Goal: Information Seeking & Learning: Learn about a topic

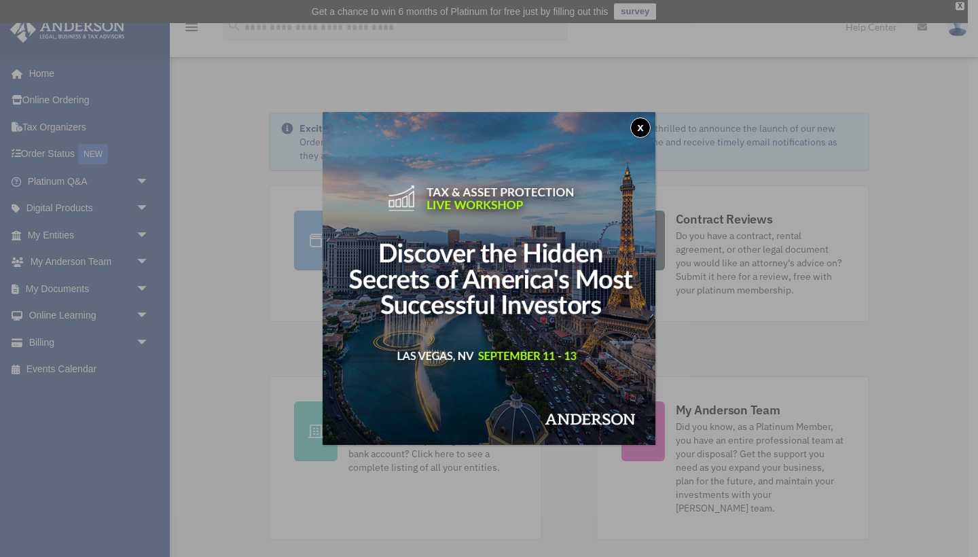
click at [643, 132] on button "x" at bounding box center [640, 128] width 20 height 20
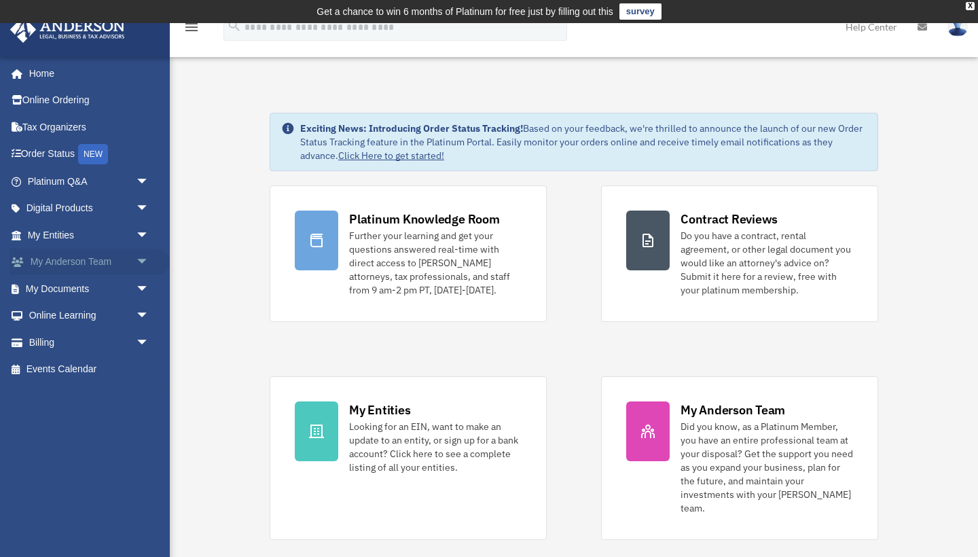
click at [143, 259] on span "arrow_drop_down" at bounding box center [149, 263] width 27 height 28
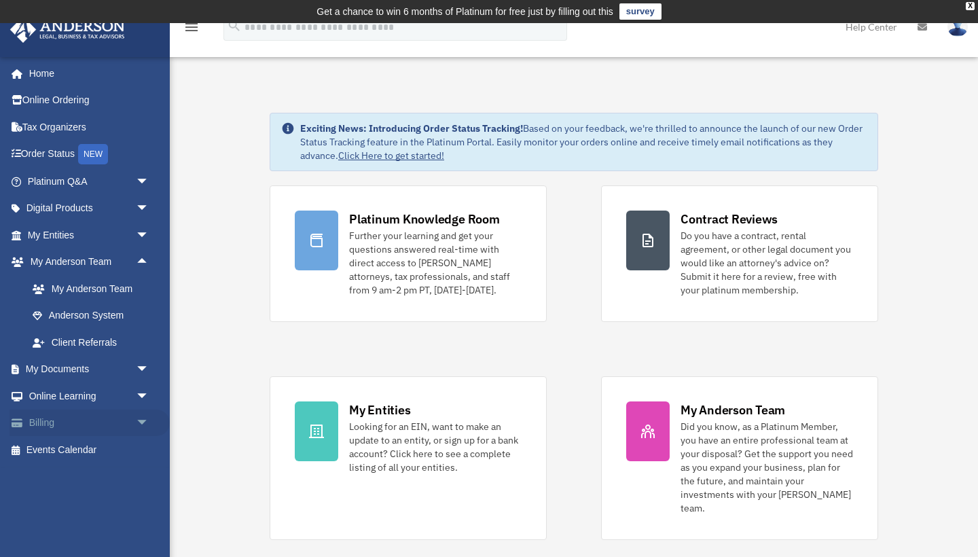
click at [52, 418] on link "Billing arrow_drop_down" at bounding box center [90, 423] width 160 height 27
click at [139, 417] on span "arrow_drop_down" at bounding box center [149, 424] width 27 height 28
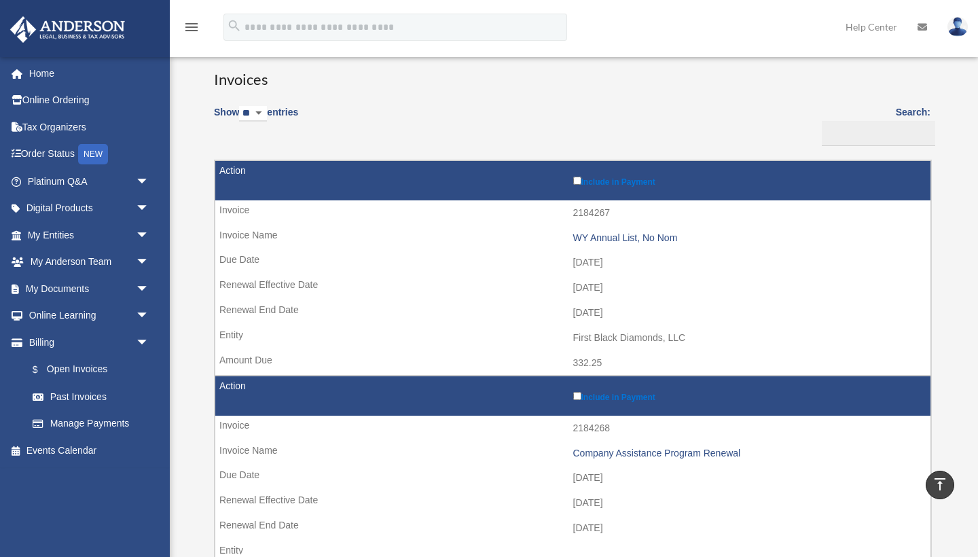
scroll to position [78, 0]
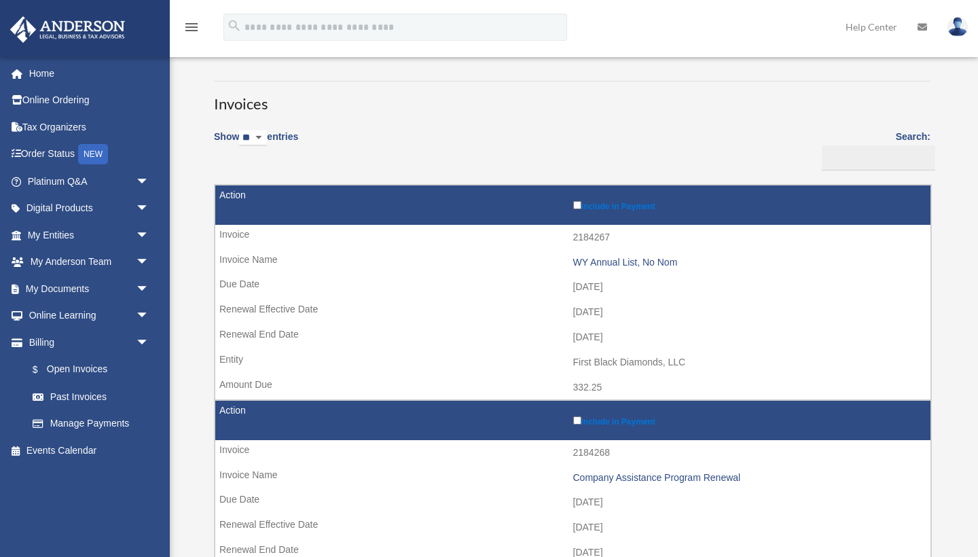
click at [605, 203] on label "Include in Payment" at bounding box center [748, 204] width 351 height 13
click at [603, 259] on div "WY Annual List, No Nom" at bounding box center [748, 263] width 351 height 12
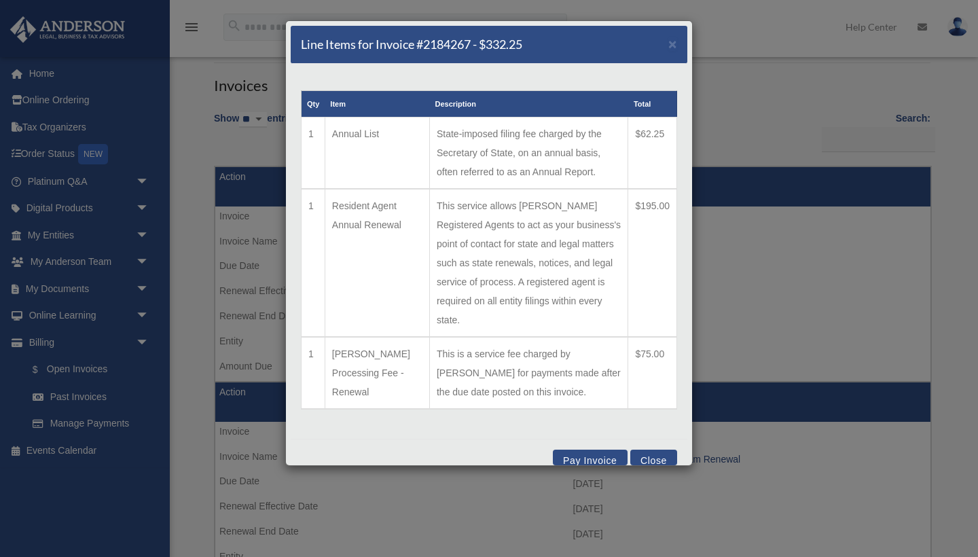
scroll to position [5, 0]
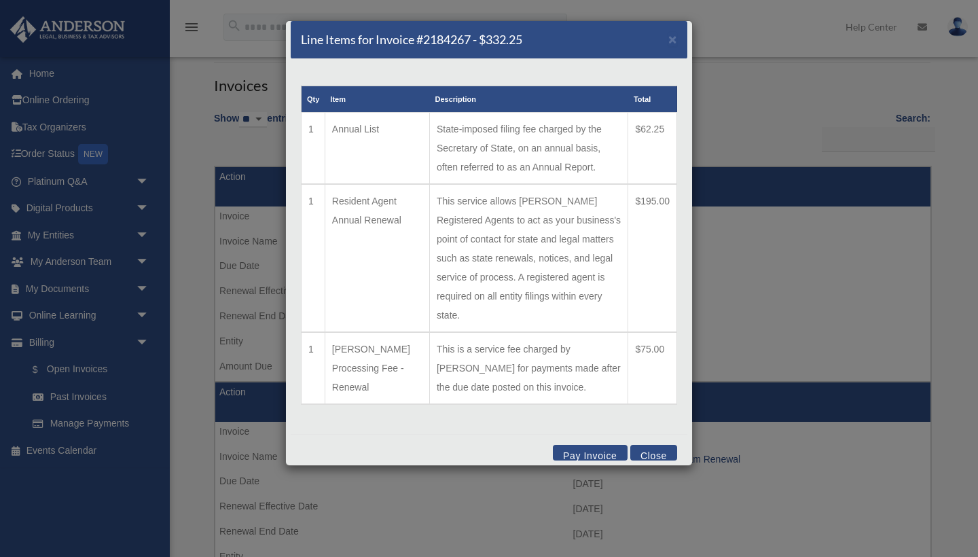
click at [596, 450] on button "Pay Invoice" at bounding box center [590, 453] width 75 height 16
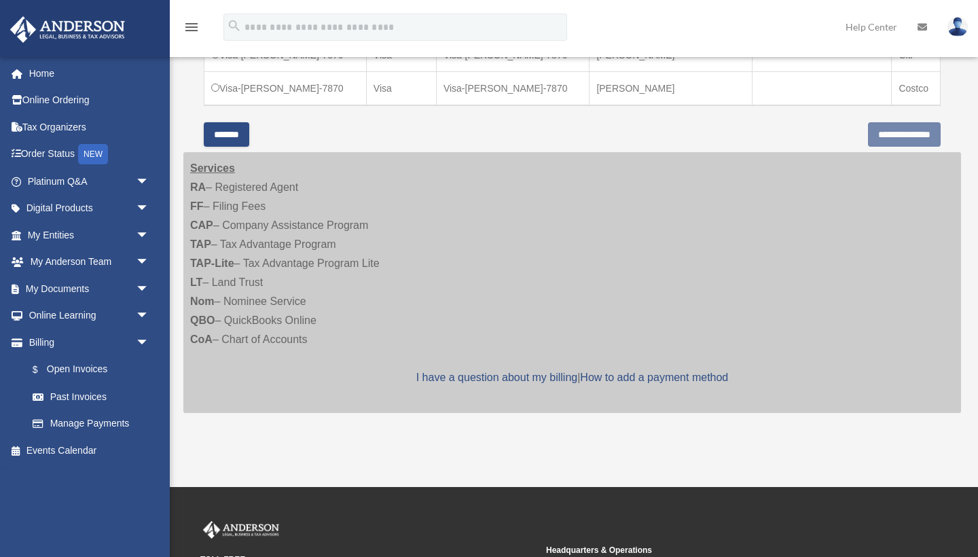
scroll to position [483, 0]
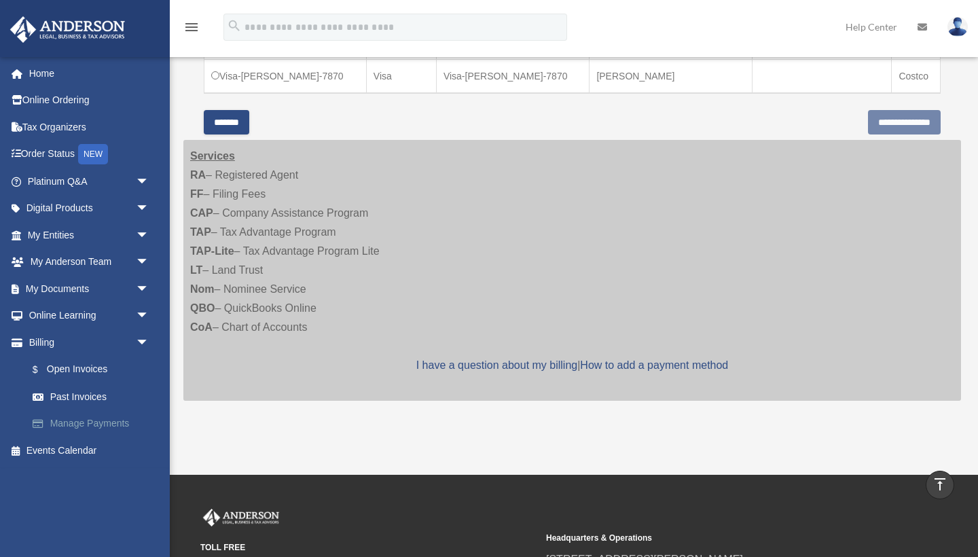
click at [98, 424] on link "Manage Payments" at bounding box center [94, 423] width 151 height 27
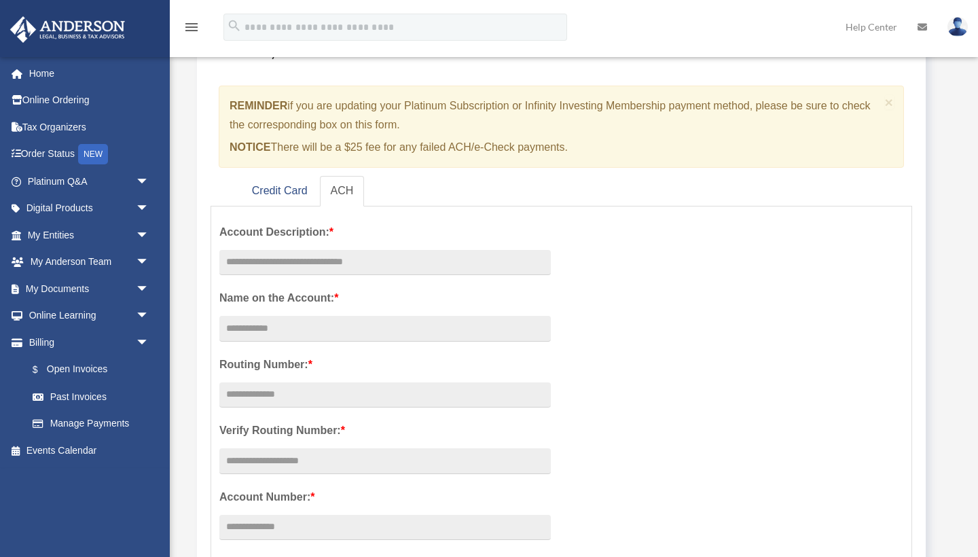
scroll to position [115, 0]
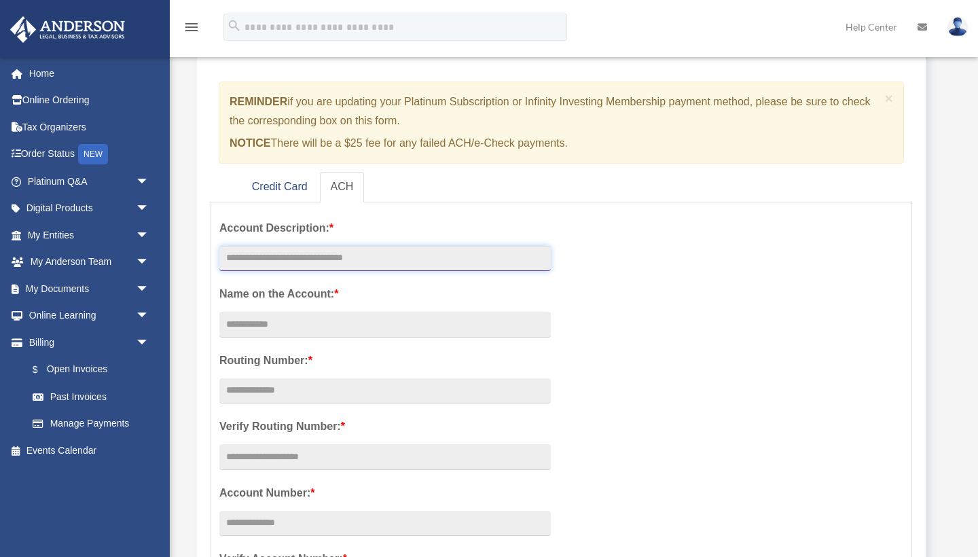
click at [346, 255] on input "text" at bounding box center [385, 259] width 332 height 26
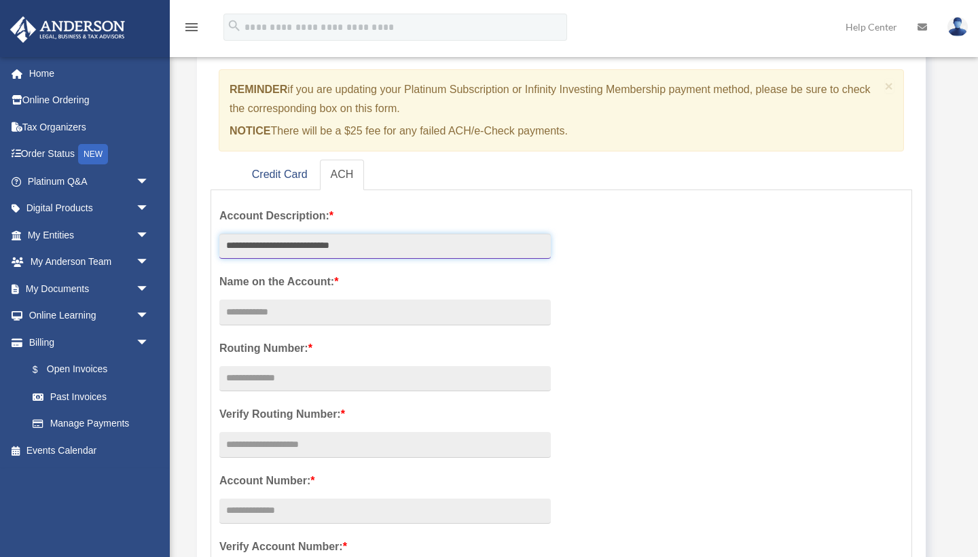
scroll to position [152, 0]
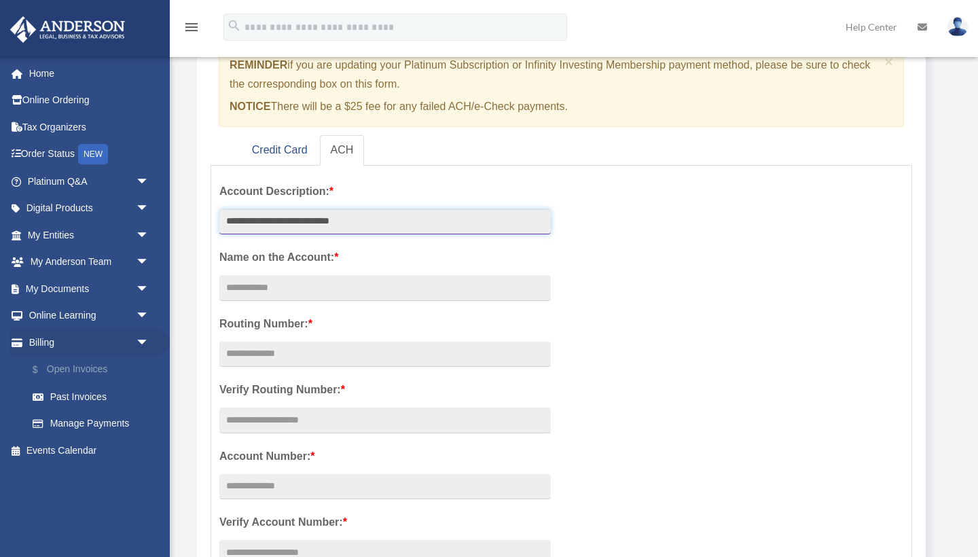
type input "**********"
click at [93, 371] on link "$ Open Invoices" at bounding box center [94, 370] width 151 height 28
click at [99, 361] on link "$ Open Invoices" at bounding box center [94, 370] width 151 height 28
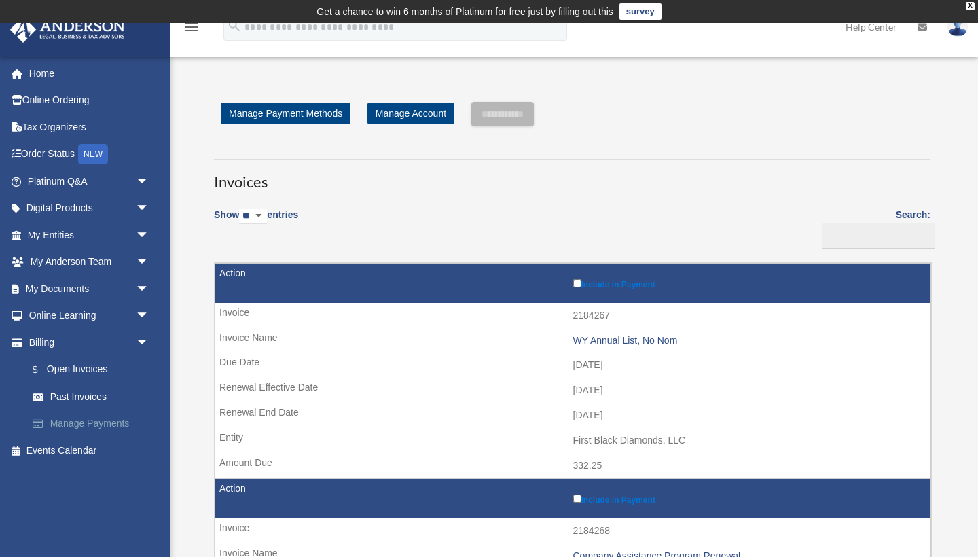
click at [88, 415] on link "Manage Payments" at bounding box center [94, 423] width 151 height 27
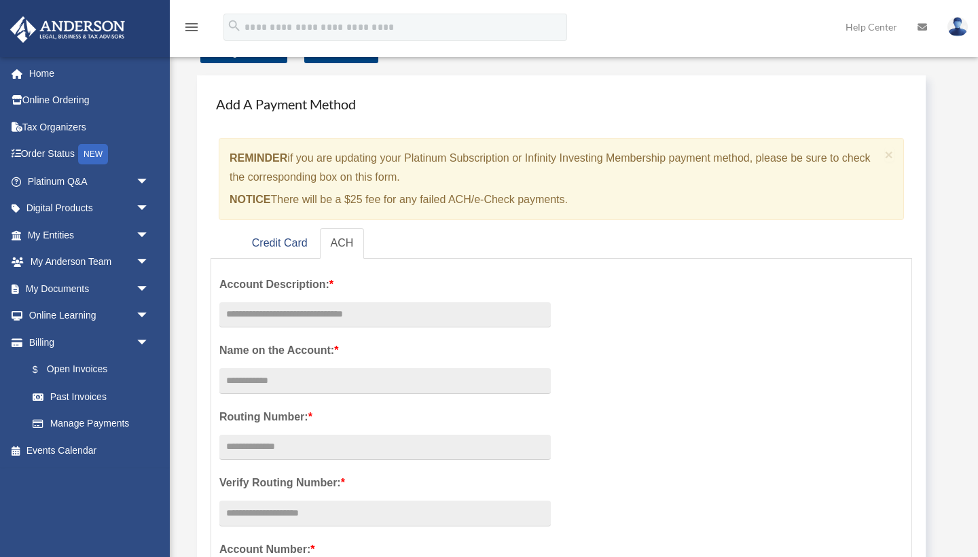
scroll to position [37, 0]
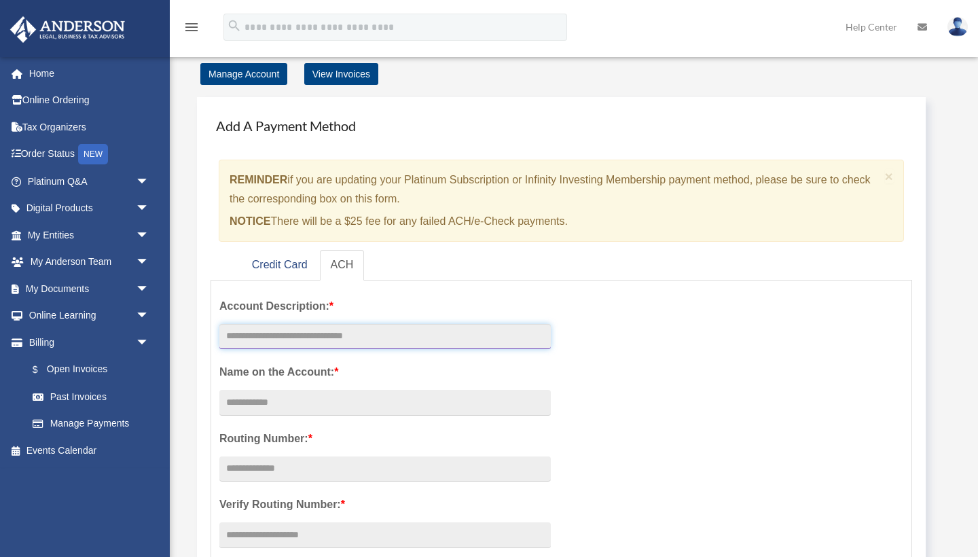
click at [250, 337] on input "text" at bounding box center [385, 337] width 332 height 26
type input "**********"
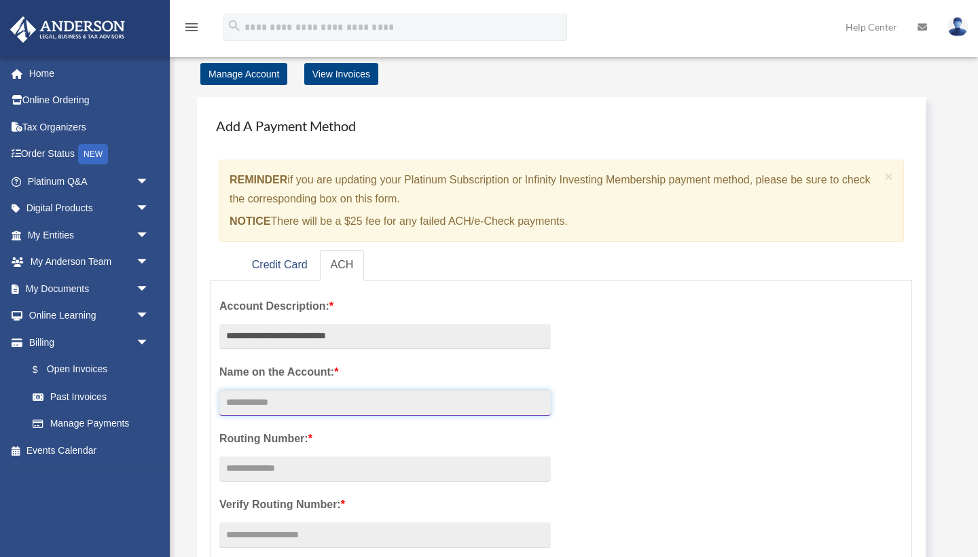
click at [258, 405] on input "Account Description: *" at bounding box center [385, 403] width 332 height 26
type input "**********"
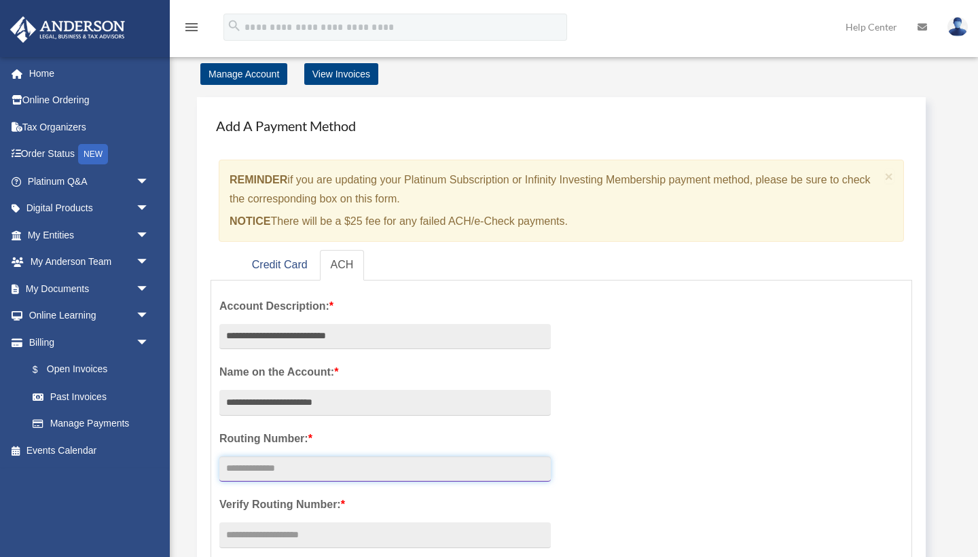
click at [249, 473] on input "text" at bounding box center [385, 470] width 332 height 26
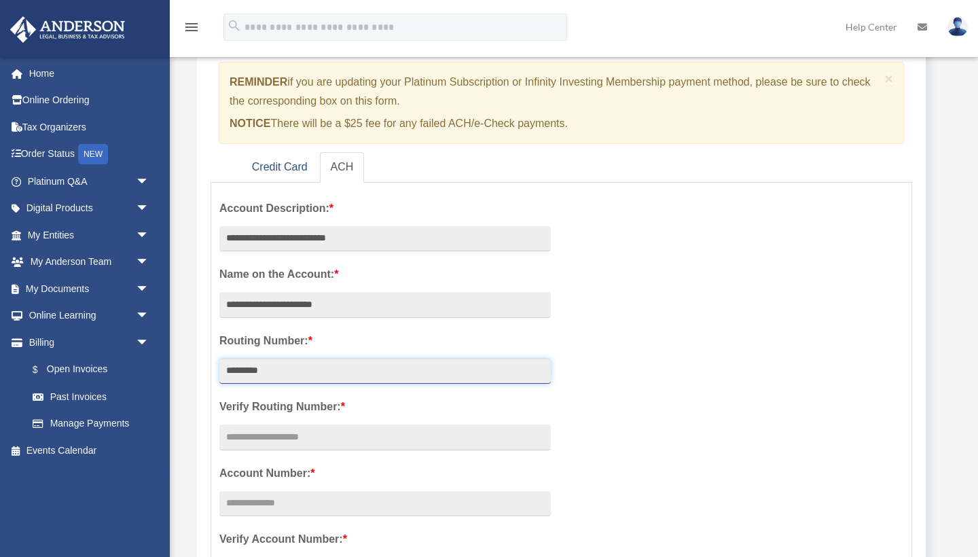
scroll to position [139, 0]
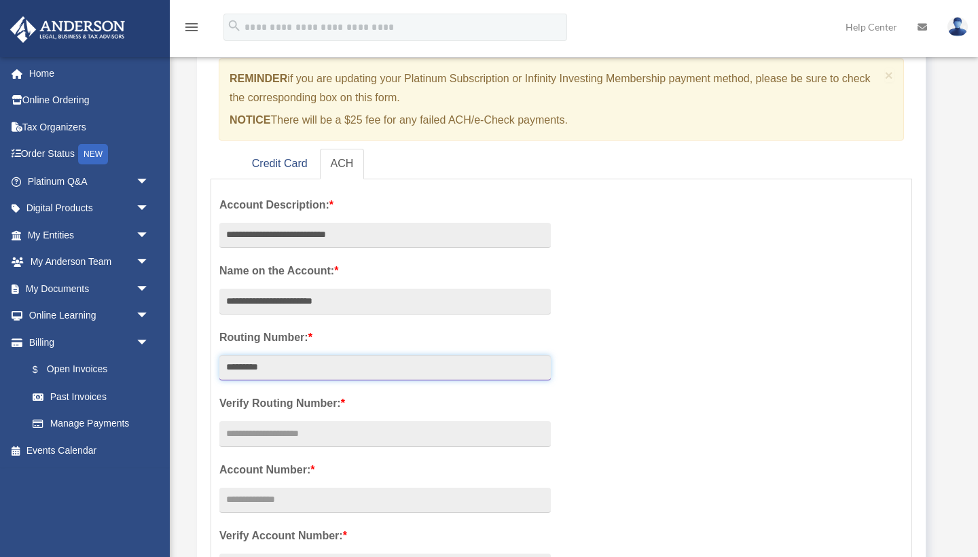
type input "*********"
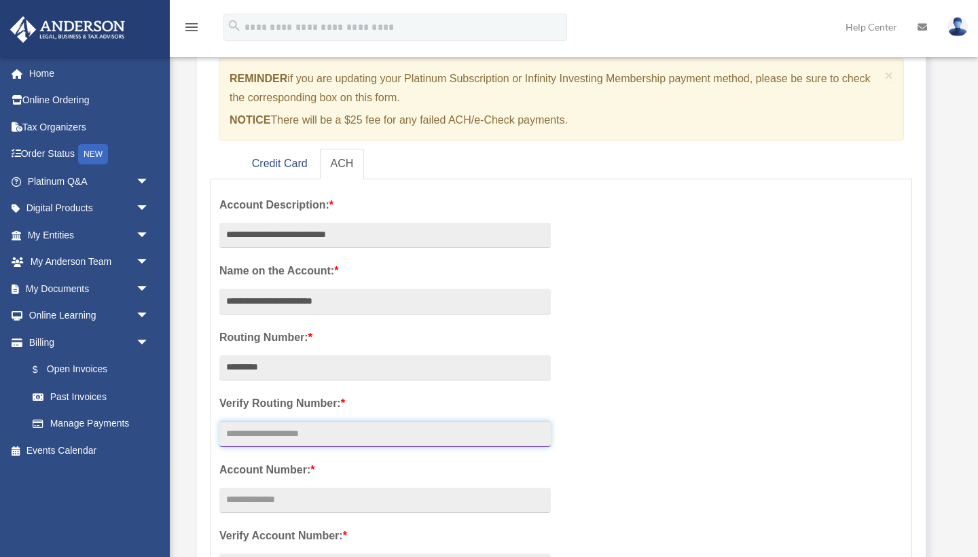
click at [283, 435] on input "text" at bounding box center [385, 434] width 332 height 26
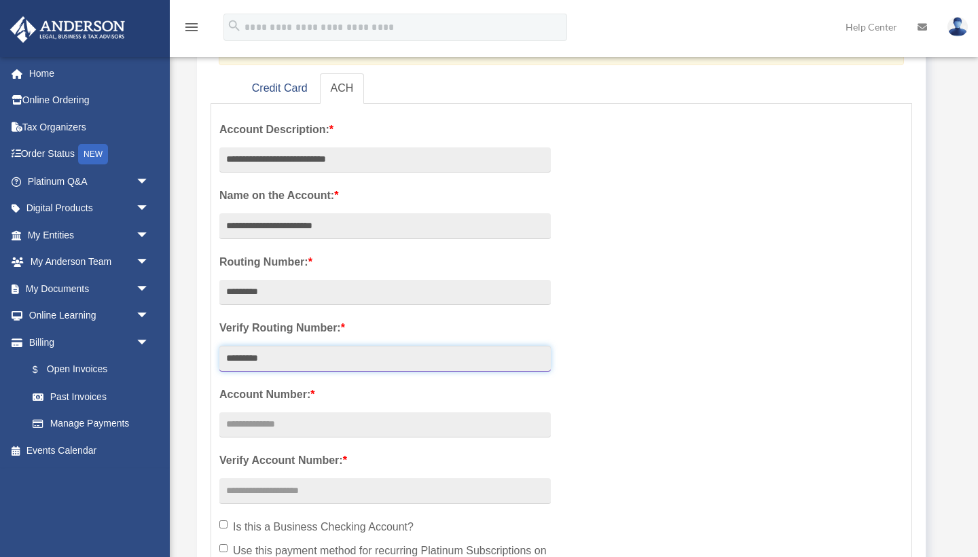
scroll to position [215, 0]
type input "*********"
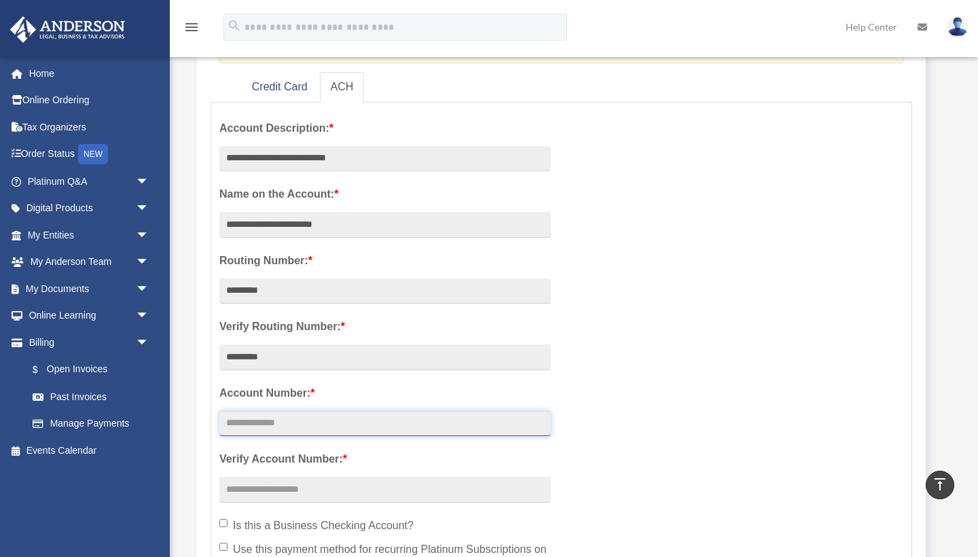
click at [270, 424] on input "text" at bounding box center [385, 424] width 332 height 26
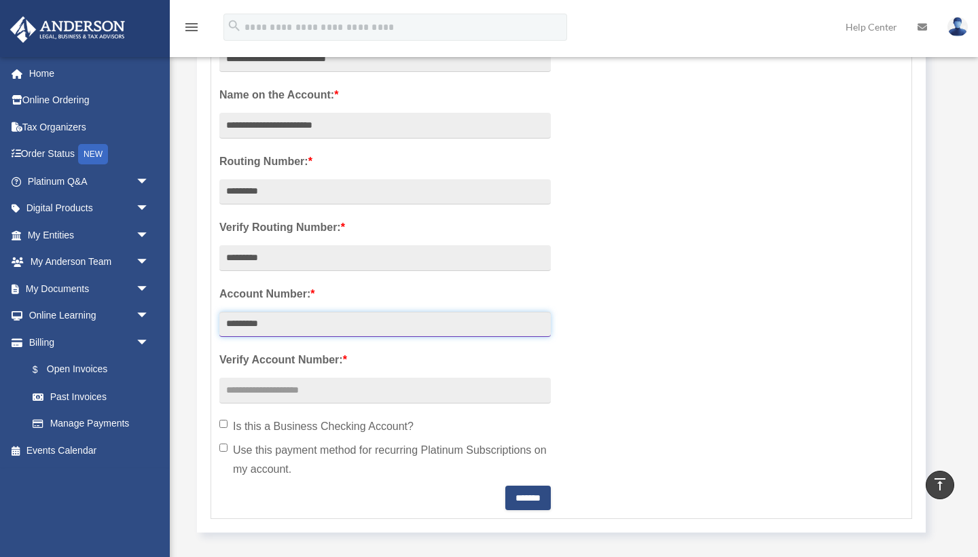
scroll to position [317, 0]
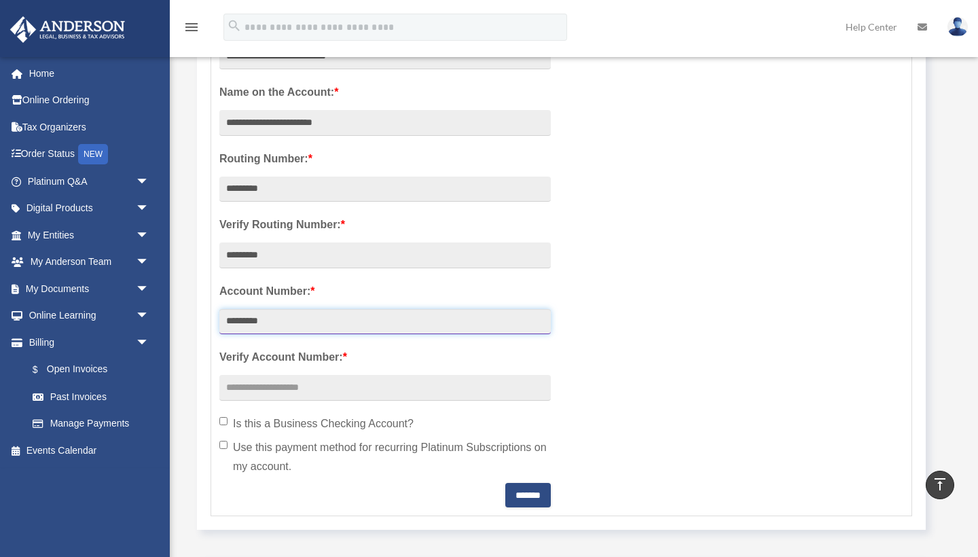
type input "*********"
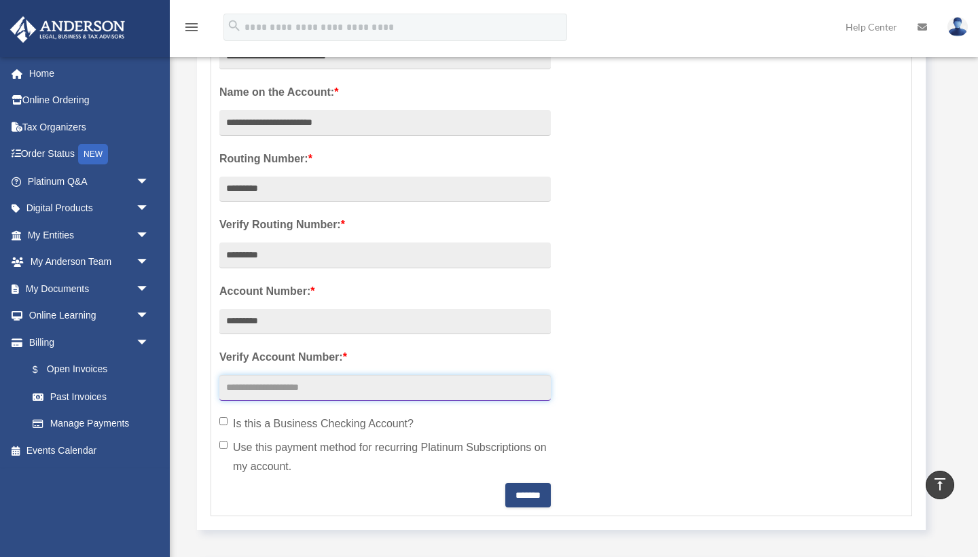
click at [251, 390] on input "text" at bounding box center [385, 388] width 332 height 26
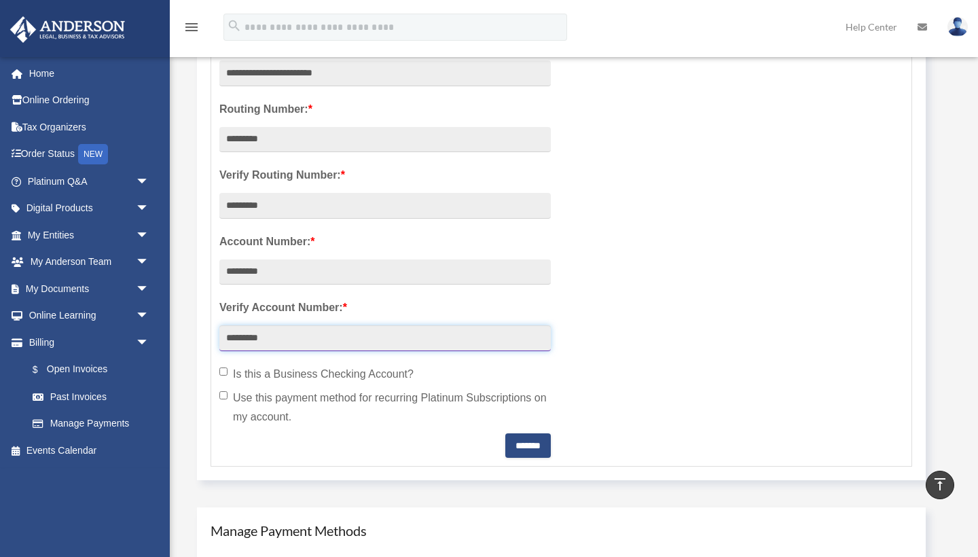
scroll to position [370, 0]
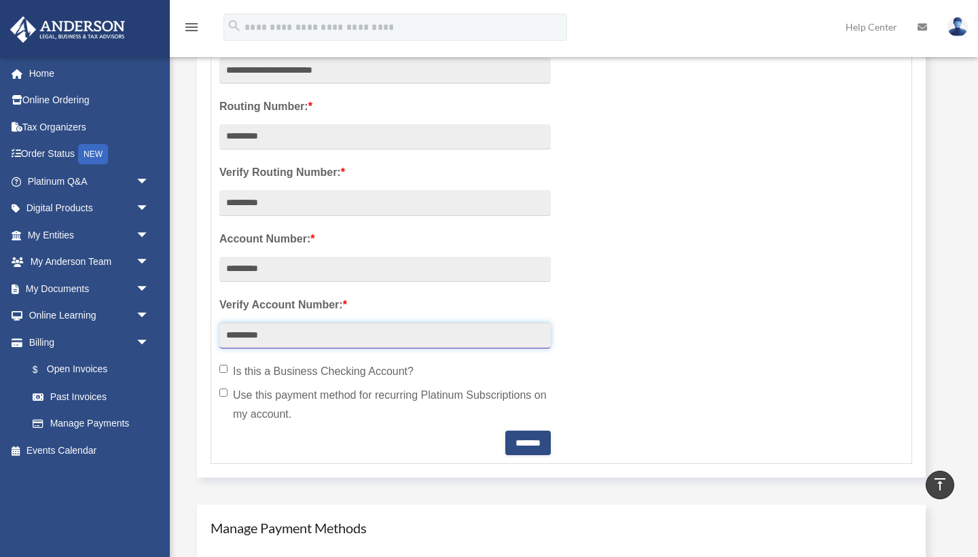
type input "*********"
click at [228, 372] on label "Is this a Business Checking Account?" at bounding box center [385, 371] width 332 height 19
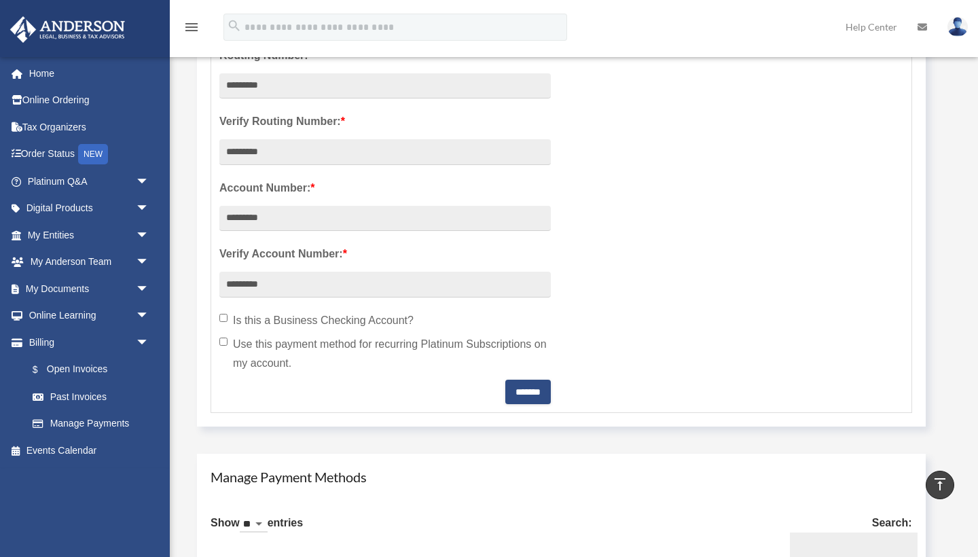
scroll to position [433, 0]
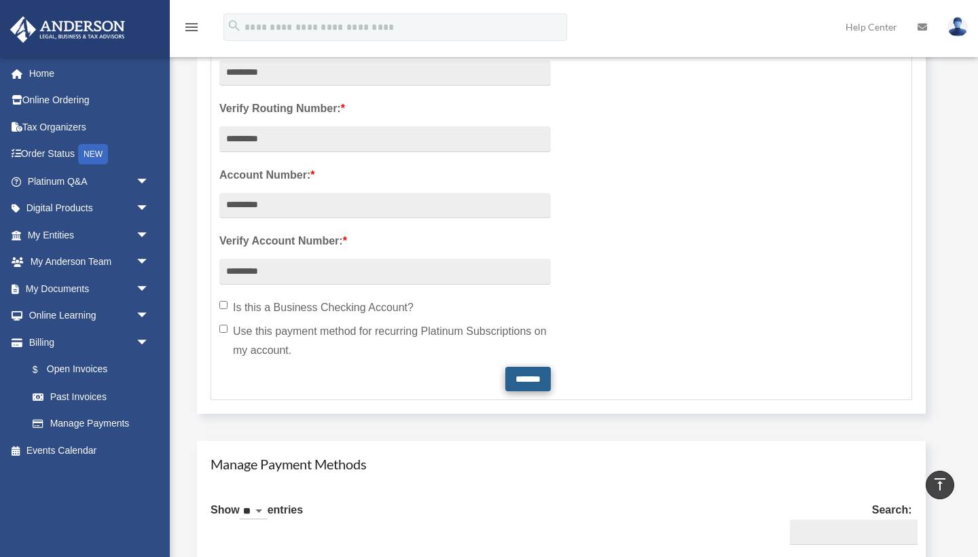
click at [528, 373] on input "*******" at bounding box center [528, 379] width 46 height 24
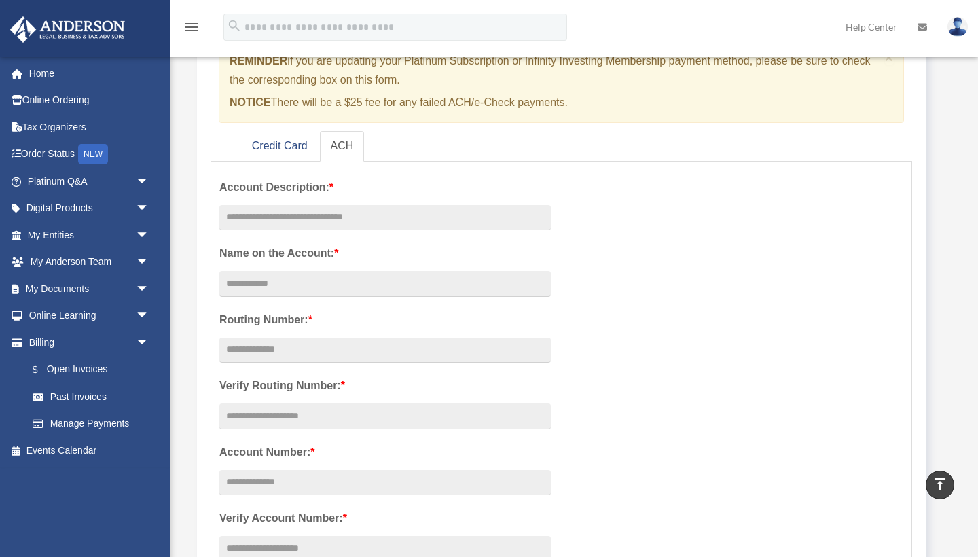
scroll to position [155, 0]
click at [111, 410] on link "Manage Payments" at bounding box center [94, 423] width 151 height 27
click at [113, 413] on link "Manage Payments" at bounding box center [94, 423] width 151 height 27
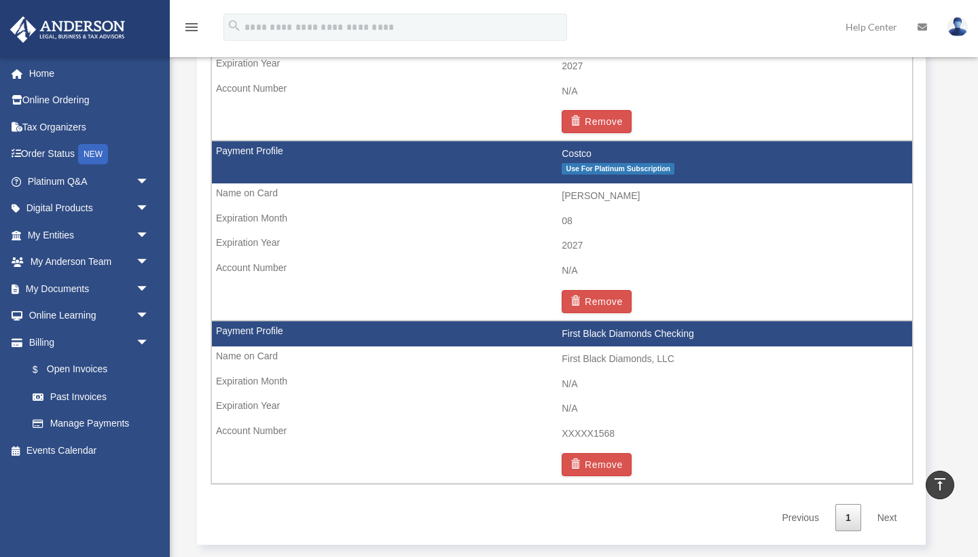
scroll to position [1014, 0]
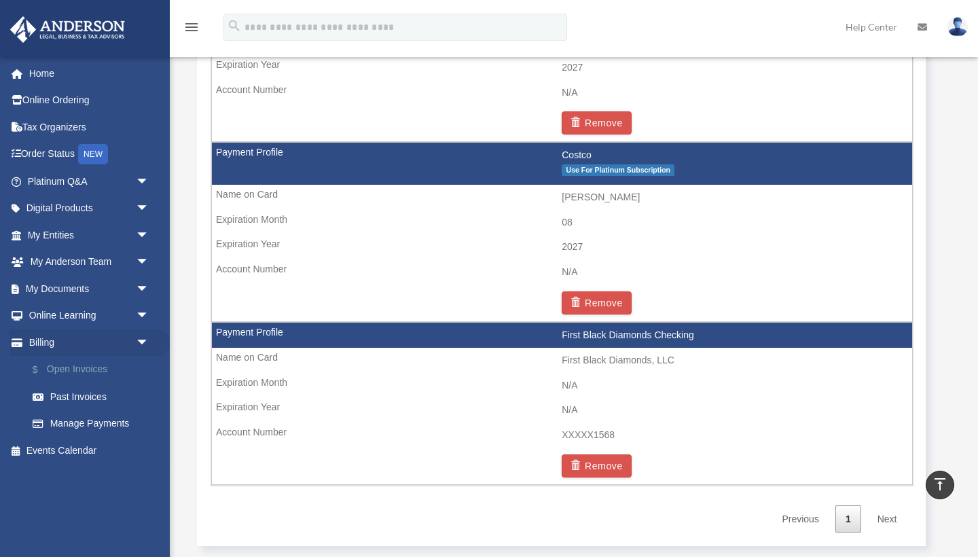
click at [90, 371] on link "$ Open Invoices" at bounding box center [94, 370] width 151 height 28
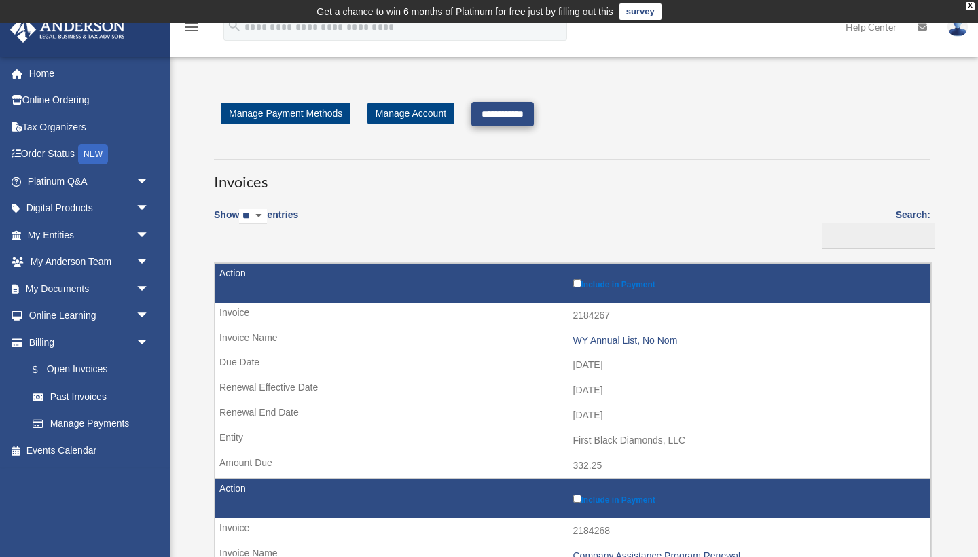
click at [520, 107] on input "**********" at bounding box center [502, 114] width 62 height 24
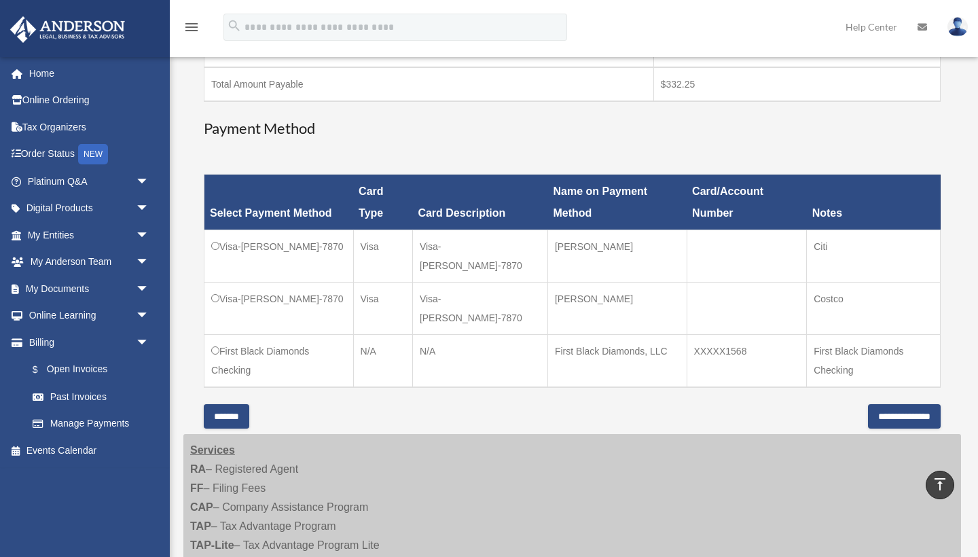
scroll to position [302, 0]
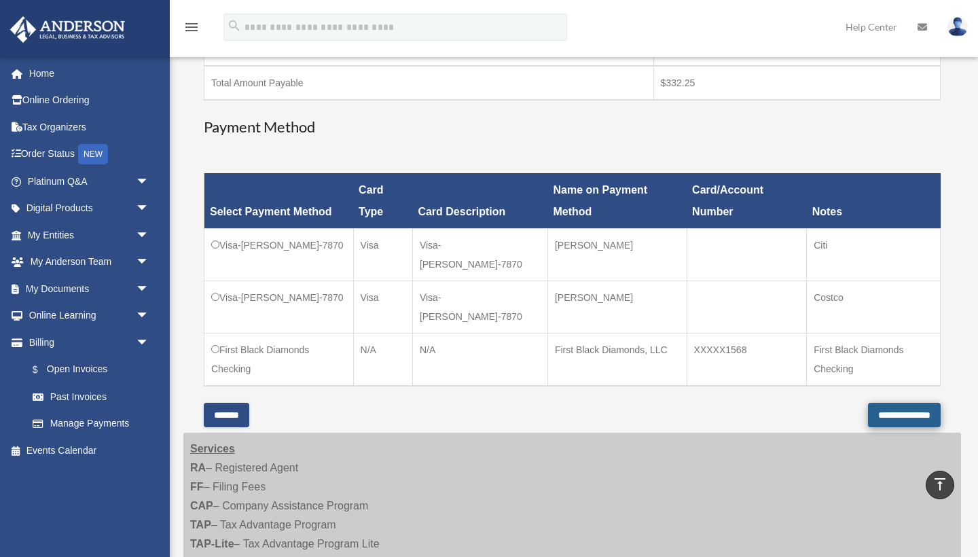
click at [868, 415] on input "**********" at bounding box center [904, 415] width 73 height 24
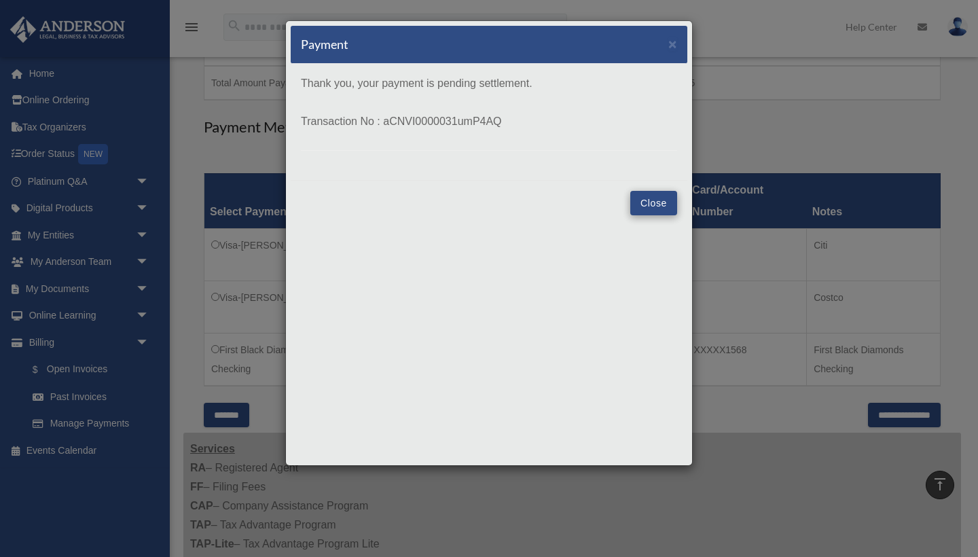
click at [656, 199] on button "Close" at bounding box center [653, 203] width 47 height 24
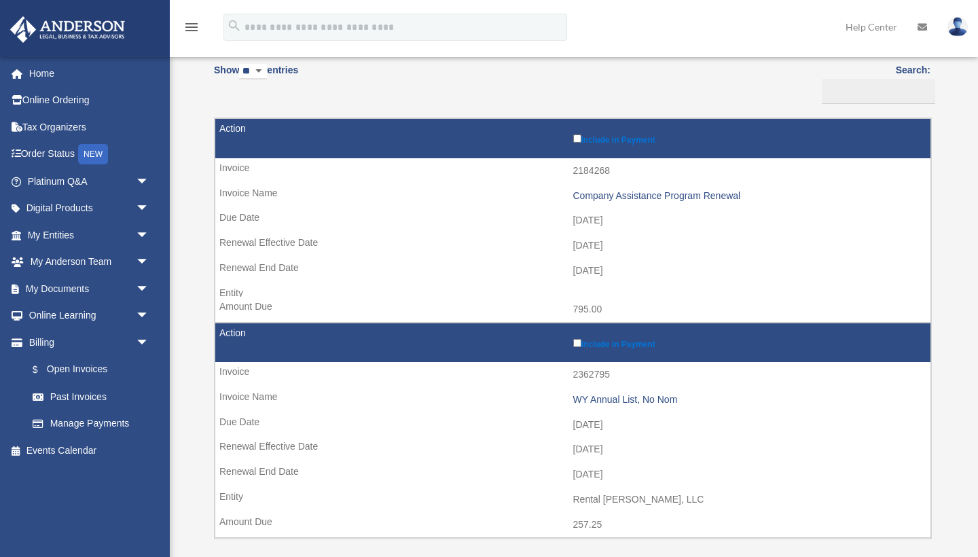
scroll to position [148, 0]
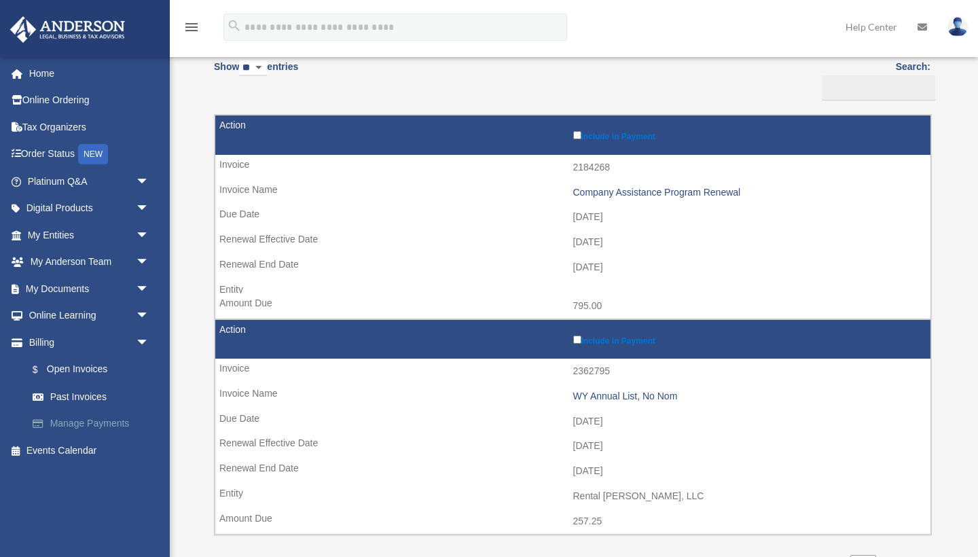
click at [120, 412] on link "Manage Payments" at bounding box center [94, 423] width 151 height 27
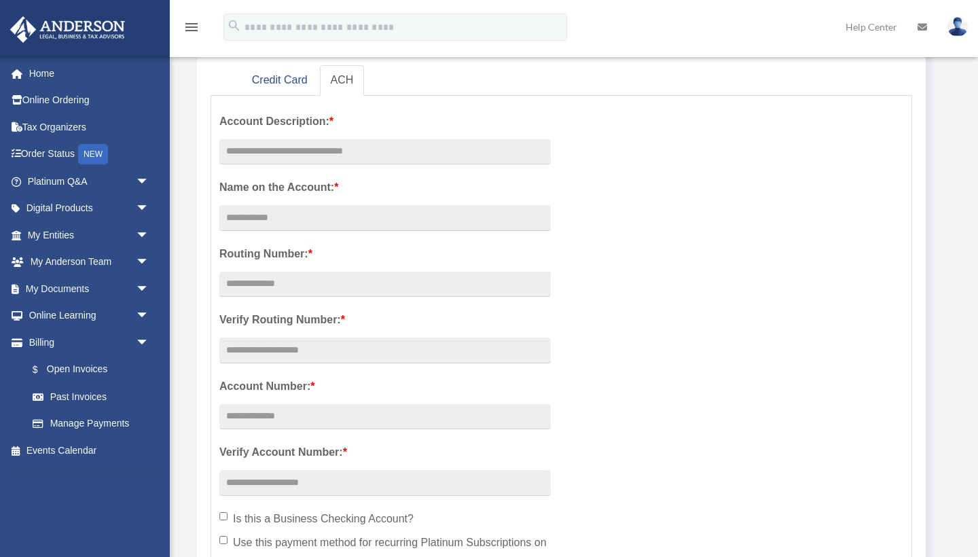
scroll to position [263, 0]
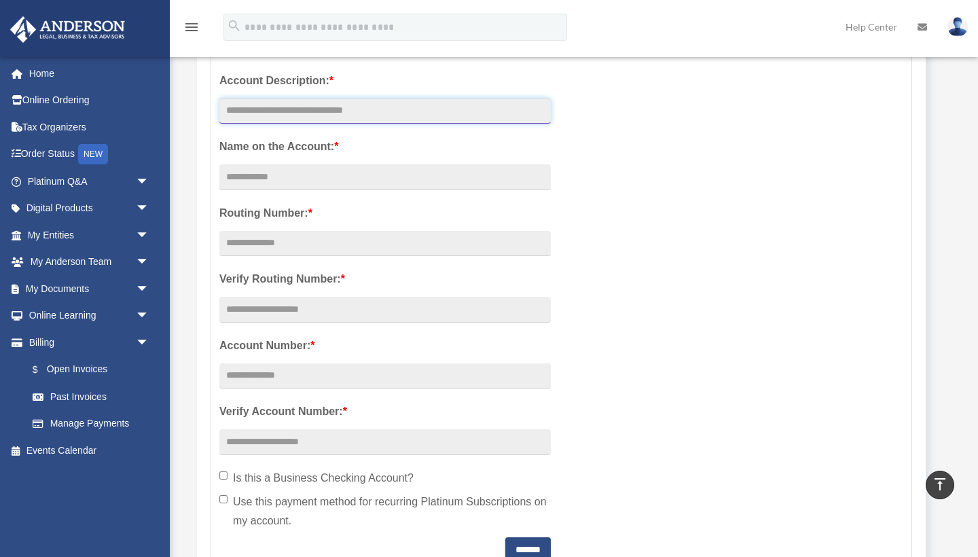
click at [265, 104] on input "text" at bounding box center [385, 112] width 332 height 26
type input "**********"
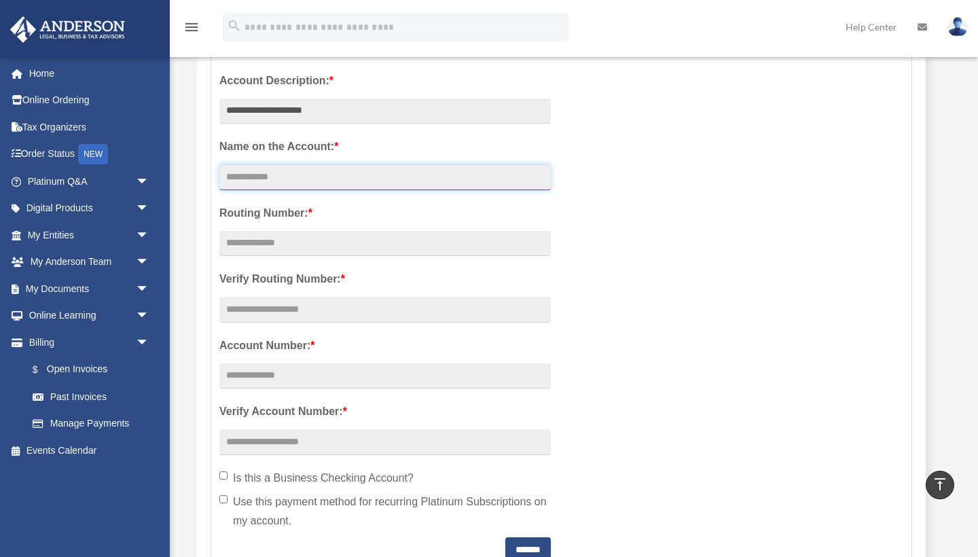
click at [262, 167] on input "Account Description: *" at bounding box center [385, 177] width 332 height 26
type input "**********"
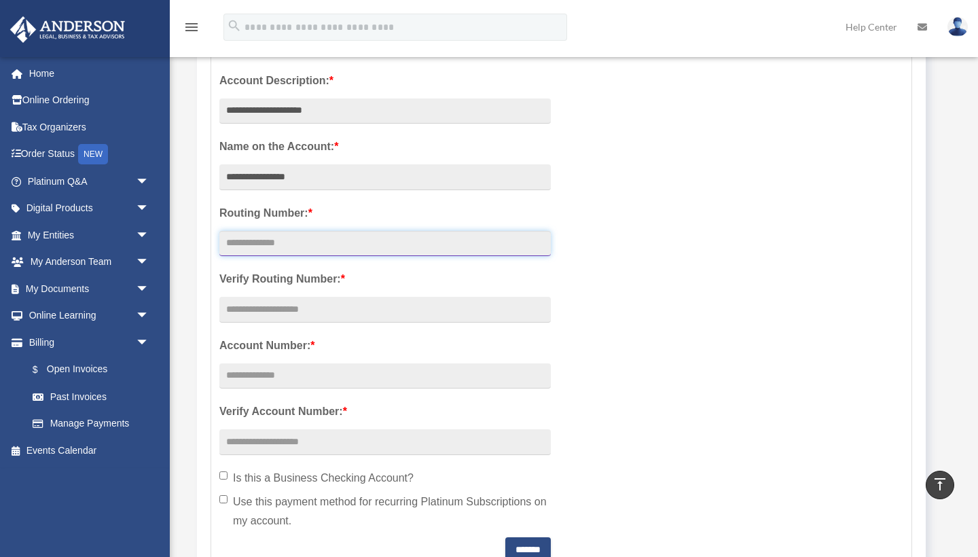
click at [252, 242] on input "text" at bounding box center [385, 244] width 332 height 26
type input "*********"
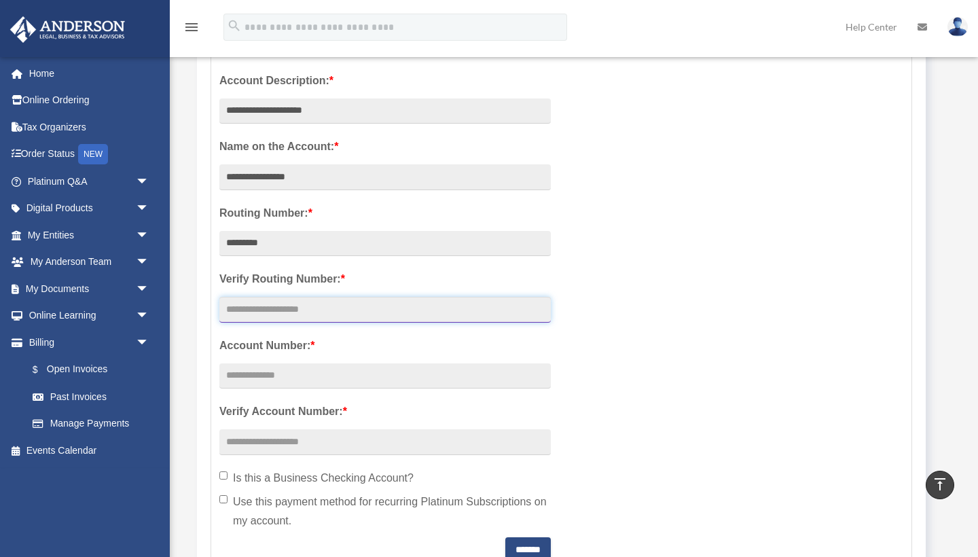
click at [256, 310] on input "text" at bounding box center [385, 310] width 332 height 26
type input "*********"
click at [254, 371] on input "text" at bounding box center [385, 376] width 332 height 26
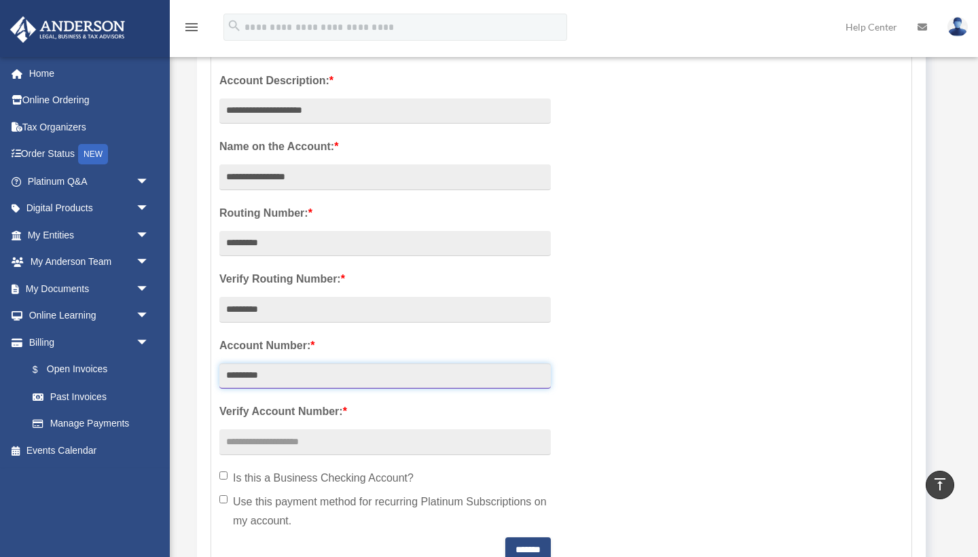
type input "*********"
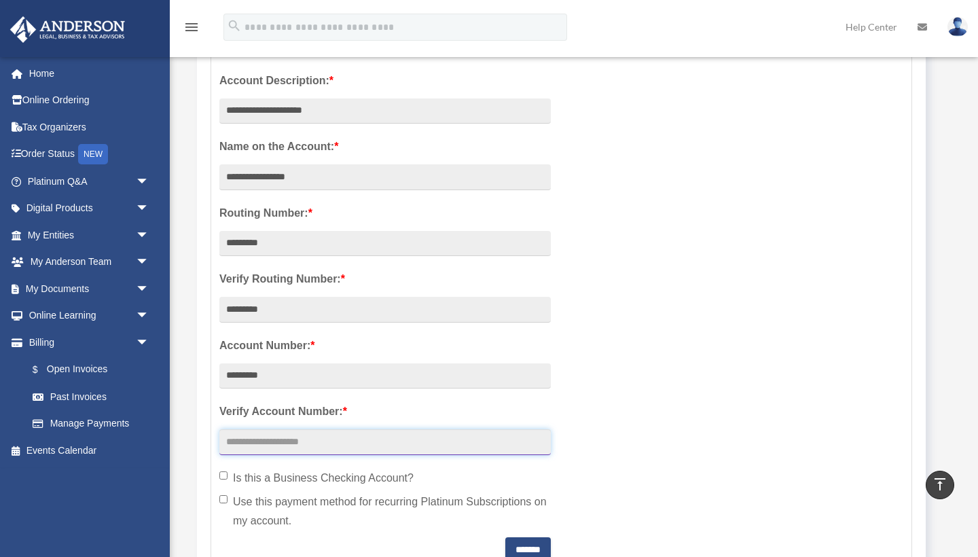
click at [245, 438] on input "text" at bounding box center [385, 442] width 332 height 26
type input "*********"
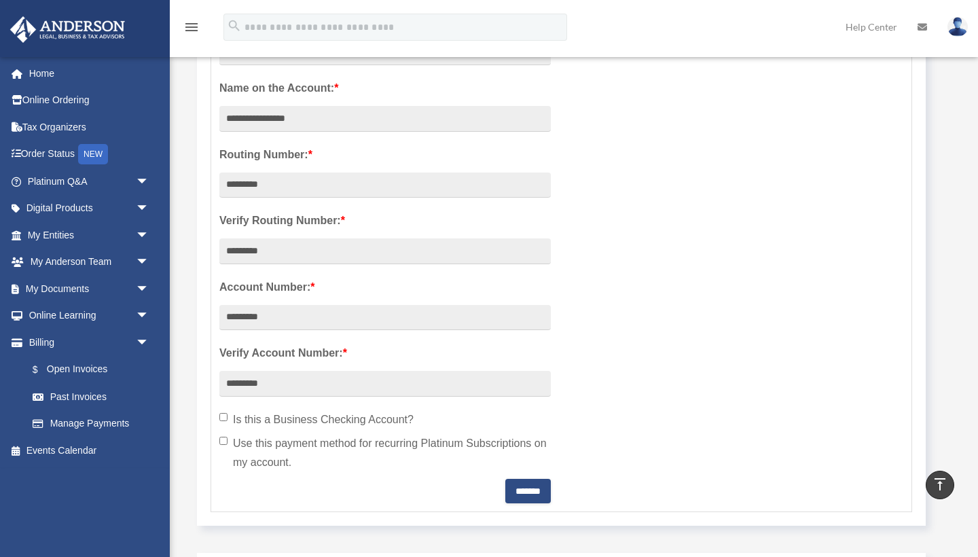
scroll to position [331, 0]
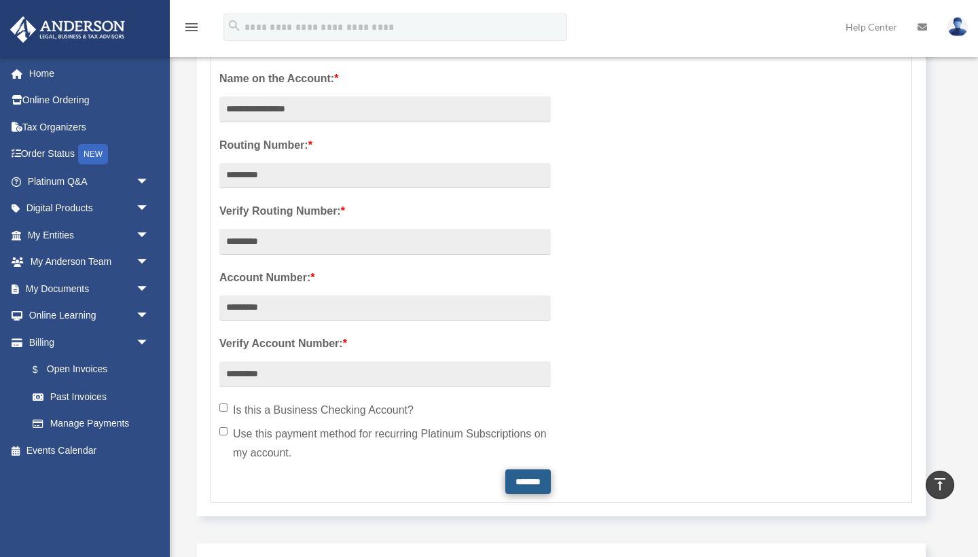
click at [512, 478] on input "*******" at bounding box center [528, 481] width 46 height 24
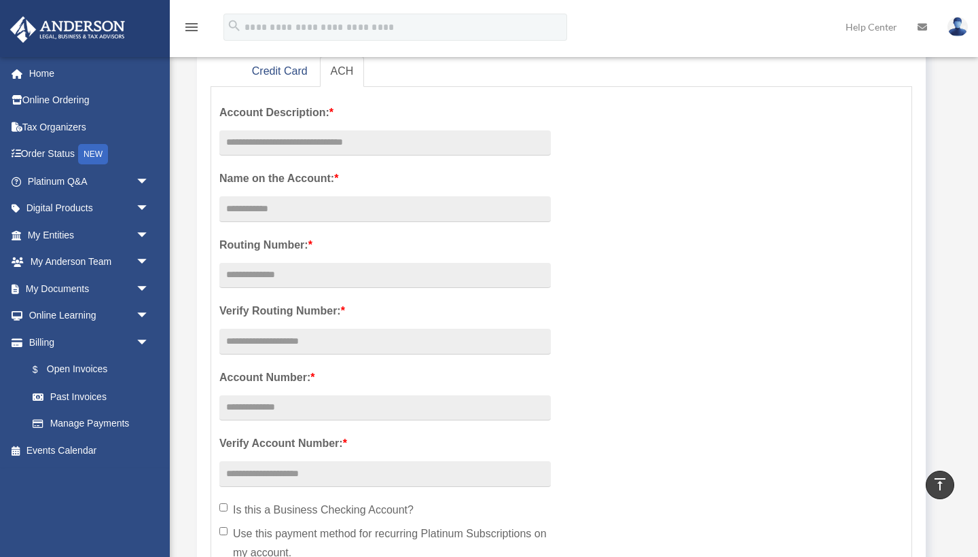
scroll to position [211, 0]
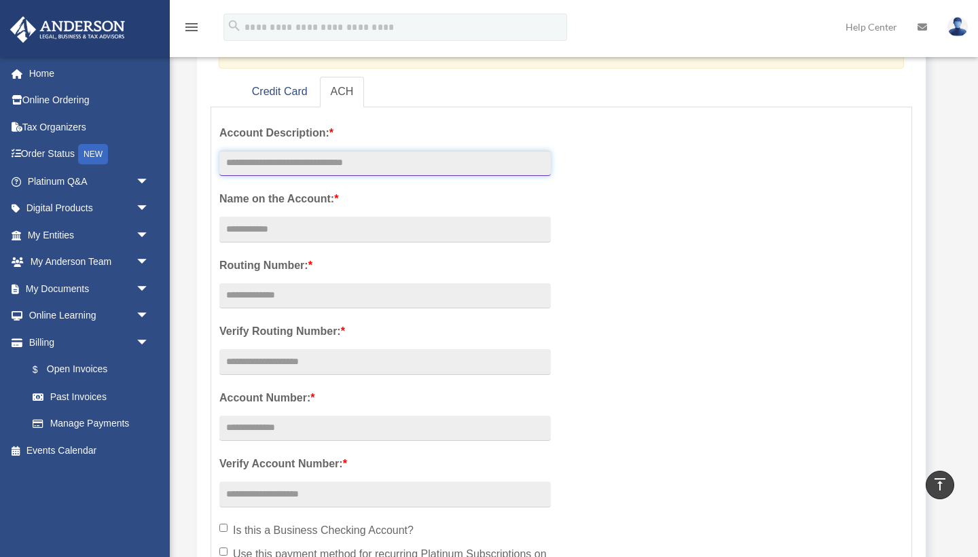
click at [253, 156] on input "text" at bounding box center [385, 164] width 332 height 26
type input "**********"
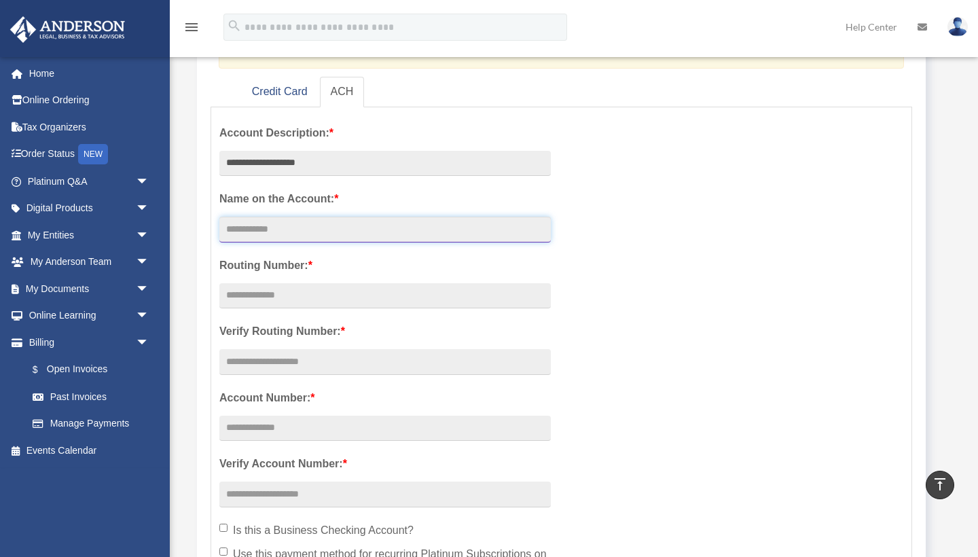
click at [251, 231] on input "Account Description: *" at bounding box center [385, 230] width 332 height 26
type input "**********"
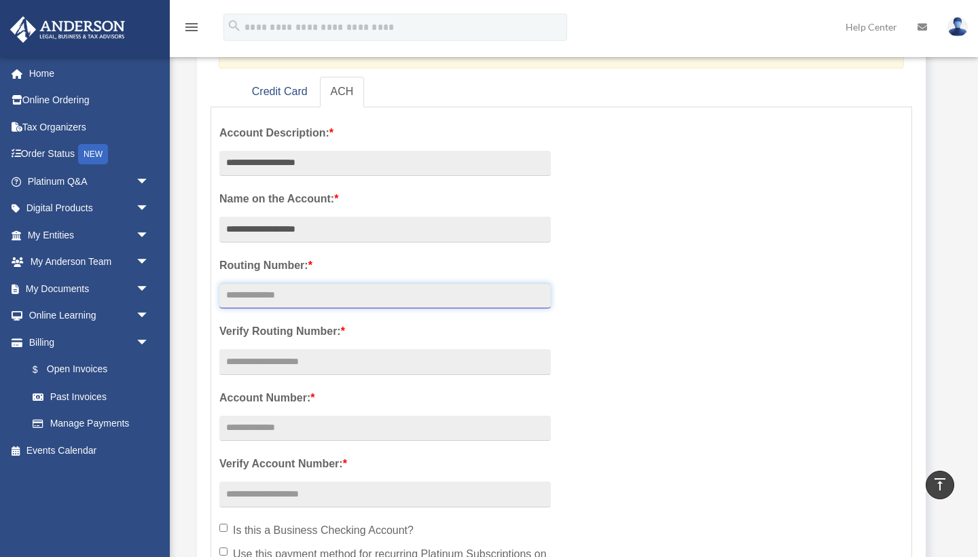
click at [240, 292] on input "text" at bounding box center [385, 296] width 332 height 26
type input "*********"
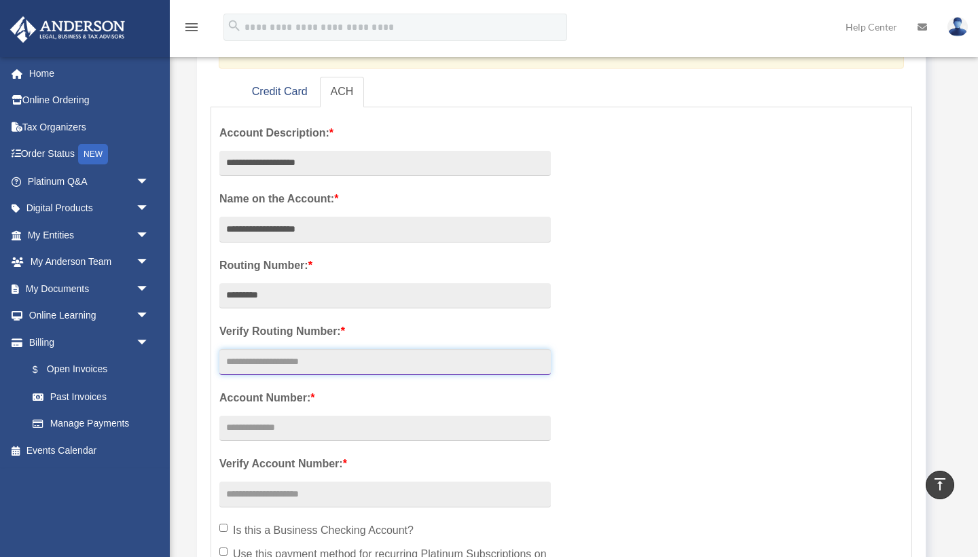
click at [243, 363] on input "text" at bounding box center [385, 362] width 332 height 26
type input "*********"
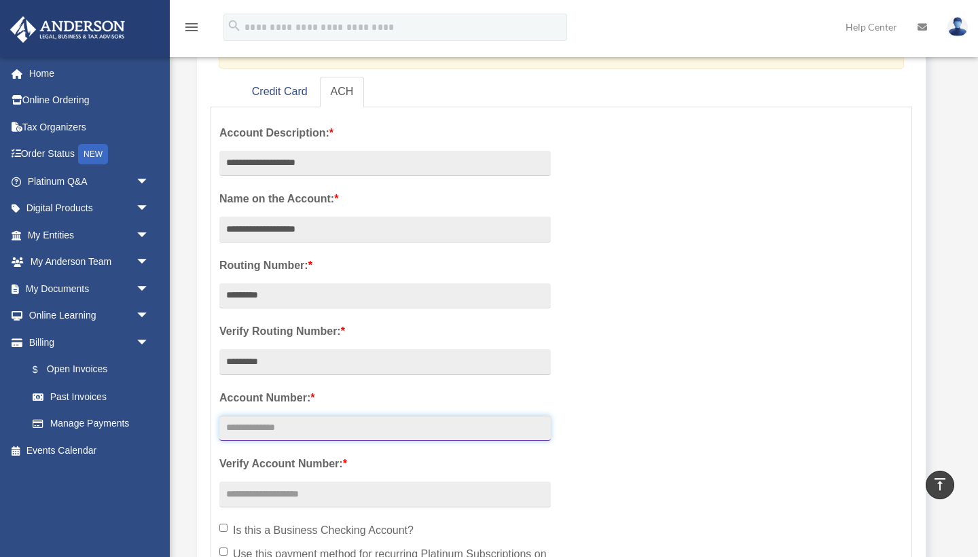
click at [257, 431] on input "text" at bounding box center [385, 429] width 332 height 26
type input "*********"
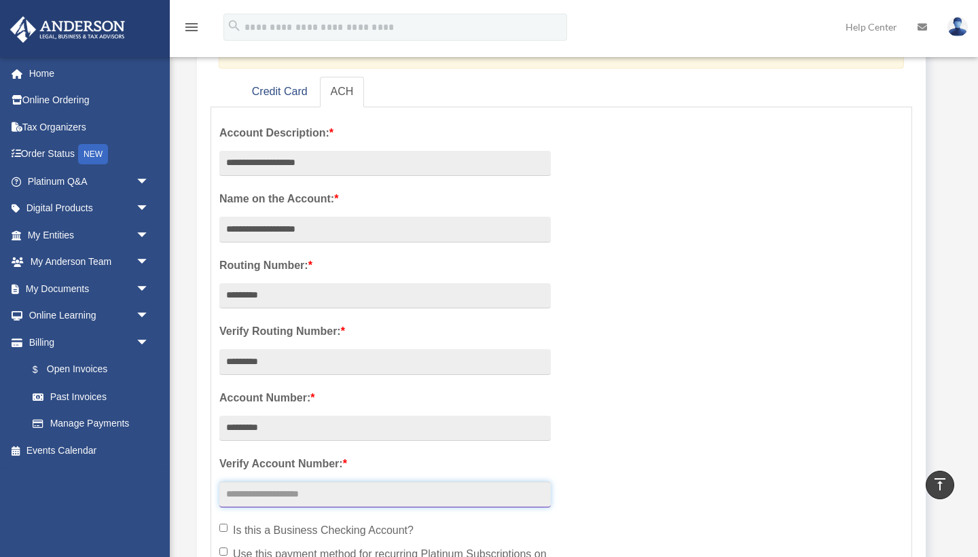
click at [247, 495] on input "text" at bounding box center [385, 495] width 332 height 26
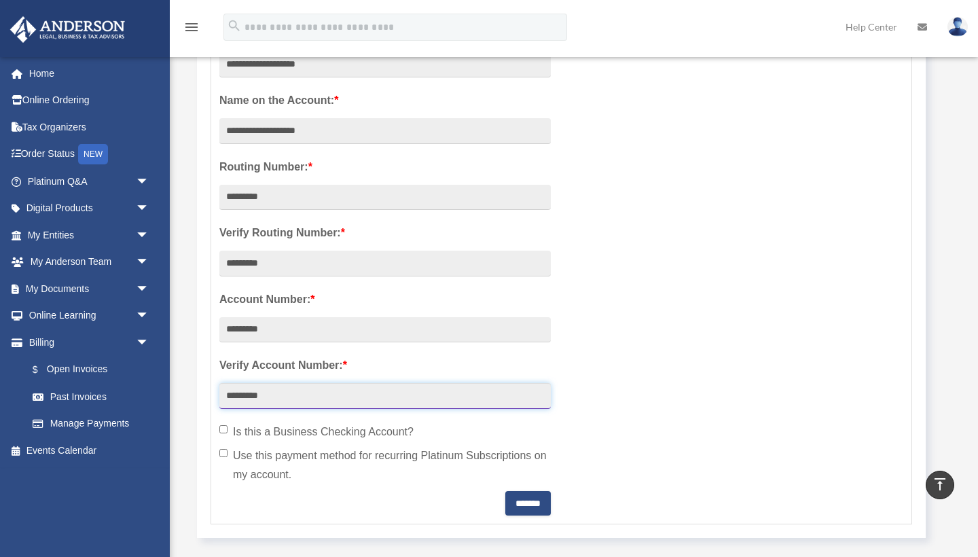
scroll to position [310, 0]
type input "*********"
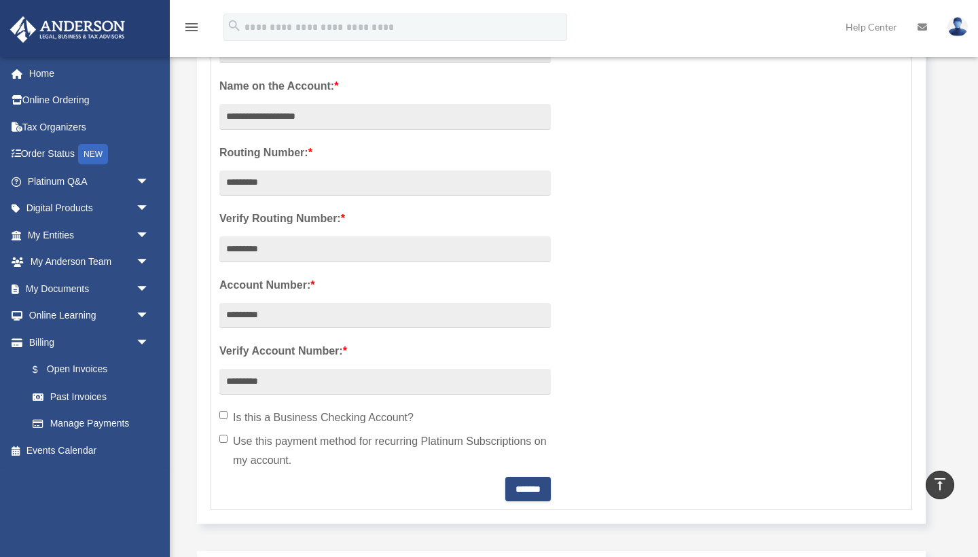
scroll to position [325, 0]
click at [511, 482] on input "*******" at bounding box center [528, 488] width 46 height 24
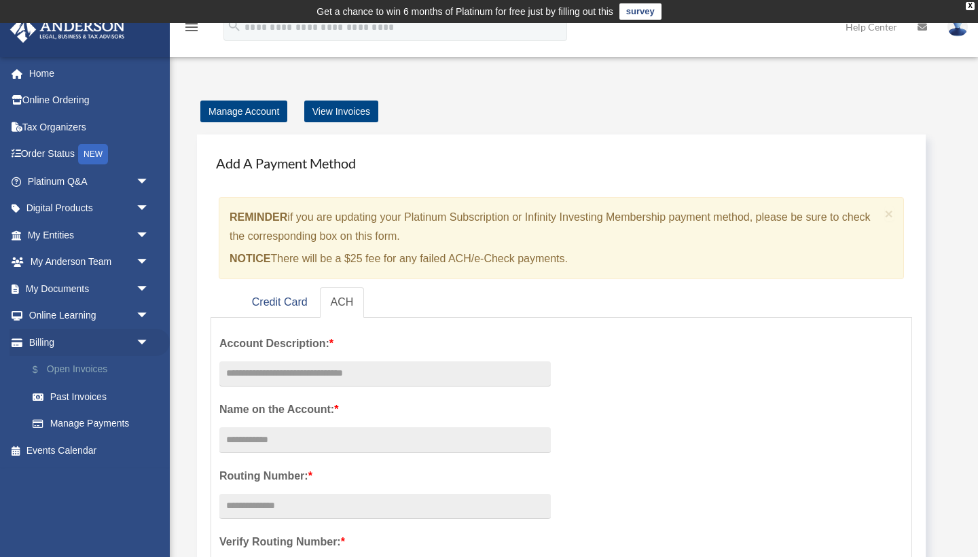
click at [79, 356] on link "$ Open Invoices" at bounding box center [94, 370] width 151 height 28
click at [65, 364] on link "$ Open Invoices" at bounding box center [94, 370] width 151 height 28
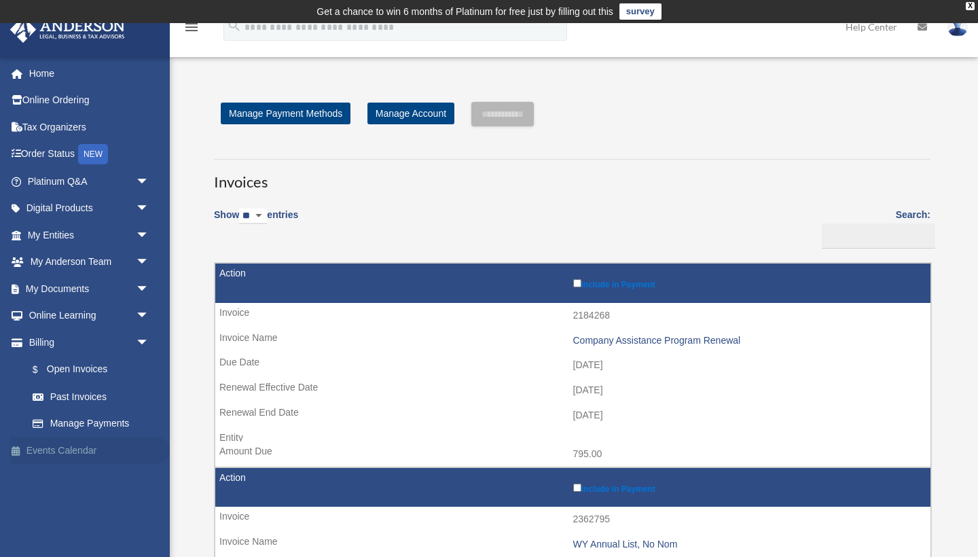
click at [79, 441] on link "Events Calendar" at bounding box center [90, 450] width 160 height 27
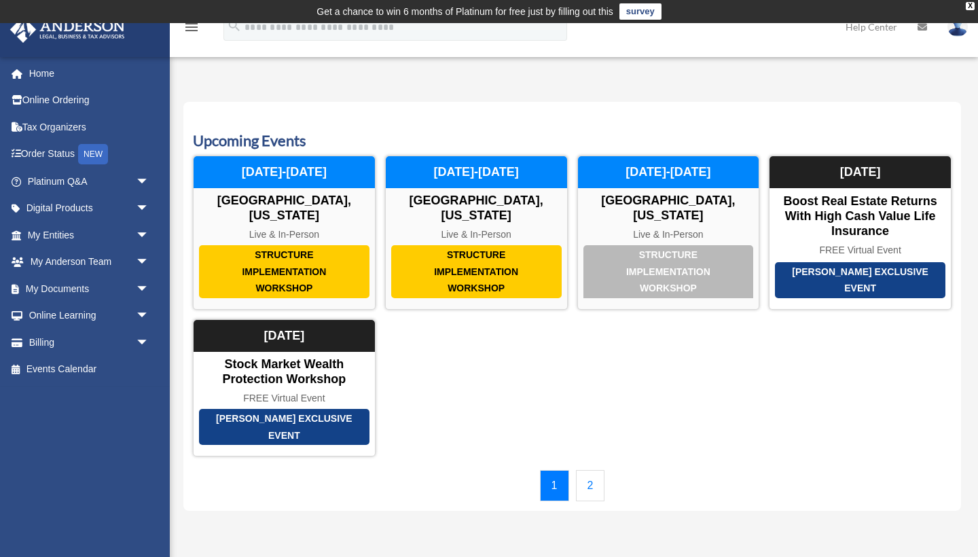
click at [588, 476] on link "2" at bounding box center [590, 485] width 29 height 31
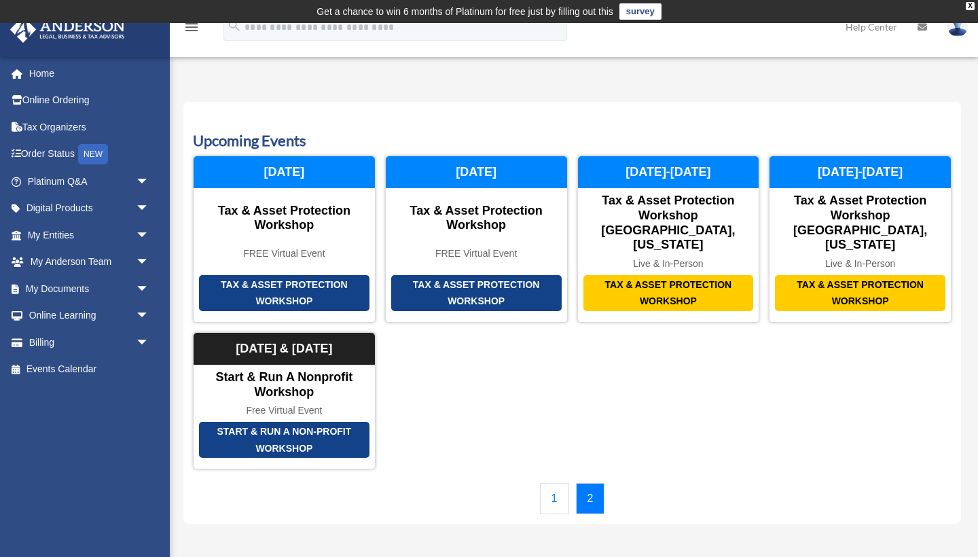
click at [552, 483] on link "1" at bounding box center [554, 498] width 29 height 31
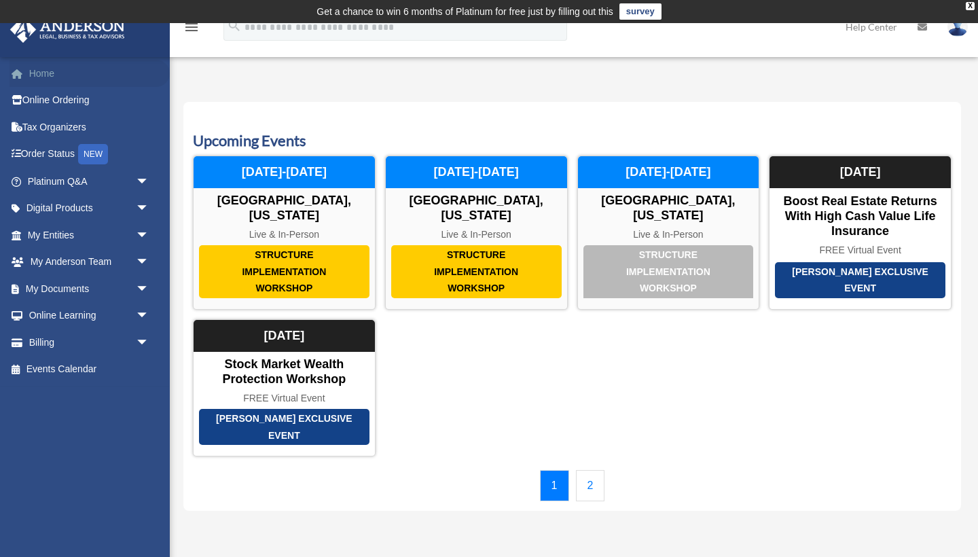
click at [48, 73] on link "Home" at bounding box center [90, 73] width 160 height 27
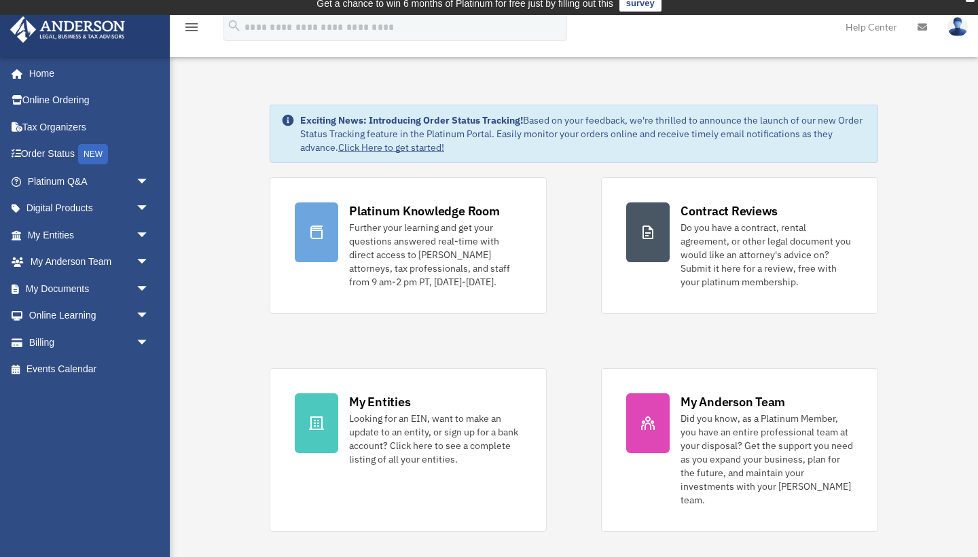
scroll to position [10, 0]
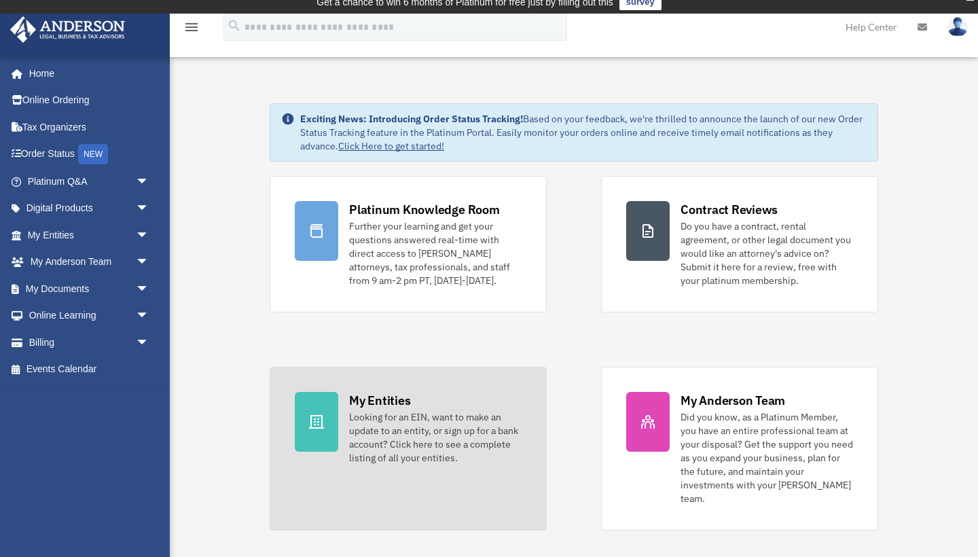
click at [401, 436] on div "Looking for an EIN, want to make an update to an entity, or sign up for a bank …" at bounding box center [435, 437] width 173 height 54
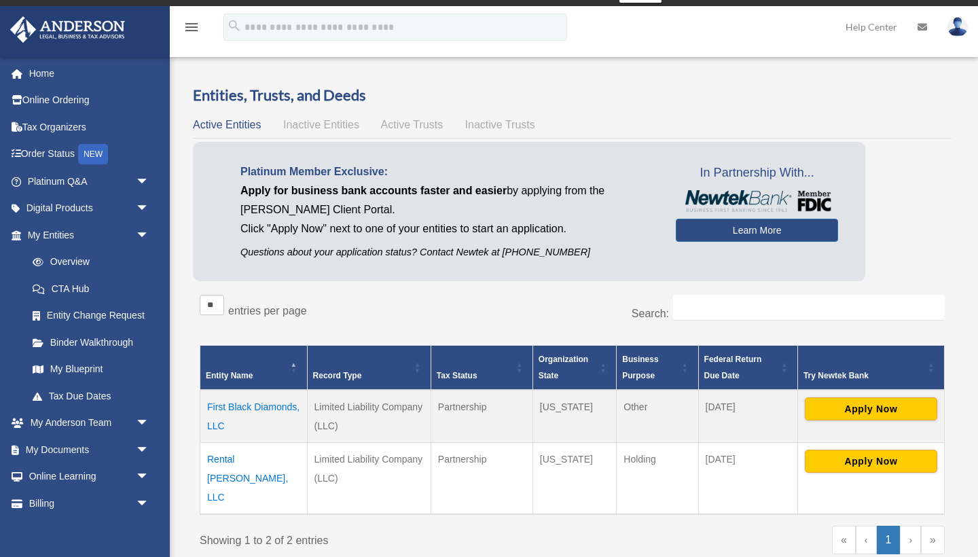
scroll to position [15, 0]
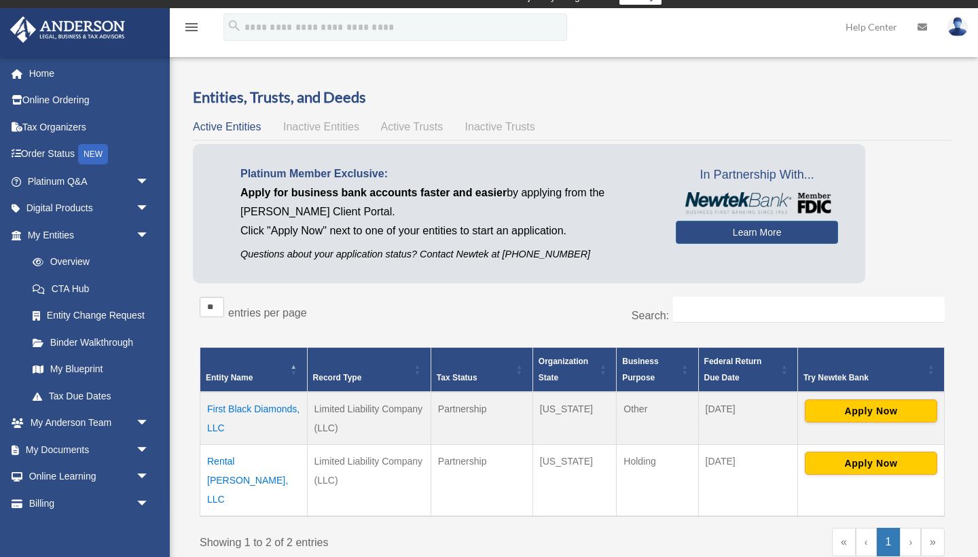
click at [326, 123] on span "Inactive Entities" at bounding box center [321, 127] width 76 height 12
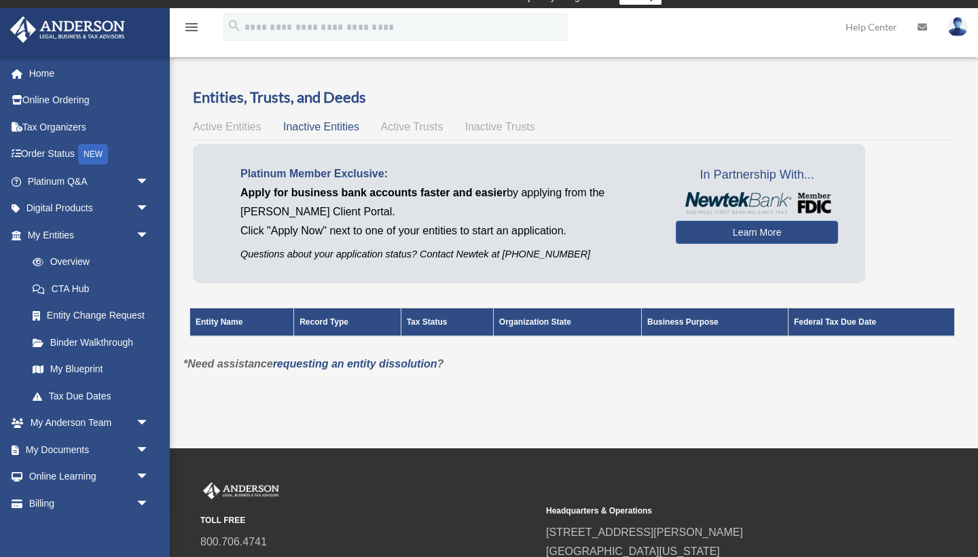
click at [416, 126] on span "Active Trusts" at bounding box center [412, 127] width 62 height 12
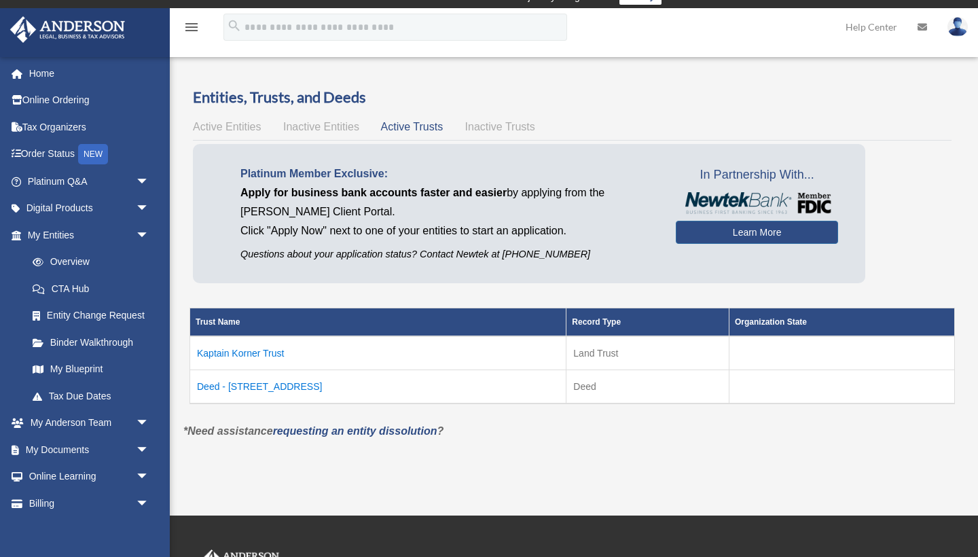
click at [503, 128] on span "Inactive Trusts" at bounding box center [500, 127] width 70 height 12
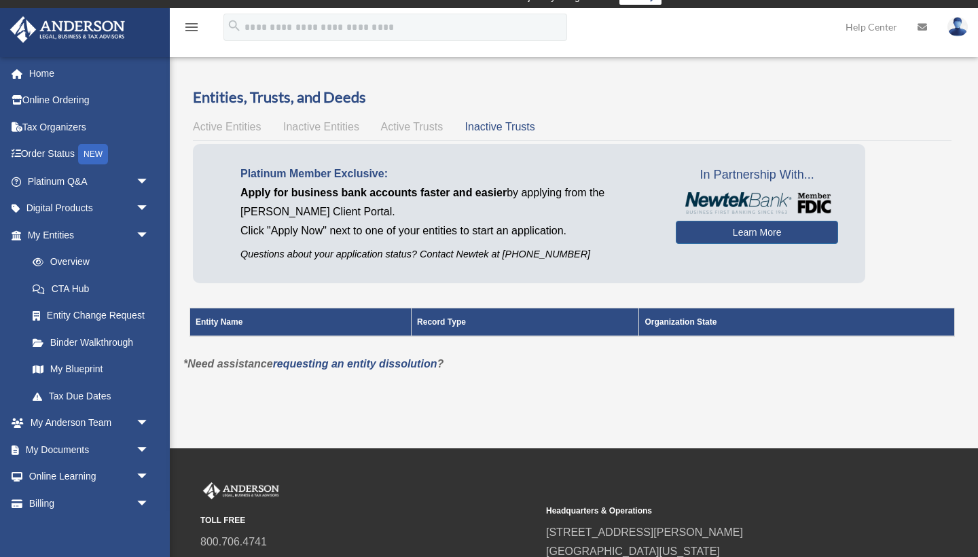
click at [236, 128] on span "Active Entities" at bounding box center [227, 127] width 68 height 12
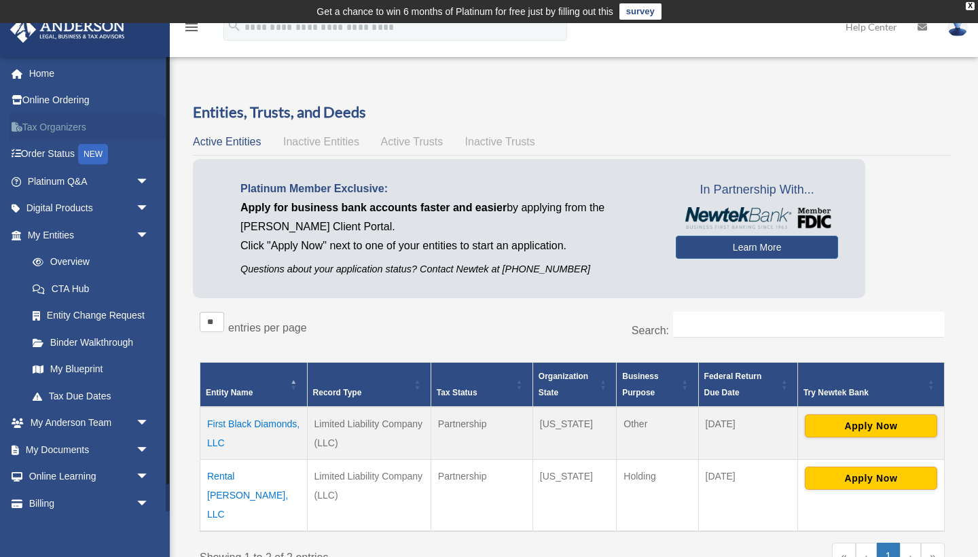
scroll to position [0, 0]
click at [43, 90] on link "Online Ordering" at bounding box center [90, 100] width 160 height 27
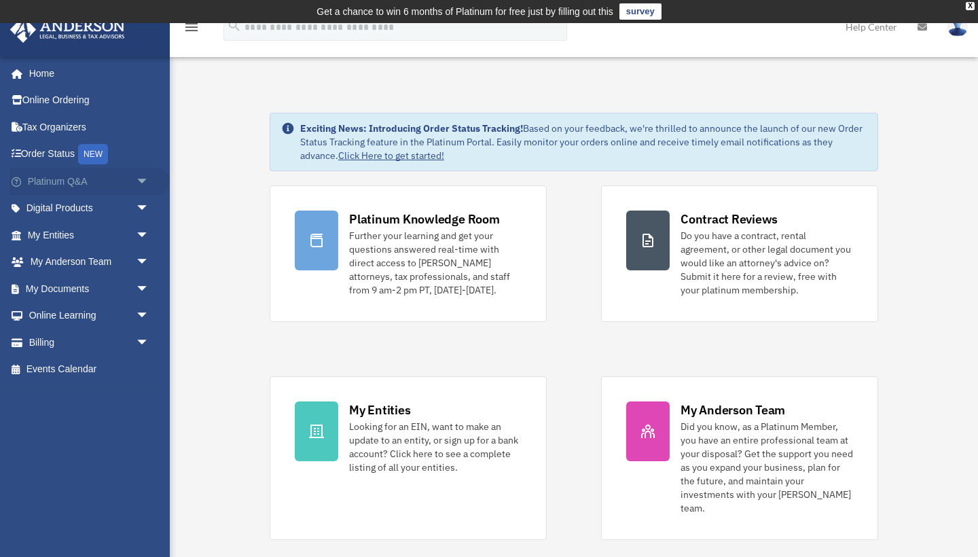
click at [145, 174] on span "arrow_drop_down" at bounding box center [149, 182] width 27 height 28
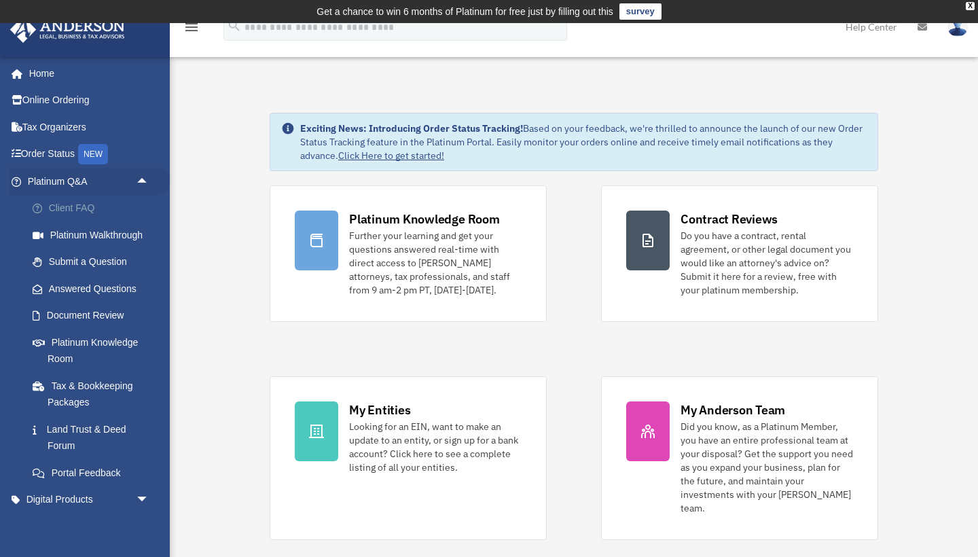
click at [76, 202] on link "Client FAQ" at bounding box center [94, 208] width 151 height 27
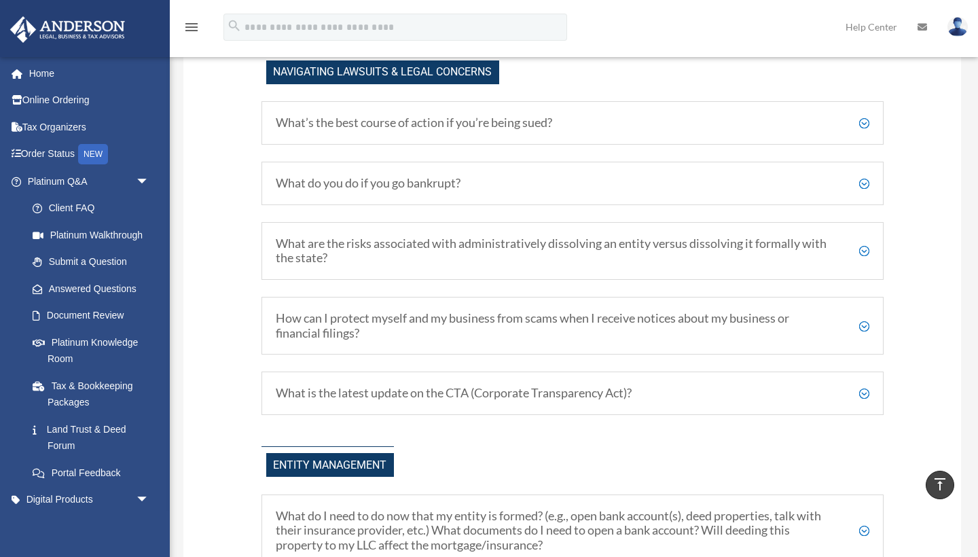
scroll to position [1143, 0]
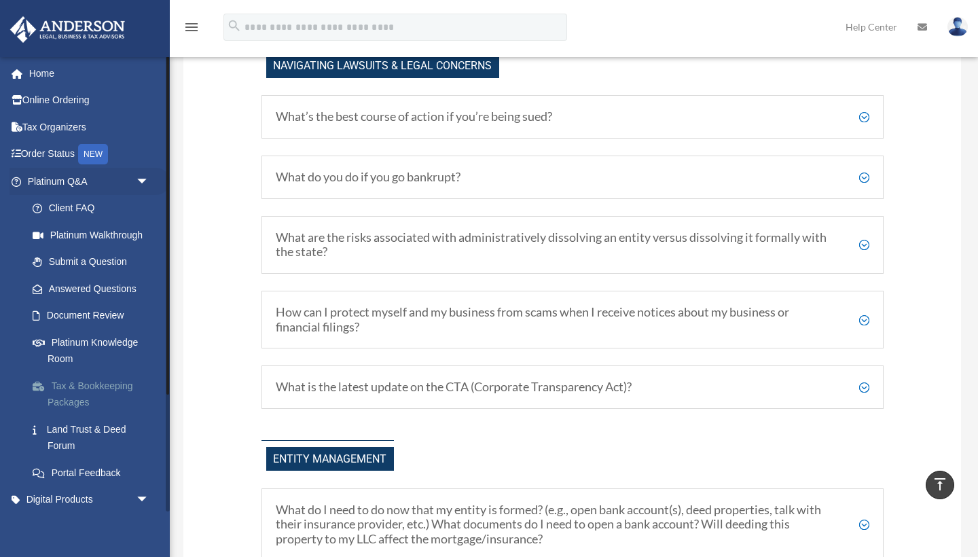
click at [89, 378] on link "Tax & Bookkeeping Packages" at bounding box center [94, 393] width 151 height 43
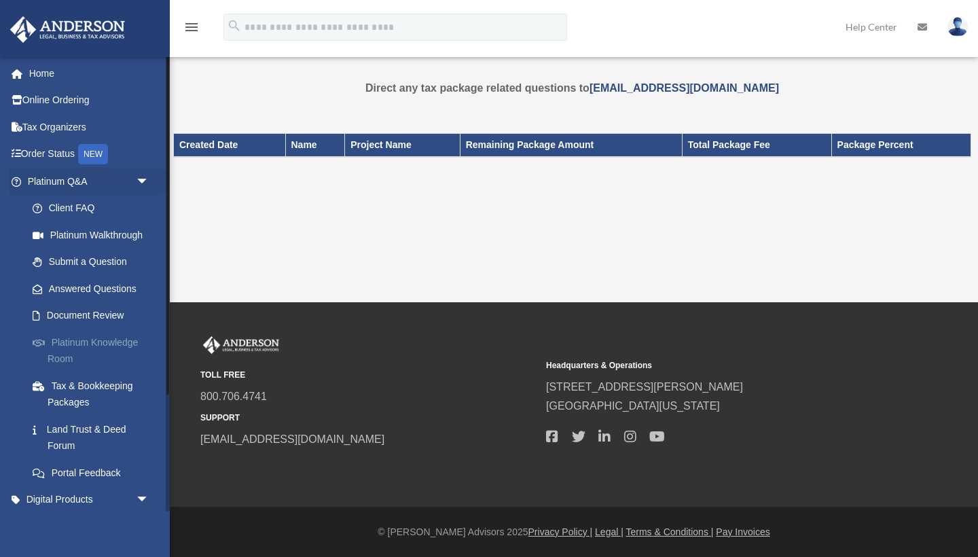
scroll to position [23, 0]
click at [84, 420] on link "Land Trust & Deed Forum" at bounding box center [94, 437] width 151 height 43
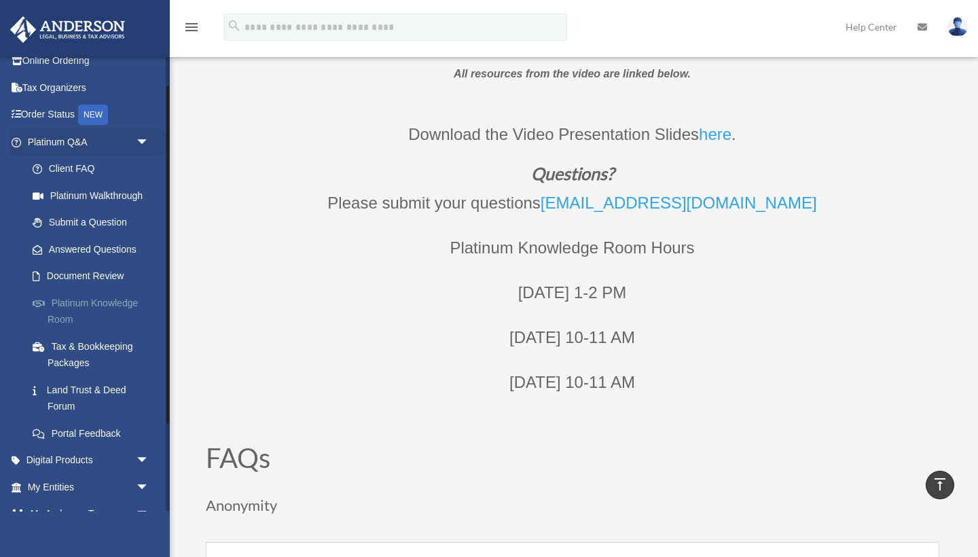
scroll to position [67, 0]
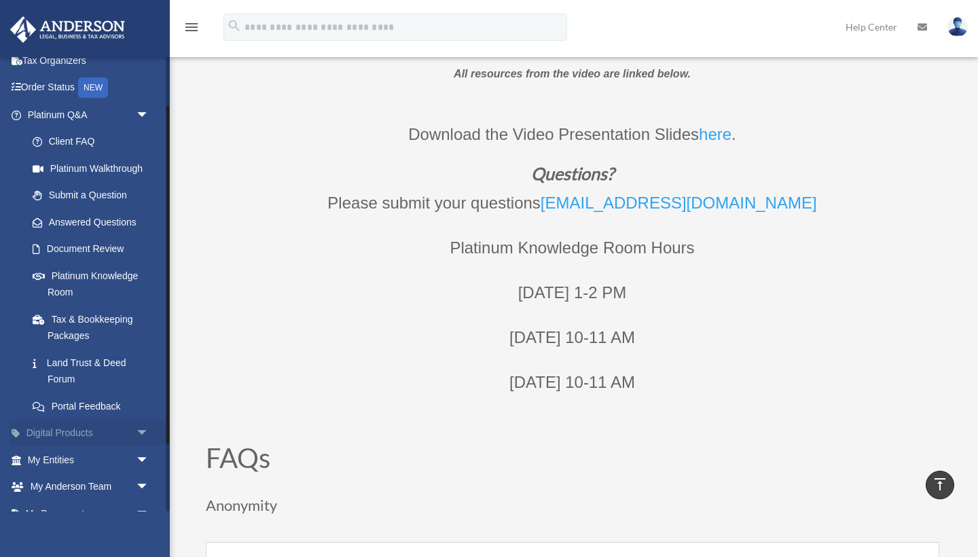
click at [147, 423] on span "arrow_drop_down" at bounding box center [149, 434] width 27 height 28
click at [86, 453] on div "Tax Toolbox" at bounding box center [100, 460] width 105 height 17
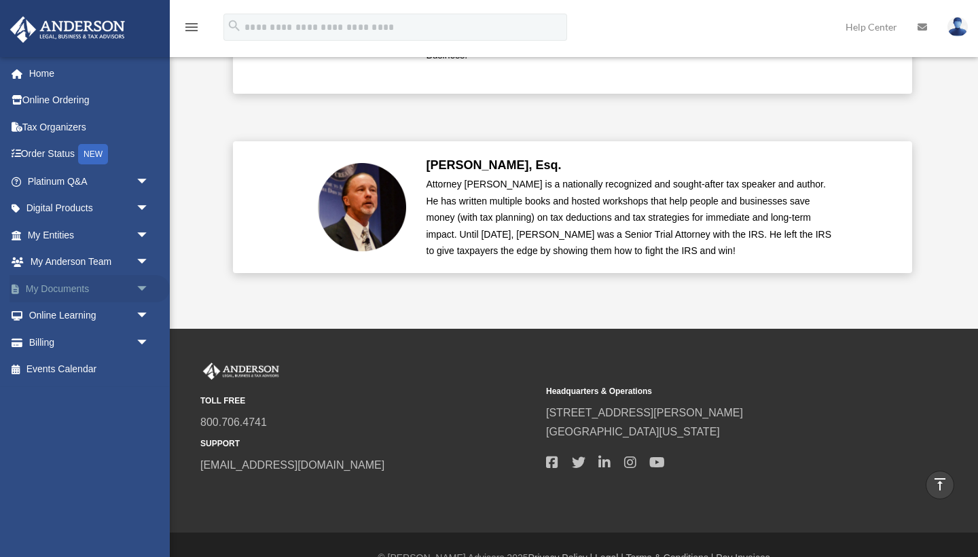
scroll to position [3315, 0]
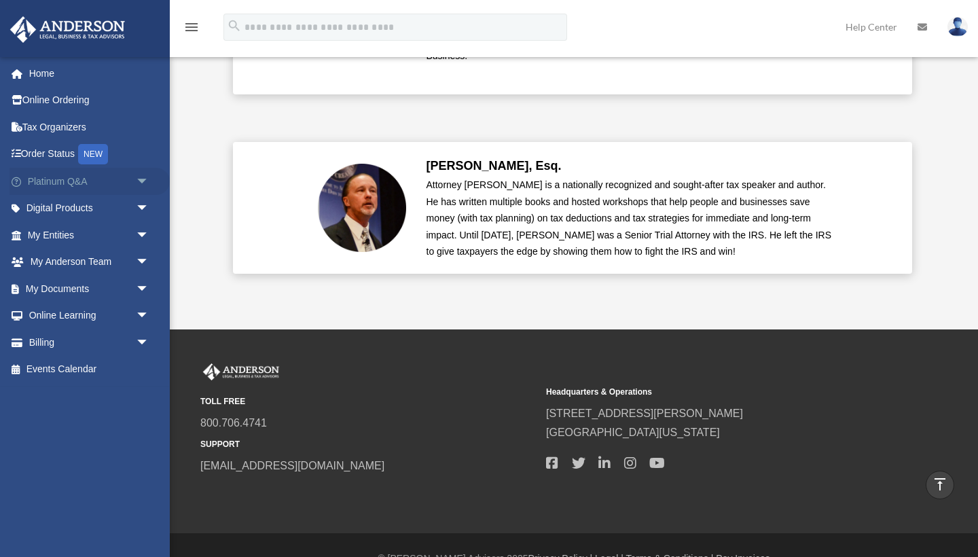
click at [141, 175] on span "arrow_drop_down" at bounding box center [149, 182] width 27 height 28
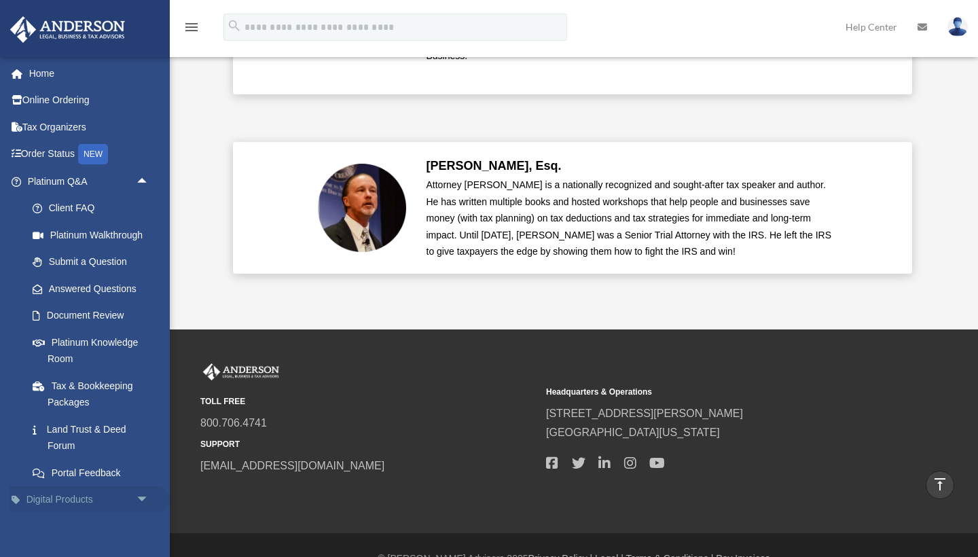
click at [136, 492] on span "arrow_drop_down" at bounding box center [149, 500] width 27 height 28
click at [142, 493] on span "arrow_drop_up" at bounding box center [149, 500] width 27 height 28
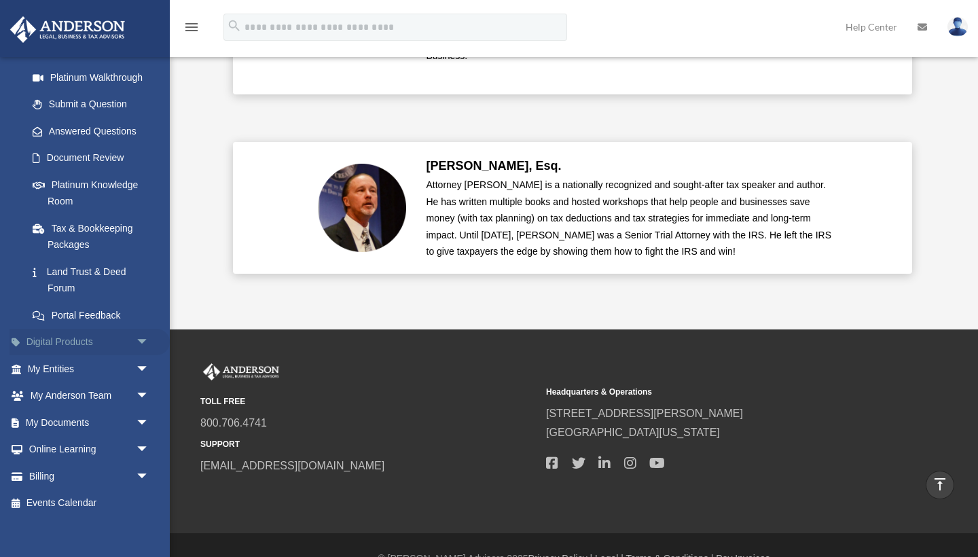
click at [80, 340] on link "Digital Products arrow_drop_down" at bounding box center [90, 342] width 160 height 27
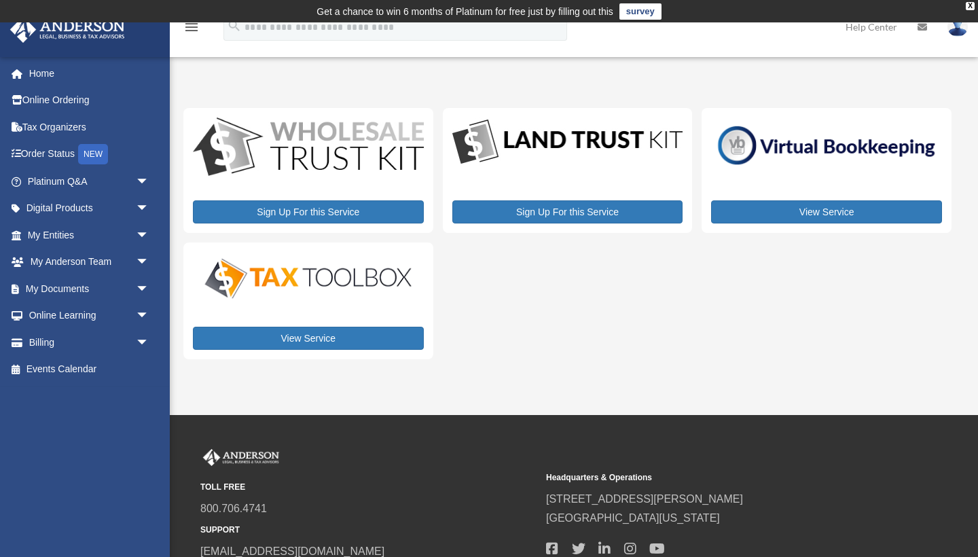
scroll to position [-3, 0]
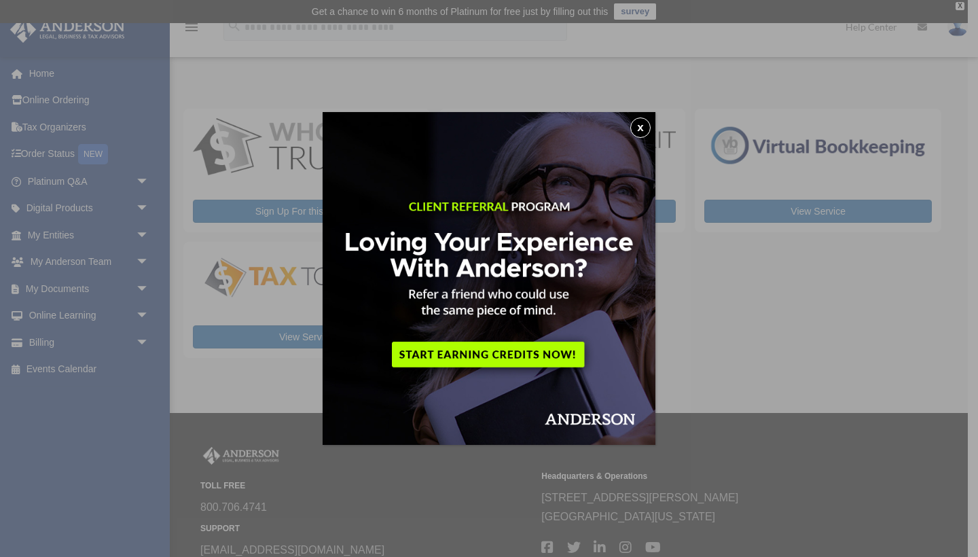
click at [643, 132] on button "x" at bounding box center [640, 128] width 20 height 20
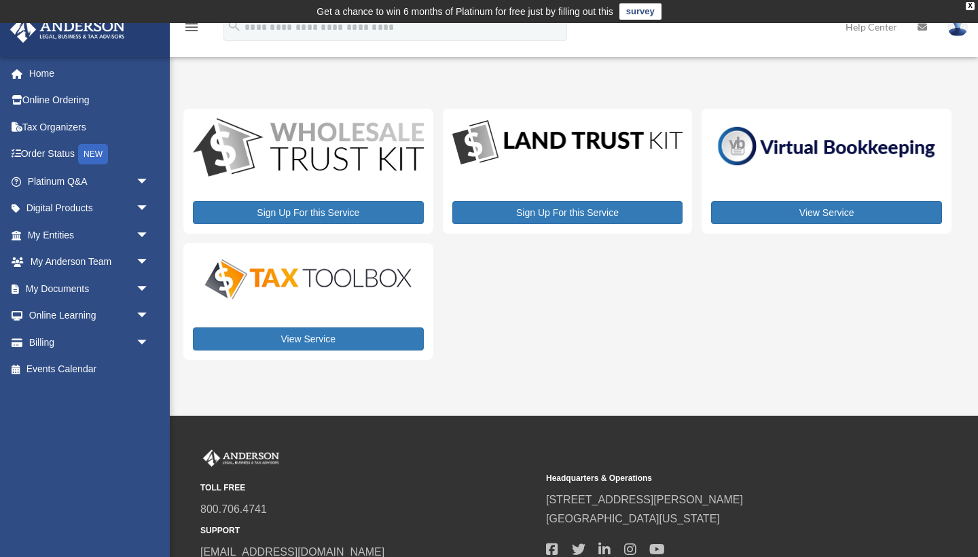
scroll to position [0, 0]
click at [598, 135] on img at bounding box center [567, 143] width 231 height 50
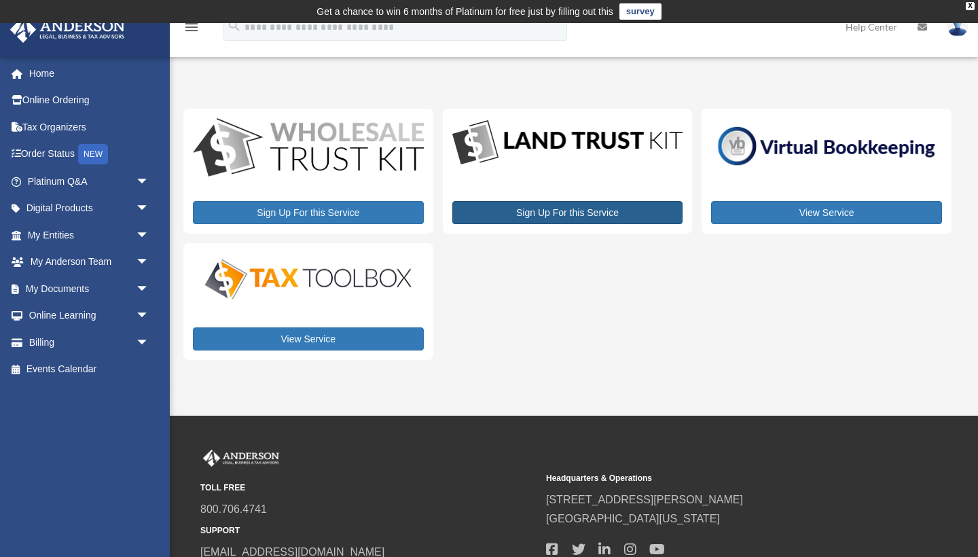
click at [598, 211] on link "Sign Up For this Service" at bounding box center [567, 212] width 231 height 23
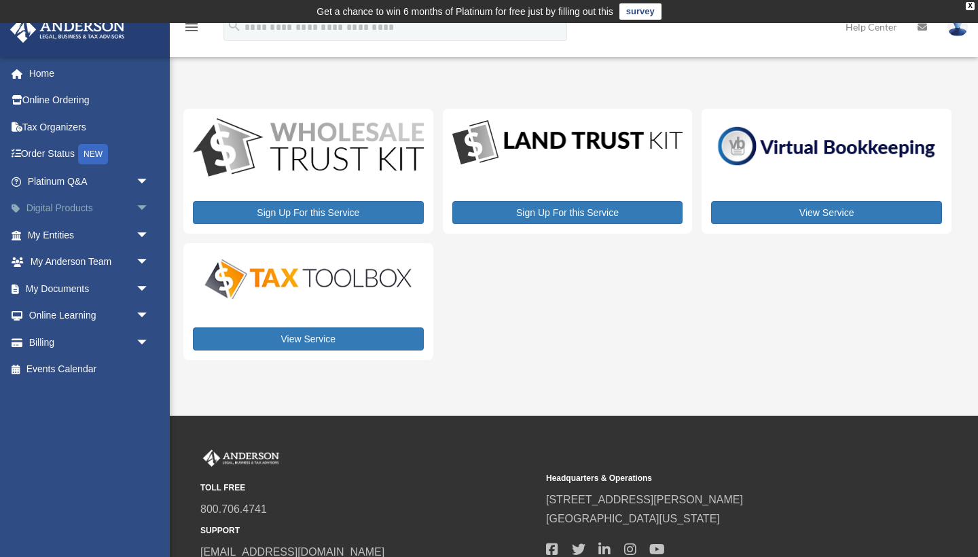
click at [54, 209] on link "Digital Products arrow_drop_down" at bounding box center [90, 208] width 160 height 27
click at [143, 234] on span "arrow_drop_down" at bounding box center [149, 235] width 27 height 28
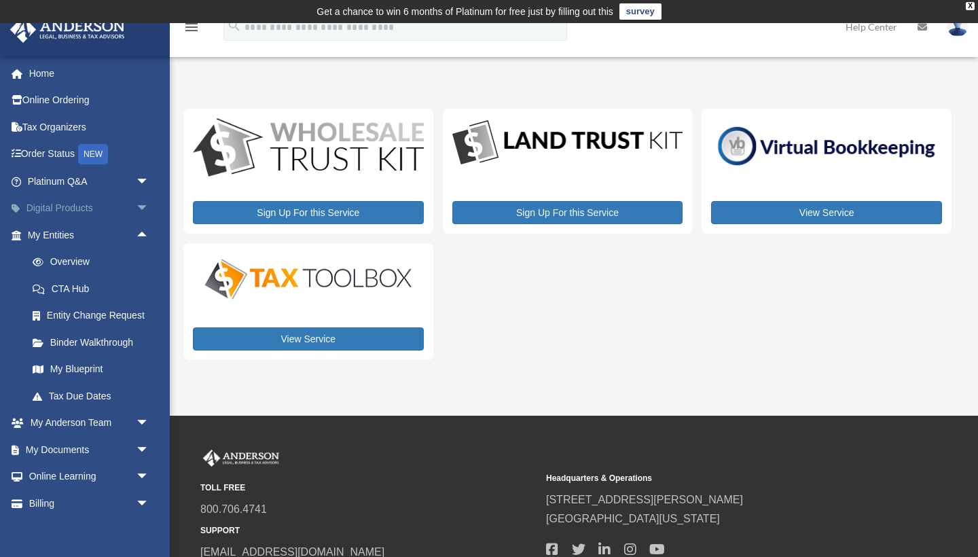
click at [146, 202] on span "arrow_drop_down" at bounding box center [149, 209] width 27 height 28
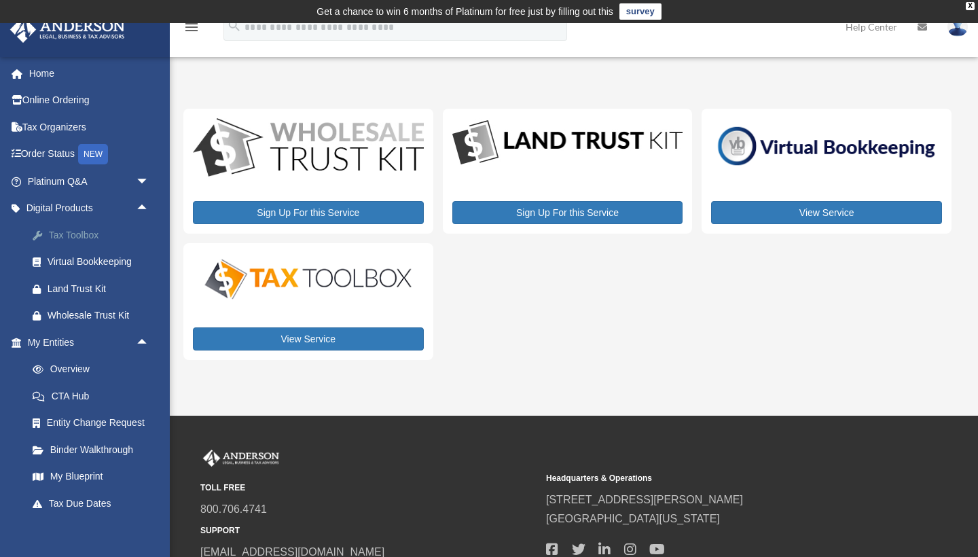
click at [78, 233] on div "Tax Toolbox" at bounding box center [100, 235] width 105 height 17
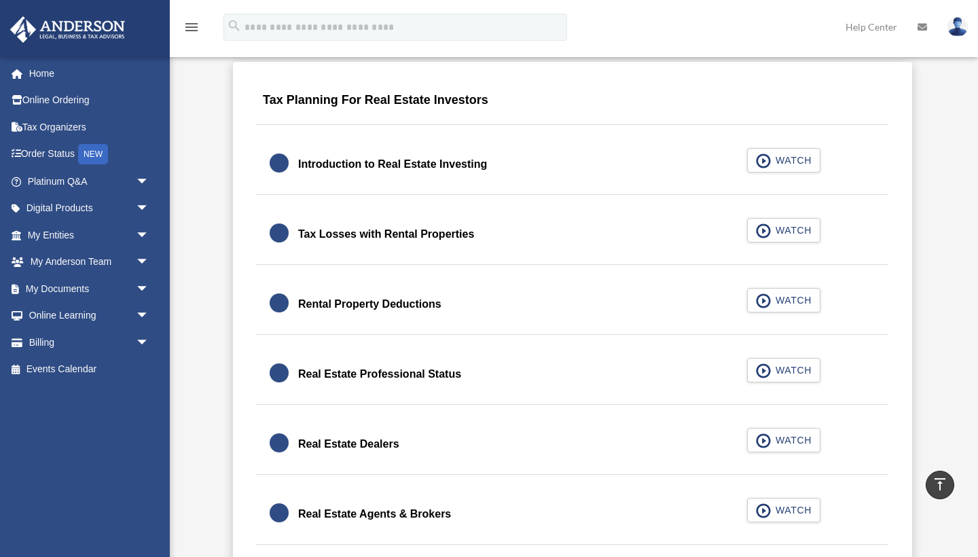
scroll to position [870, 0]
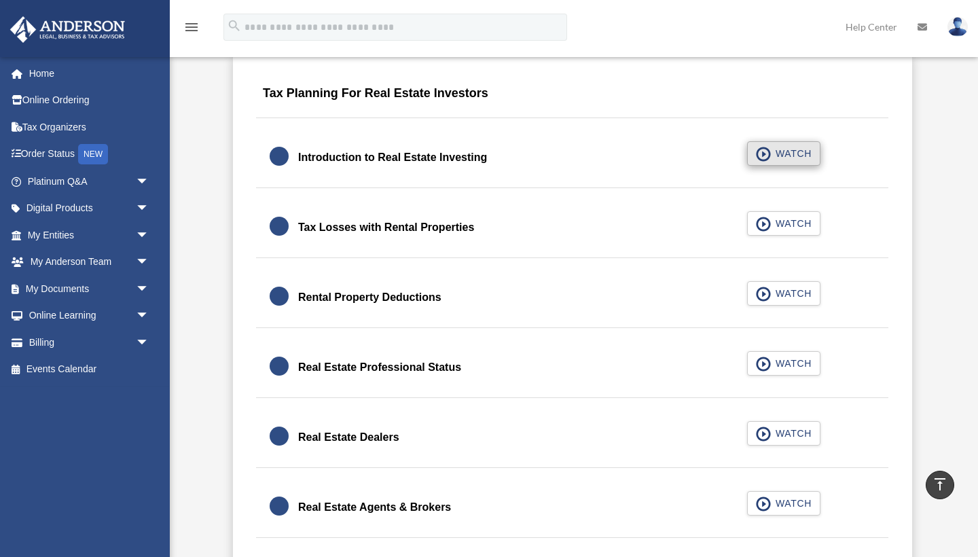
click at [763, 147] on span "button" at bounding box center [764, 154] width 16 height 15
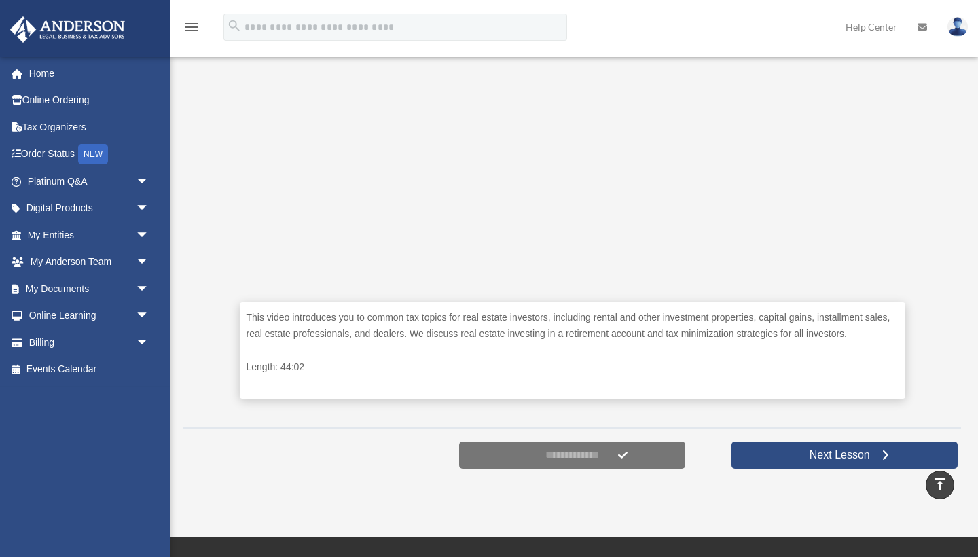
scroll to position [451, 0]
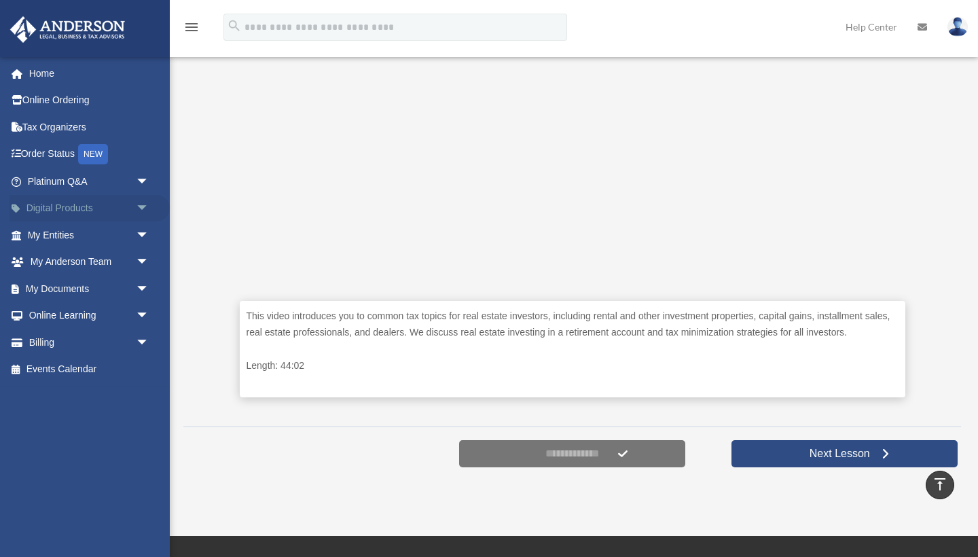
click at [143, 206] on span "arrow_drop_down" at bounding box center [149, 209] width 27 height 28
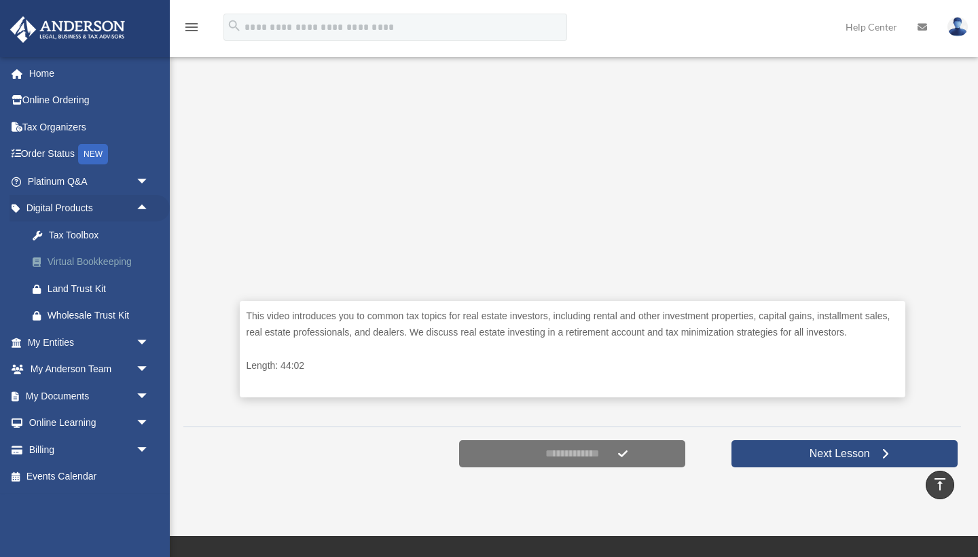
click at [95, 253] on div "Virtual Bookkeeping" at bounding box center [100, 261] width 105 height 17
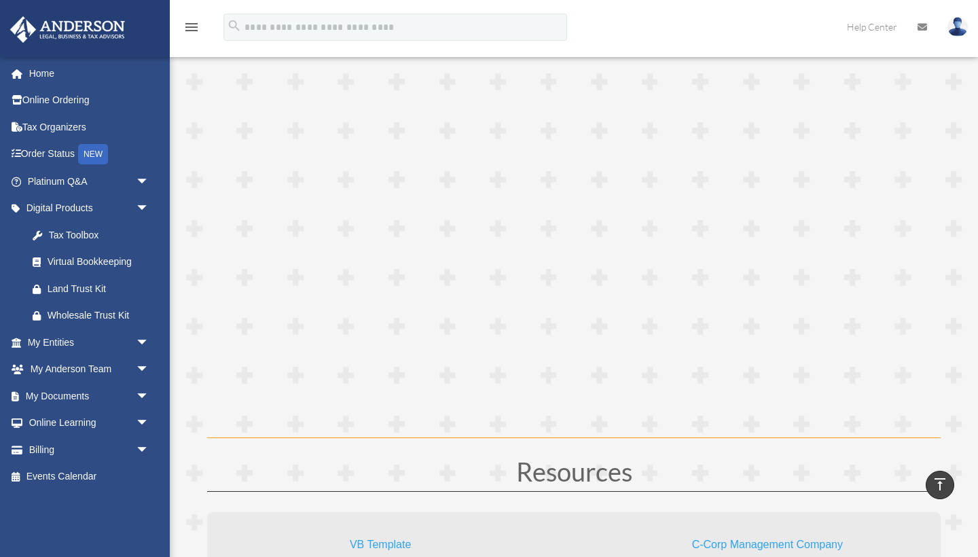
scroll to position [3687, 0]
click at [96, 289] on div "Land Trust Kit" at bounding box center [100, 289] width 105 height 17
click at [62, 336] on link "My Entities arrow_drop_down" at bounding box center [90, 342] width 160 height 27
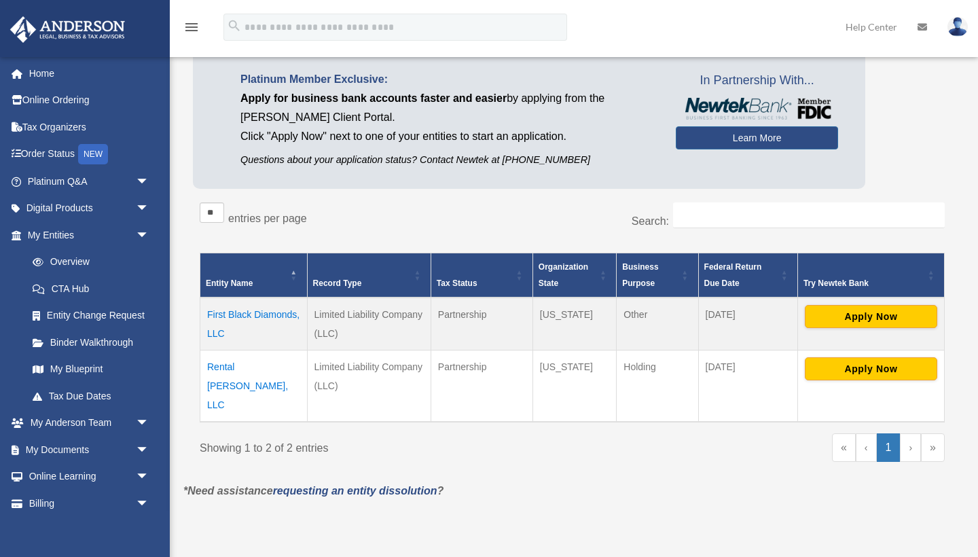
scroll to position [122, 0]
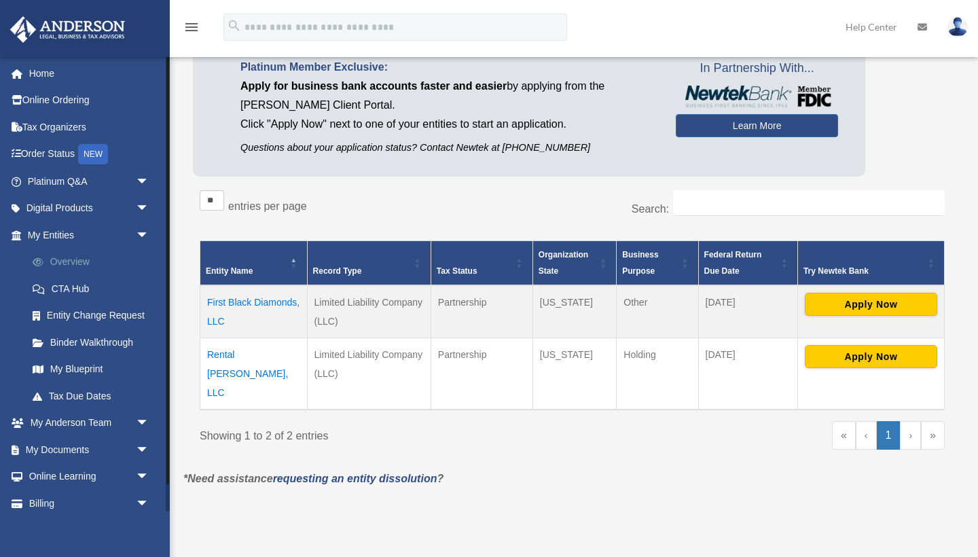
click at [71, 262] on link "Overview" at bounding box center [94, 262] width 151 height 27
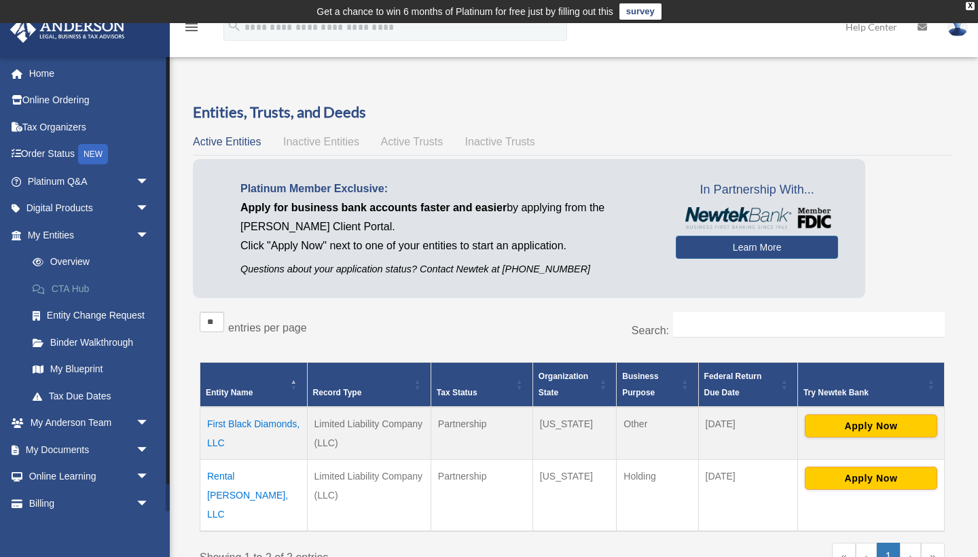
click at [76, 279] on link "CTA Hub" at bounding box center [94, 288] width 151 height 27
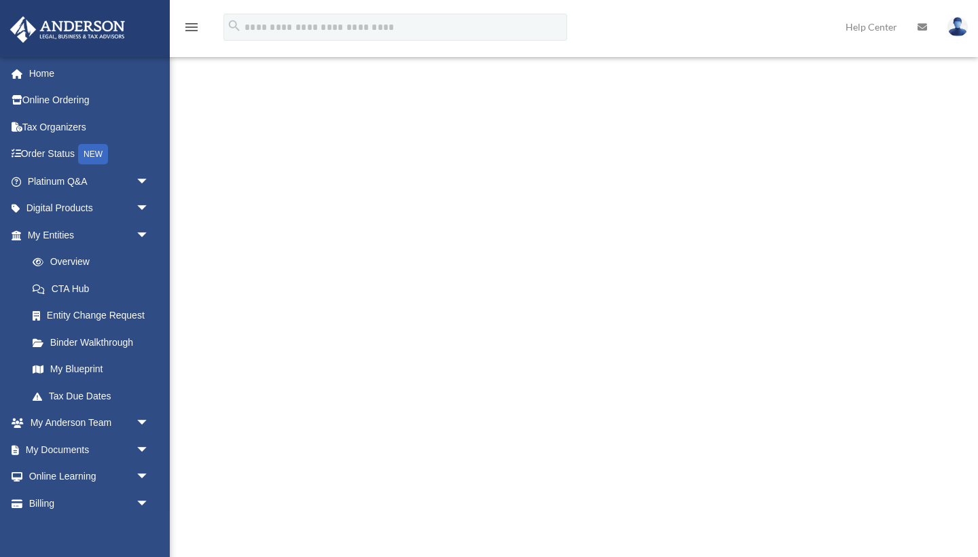
scroll to position [204, 0]
click at [92, 337] on link "Binder Walkthrough" at bounding box center [94, 342] width 151 height 27
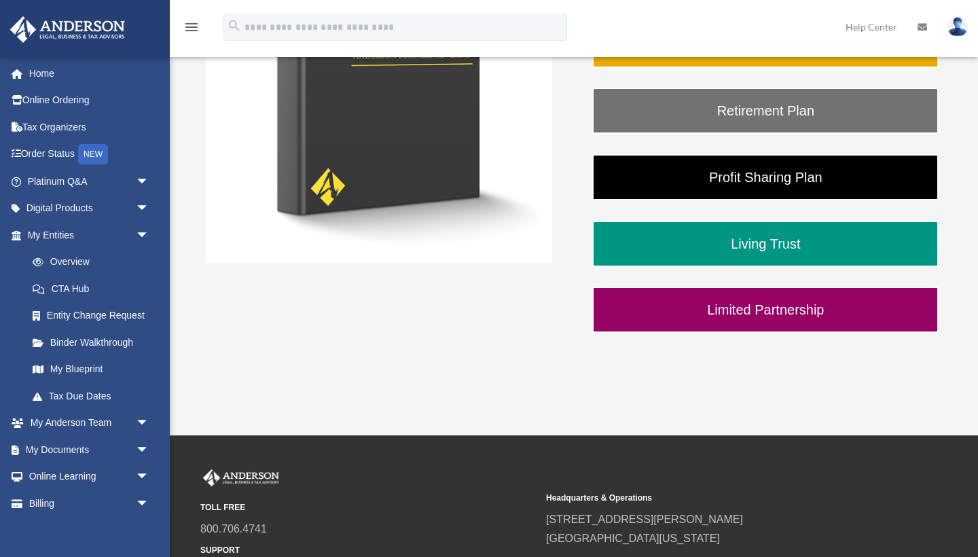
scroll to position [453, 0]
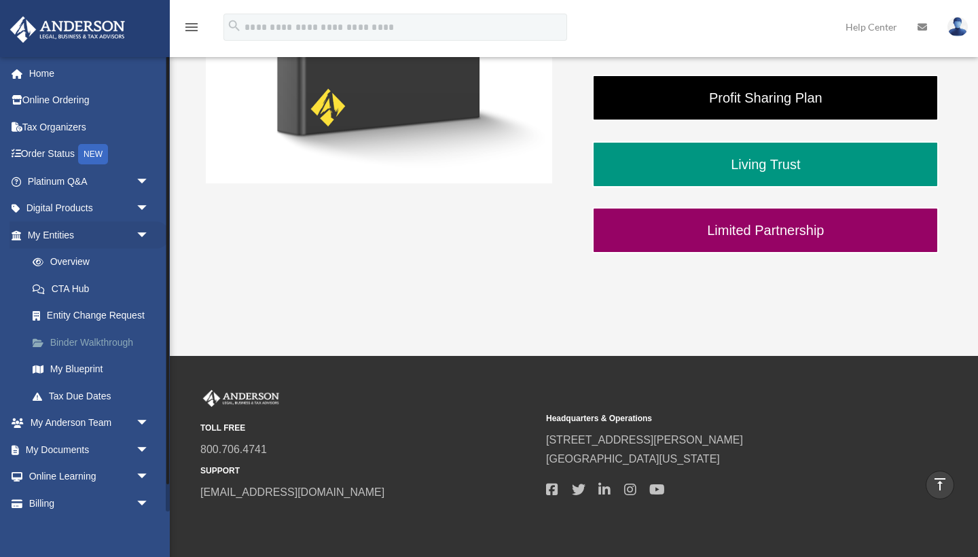
click at [92, 331] on link "Binder Walkthrough" at bounding box center [94, 342] width 151 height 27
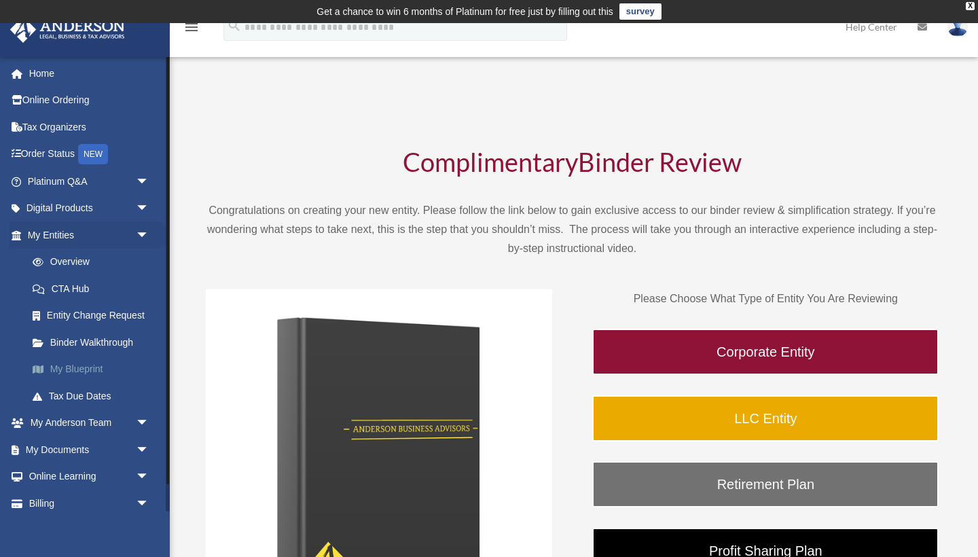
click at [84, 363] on link "My Blueprint" at bounding box center [94, 369] width 151 height 27
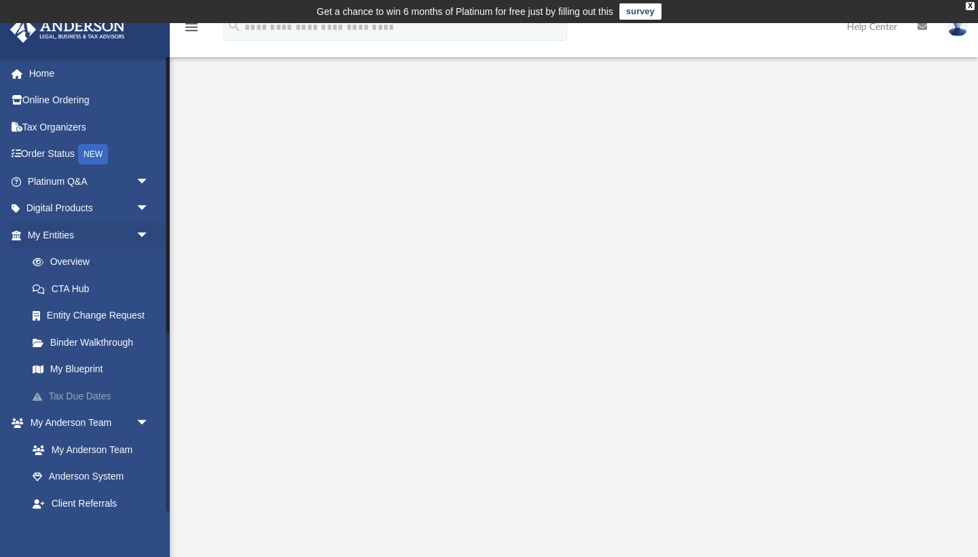
click at [96, 395] on link "Tax Due Dates" at bounding box center [94, 395] width 151 height 27
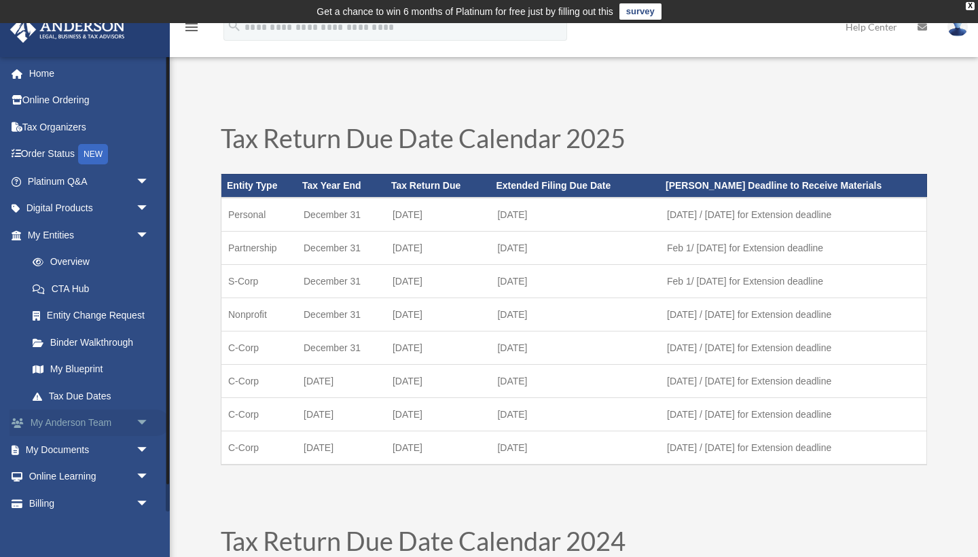
click at [141, 418] on span "arrow_drop_down" at bounding box center [149, 424] width 27 height 28
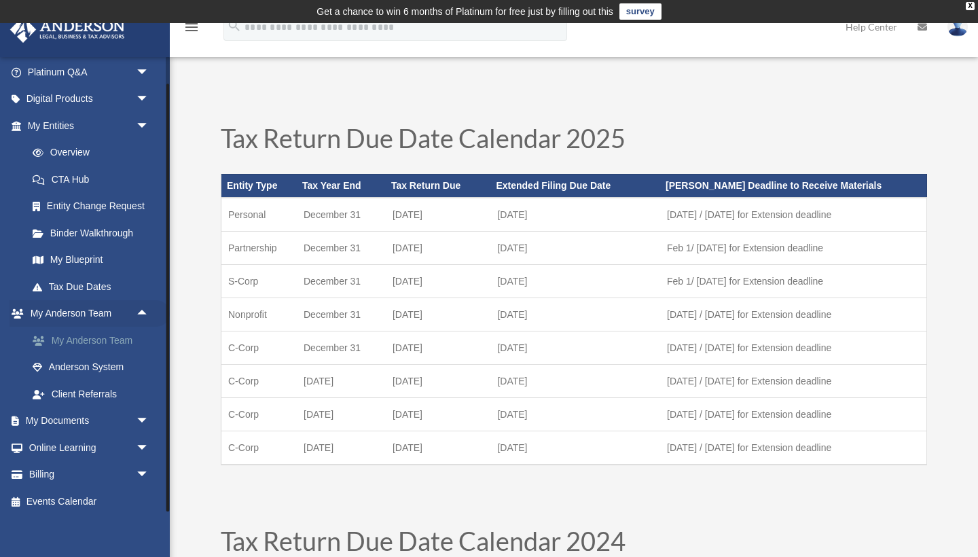
scroll to position [109, 0]
click at [111, 338] on link "My Anderson Team" at bounding box center [94, 340] width 151 height 27
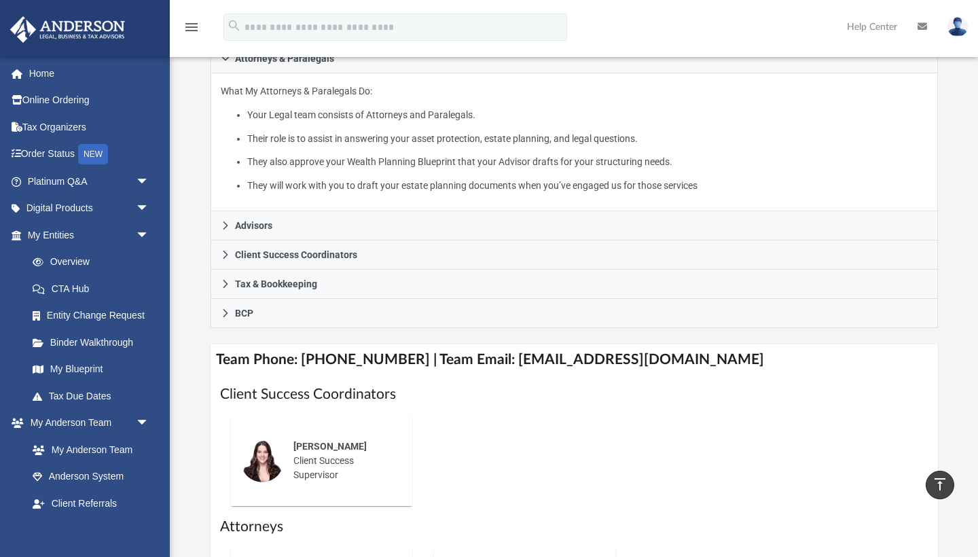
scroll to position [226, 0]
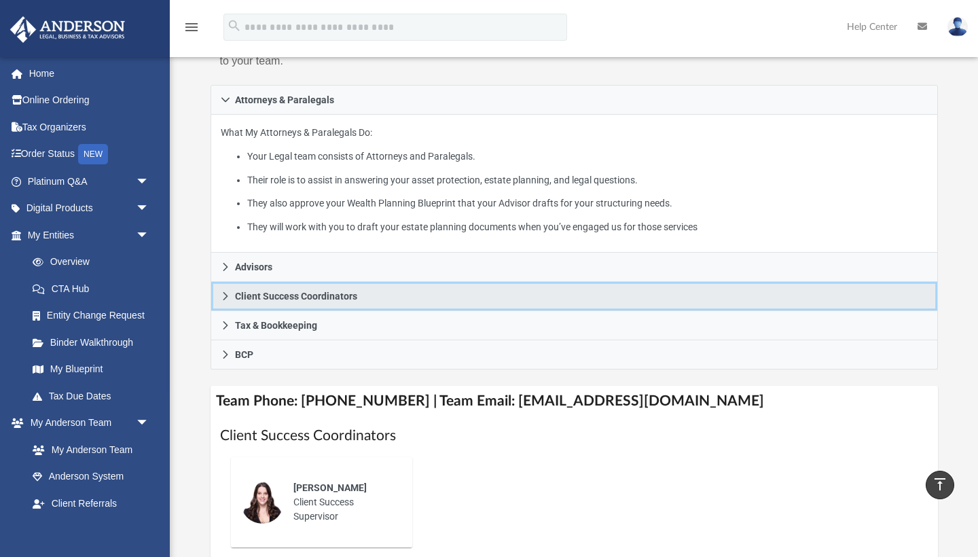
click at [270, 301] on span "Client Success Coordinators" at bounding box center [296, 296] width 122 height 10
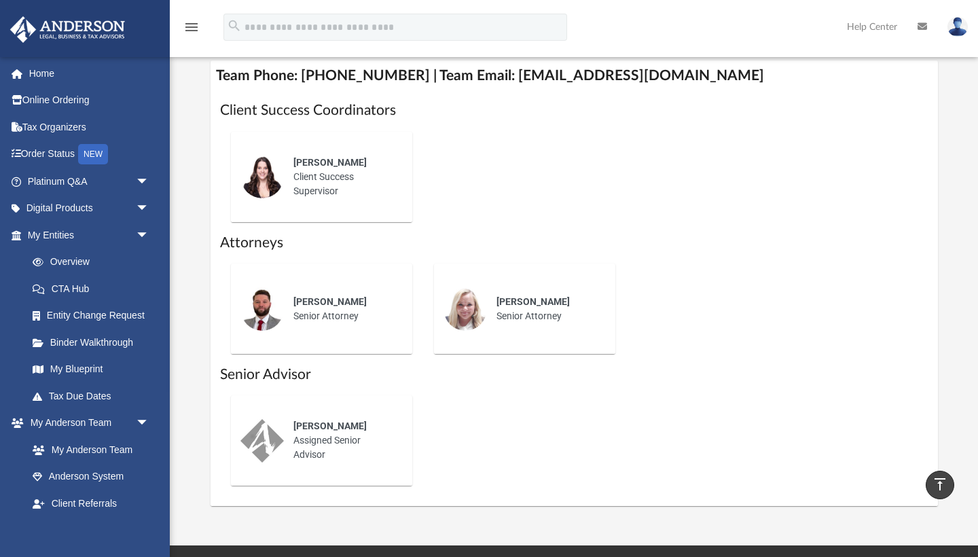
scroll to position [501, 0]
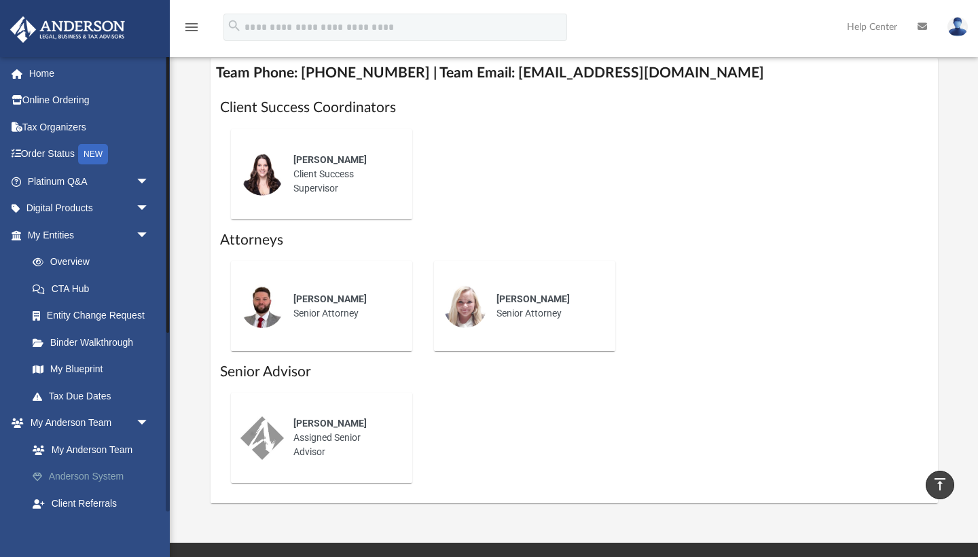
click at [94, 469] on link "Anderson System" at bounding box center [94, 476] width 151 height 27
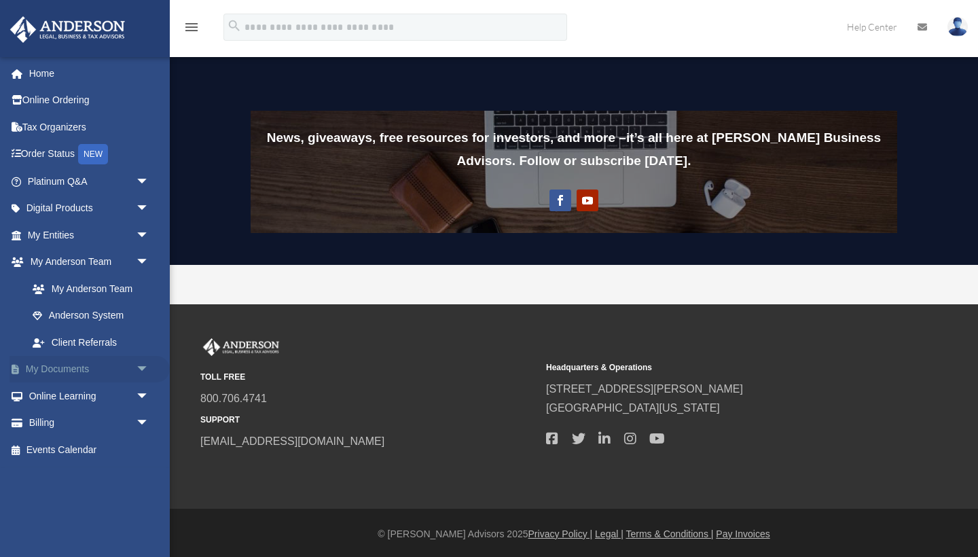
scroll to position [1082, 0]
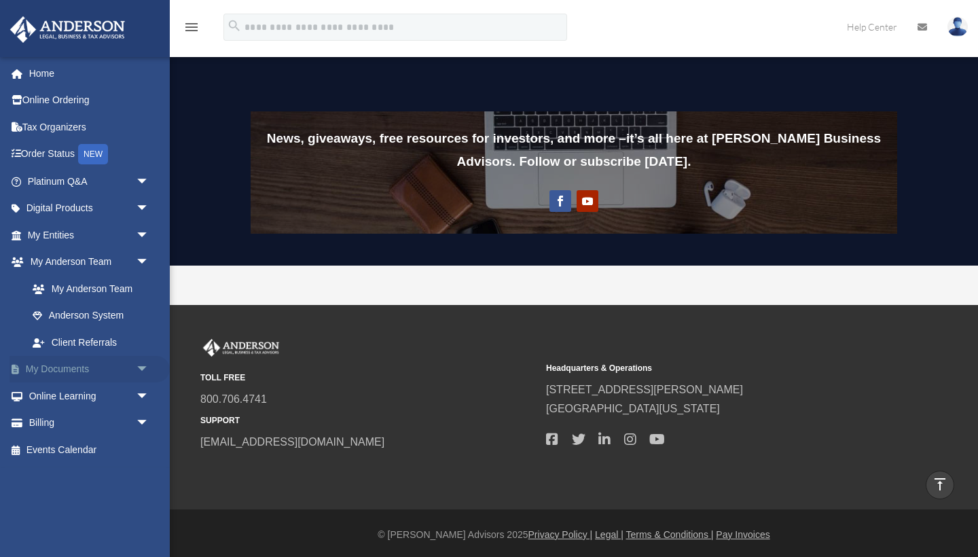
click at [84, 361] on link "My Documents arrow_drop_down" at bounding box center [90, 369] width 160 height 27
click at [143, 361] on span "arrow_drop_down" at bounding box center [149, 370] width 27 height 28
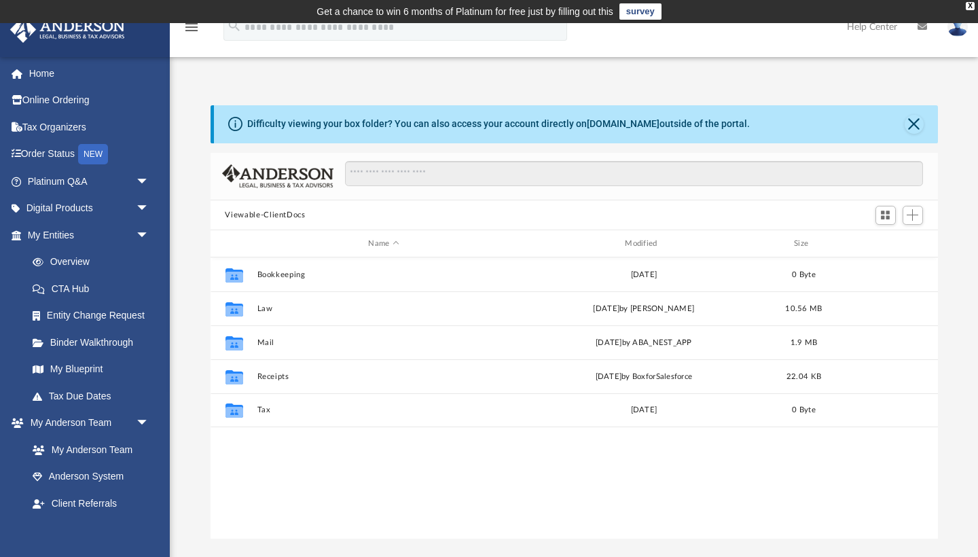
scroll to position [309, 728]
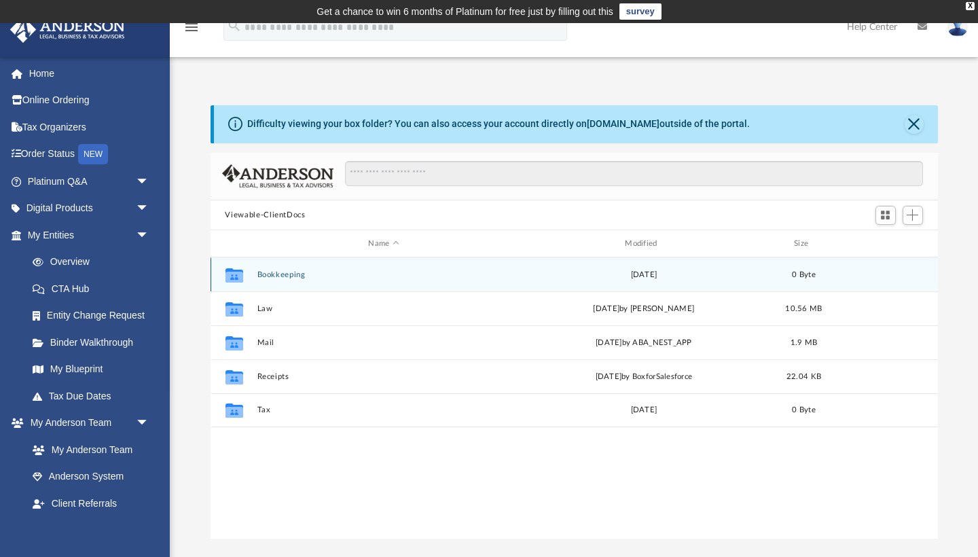
click at [281, 273] on button "Bookkeeping" at bounding box center [384, 274] width 254 height 9
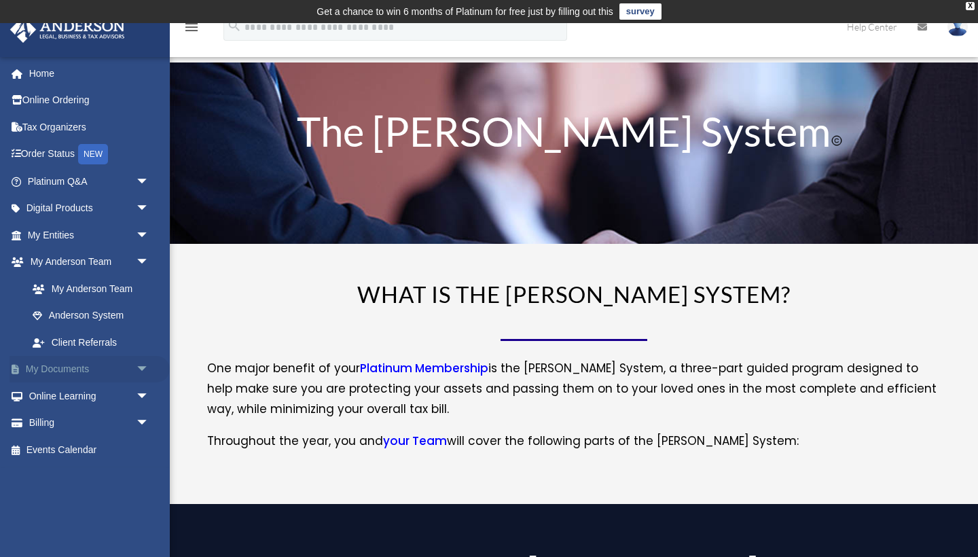
click at [69, 367] on link "My Documents arrow_drop_down" at bounding box center [90, 369] width 160 height 27
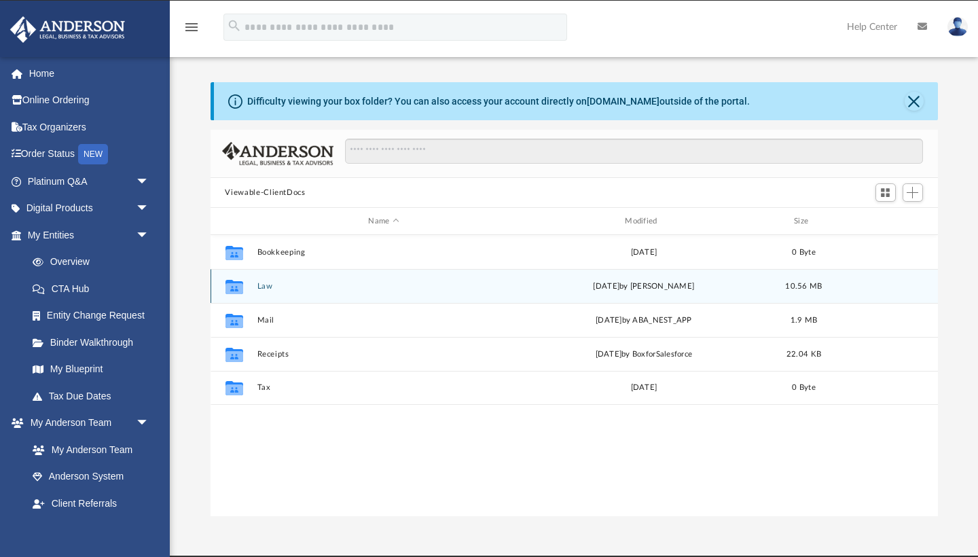
scroll to position [309, 728]
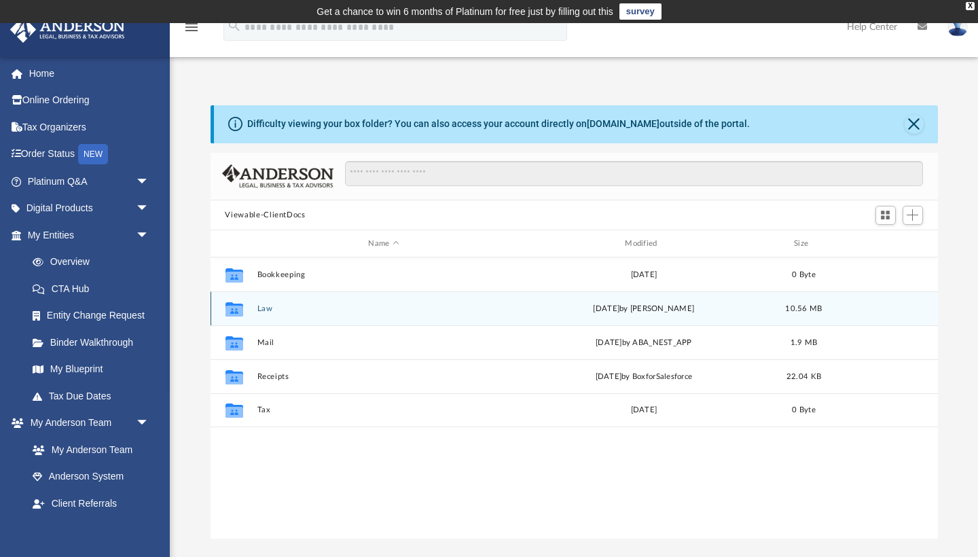
click at [269, 304] on button "Law" at bounding box center [384, 308] width 254 height 9
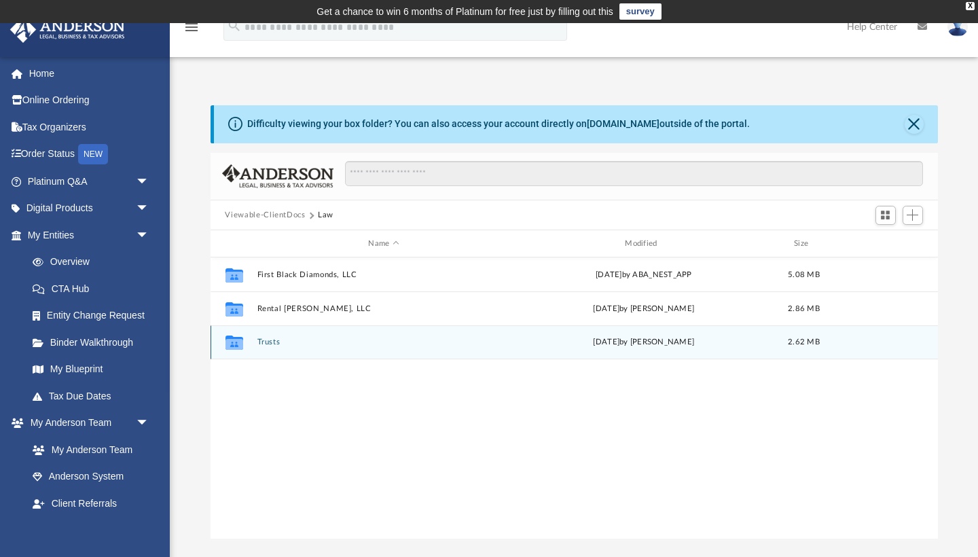
click at [268, 345] on button "Trusts" at bounding box center [384, 342] width 254 height 9
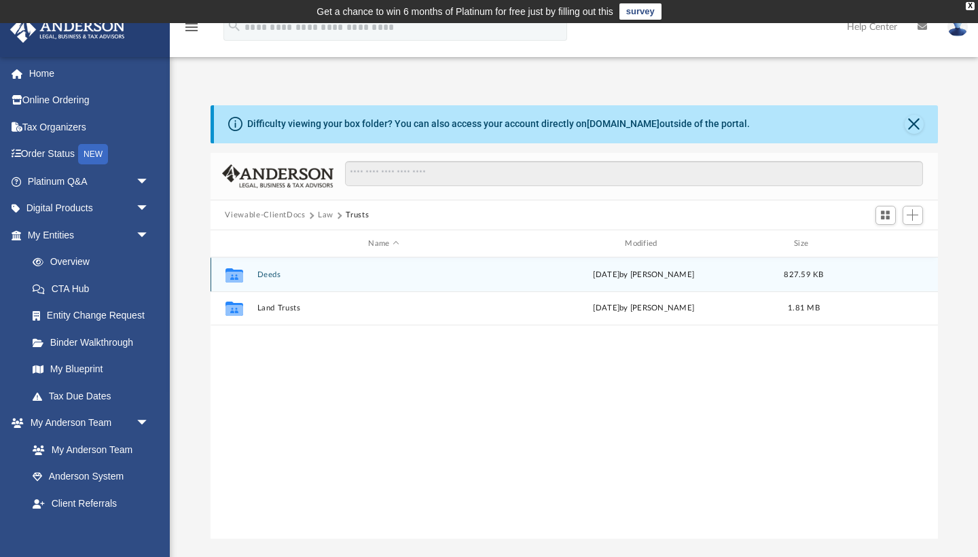
click at [266, 270] on button "Deeds" at bounding box center [384, 274] width 254 height 9
click at [290, 270] on button "Deed - 4301-4624 Harbour Village Boulevard" at bounding box center [384, 274] width 254 height 9
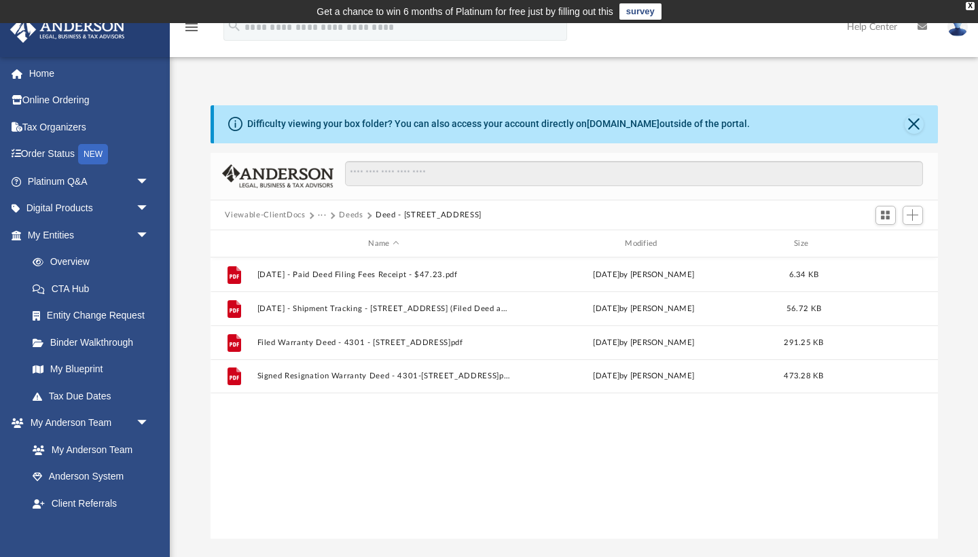
click at [268, 216] on button "Viewable-ClientDocs" at bounding box center [265, 215] width 80 height 12
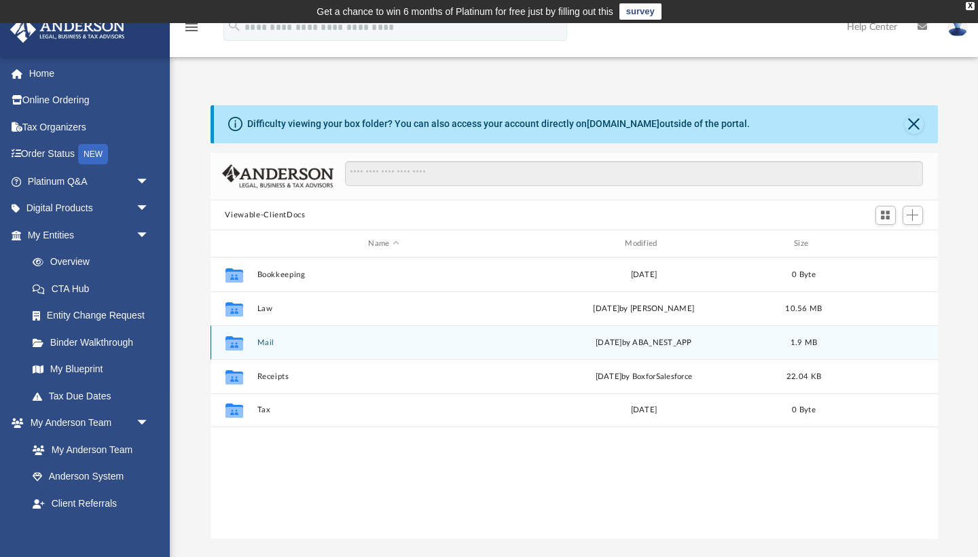
click at [263, 340] on button "Mail" at bounding box center [384, 342] width 254 height 9
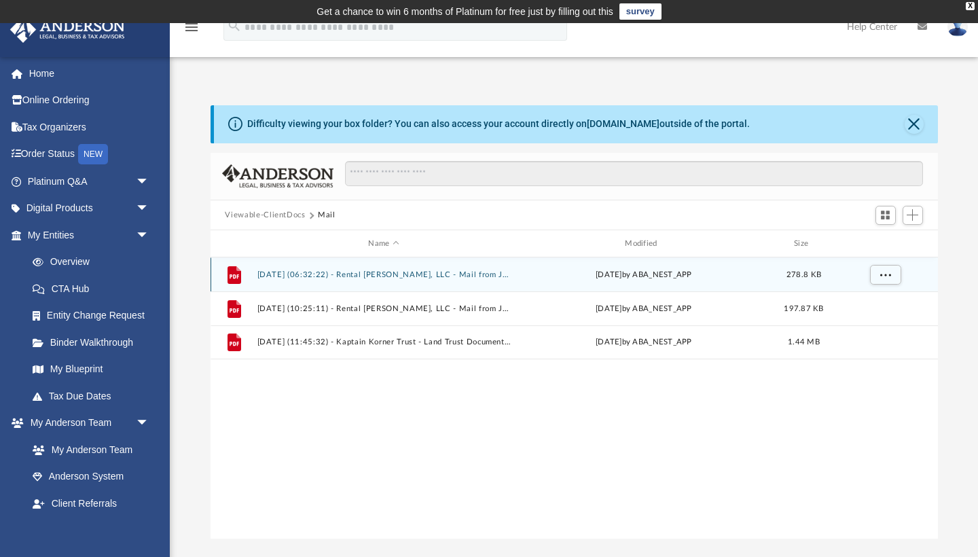
click at [381, 272] on button "2025.07.11 (06:32:22) - Rental Havens, LLC - Mail from JPMorgan Chase Bank, N.A…" at bounding box center [384, 274] width 254 height 9
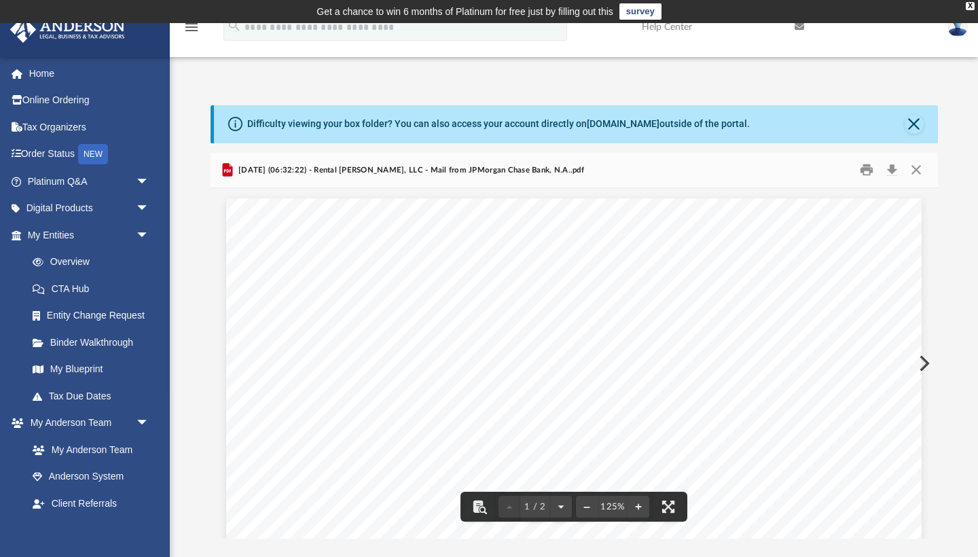
scroll to position [0, 0]
click at [917, 166] on button "Close" at bounding box center [916, 170] width 24 height 21
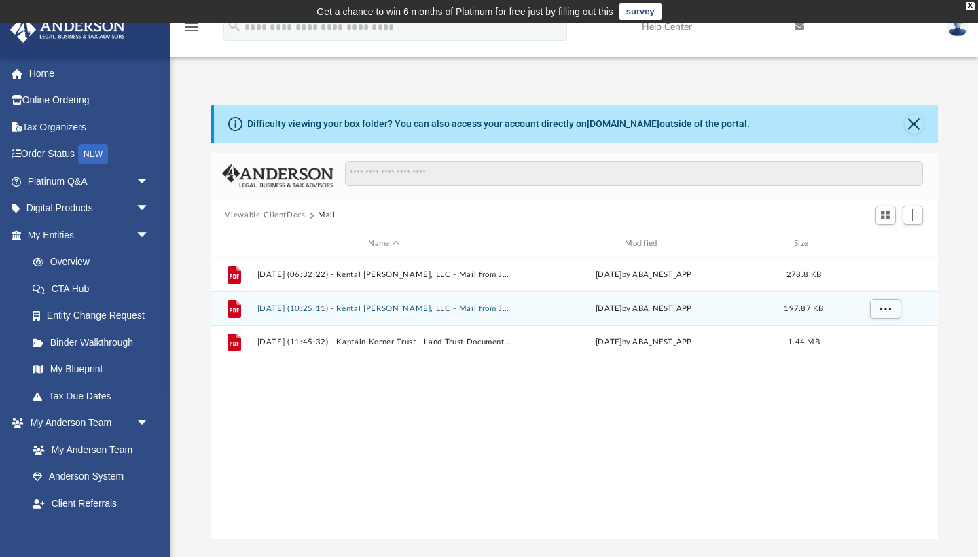
click at [411, 312] on button "2025.08.11 (10:25:11) - Rental Havens, LLC - Mail from JPMorgan Chase Bank, N.A…" at bounding box center [384, 308] width 254 height 9
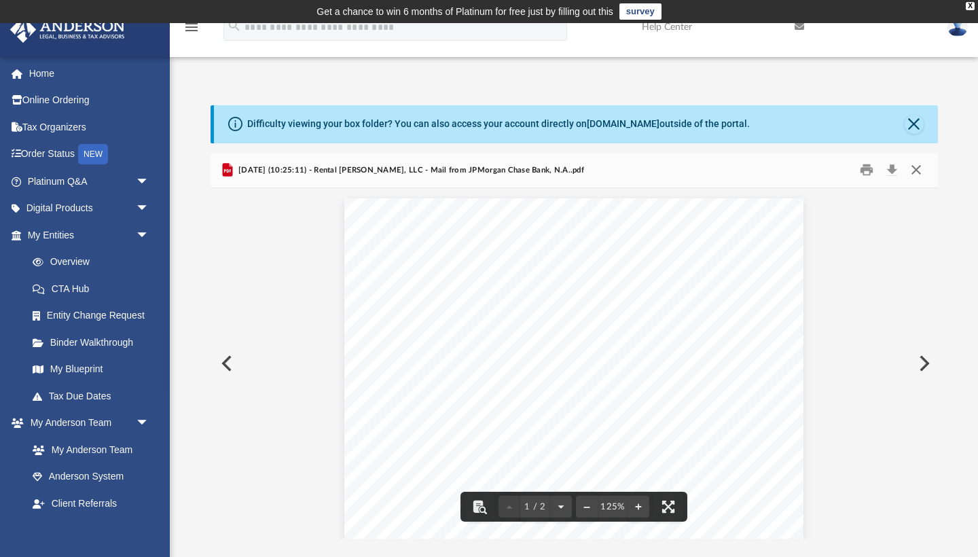
click at [914, 167] on button "Close" at bounding box center [916, 170] width 24 height 21
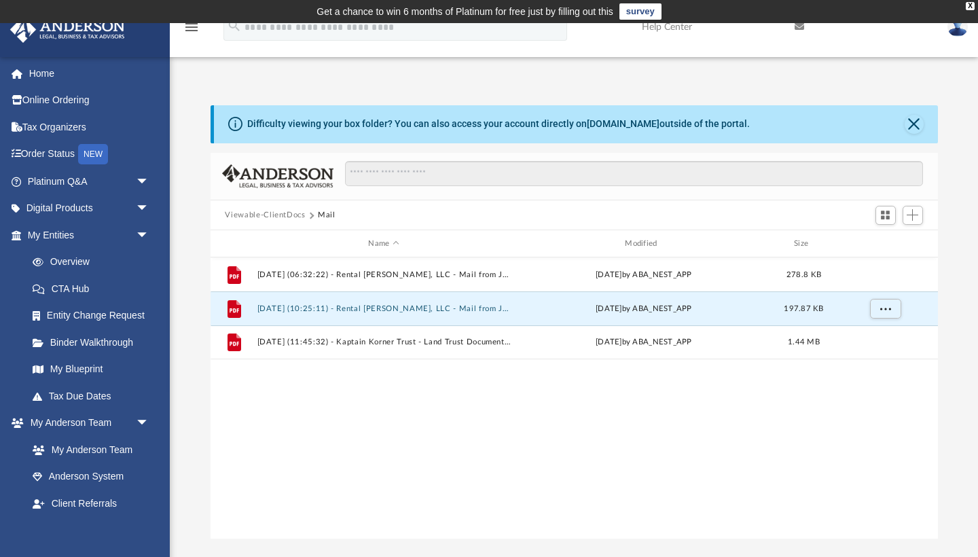
click at [257, 209] on button "Viewable-ClientDocs" at bounding box center [265, 215] width 80 height 12
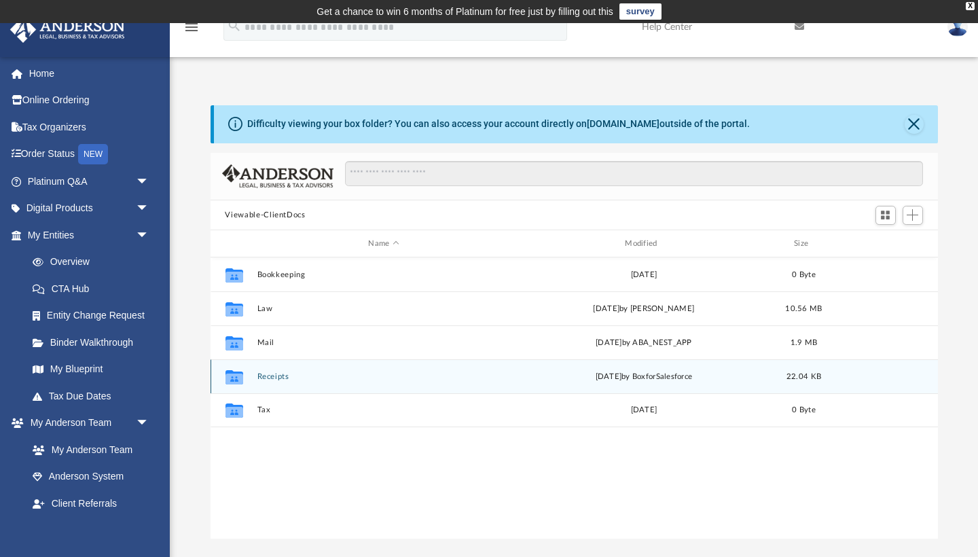
click at [268, 374] on button "Receipts" at bounding box center [384, 376] width 254 height 9
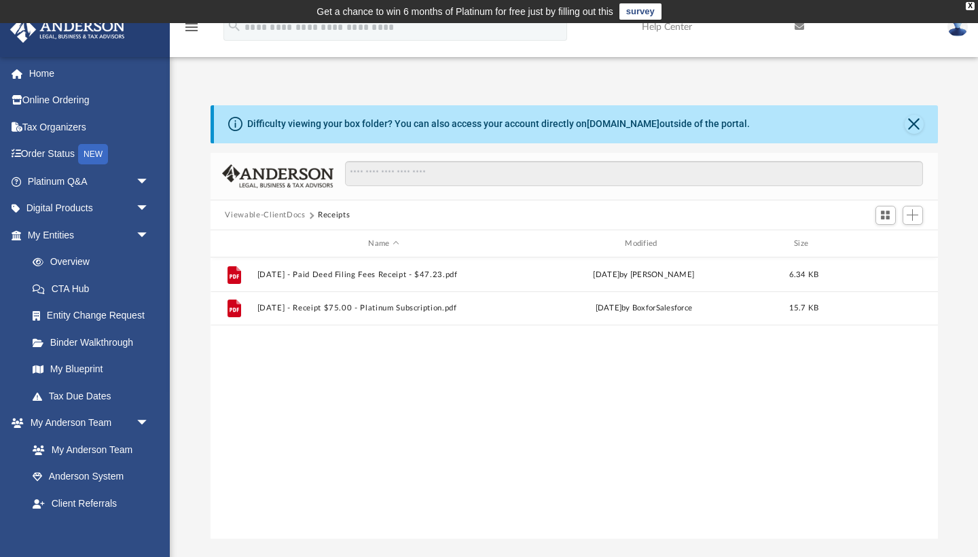
click at [277, 212] on button "Viewable-ClientDocs" at bounding box center [265, 215] width 80 height 12
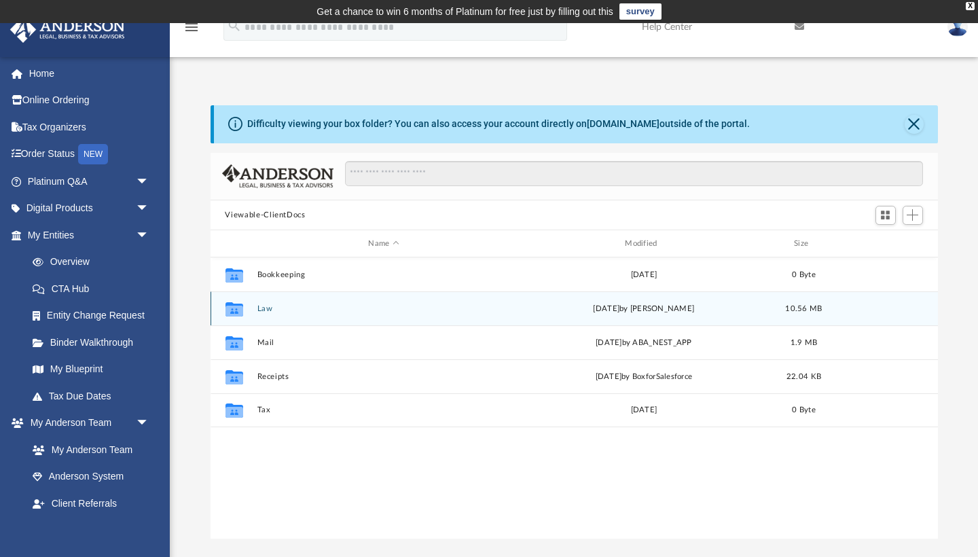
click at [266, 309] on button "Law" at bounding box center [384, 308] width 254 height 9
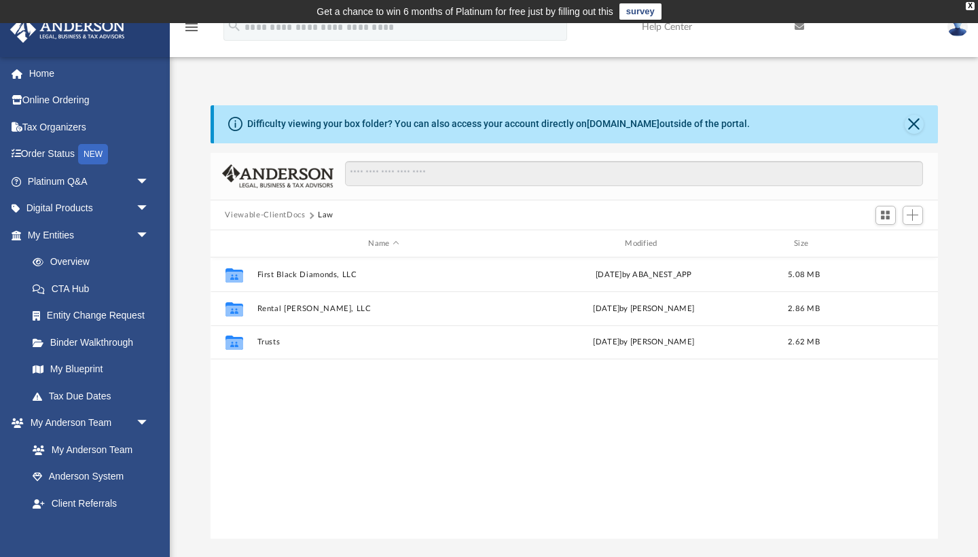
click at [269, 213] on button "Viewable-ClientDocs" at bounding box center [265, 215] width 80 height 12
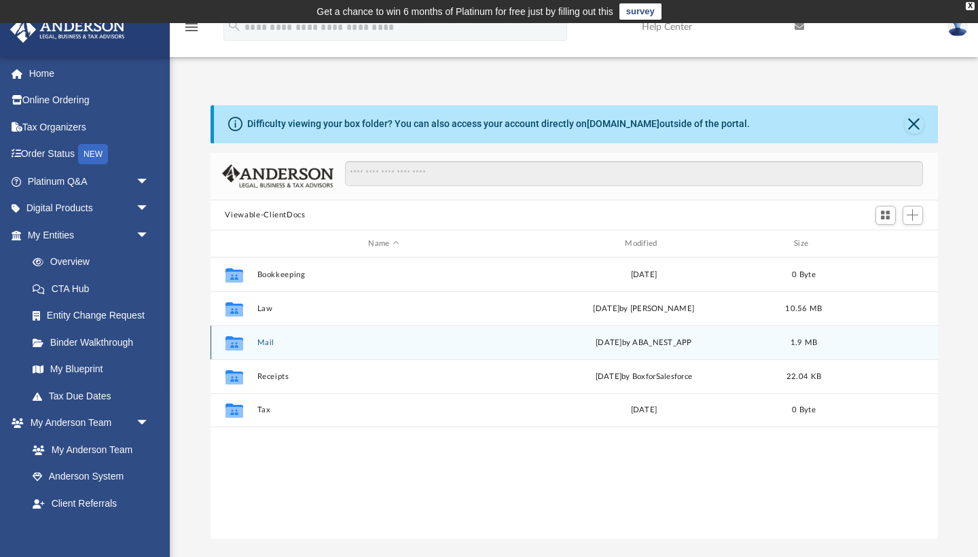
click at [268, 340] on button "Mail" at bounding box center [384, 342] width 254 height 9
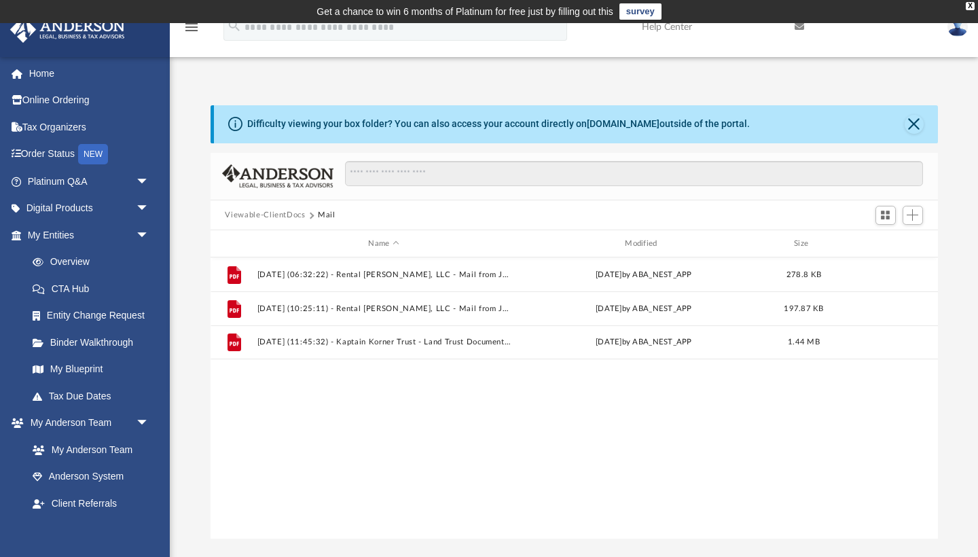
click at [259, 213] on button "Viewable-ClientDocs" at bounding box center [265, 215] width 80 height 12
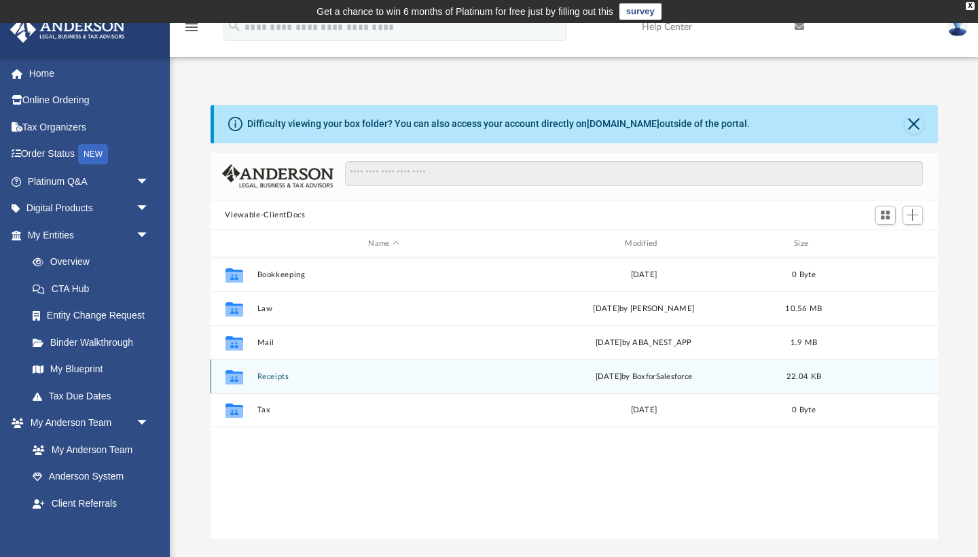
click at [265, 379] on button "Receipts" at bounding box center [384, 376] width 254 height 9
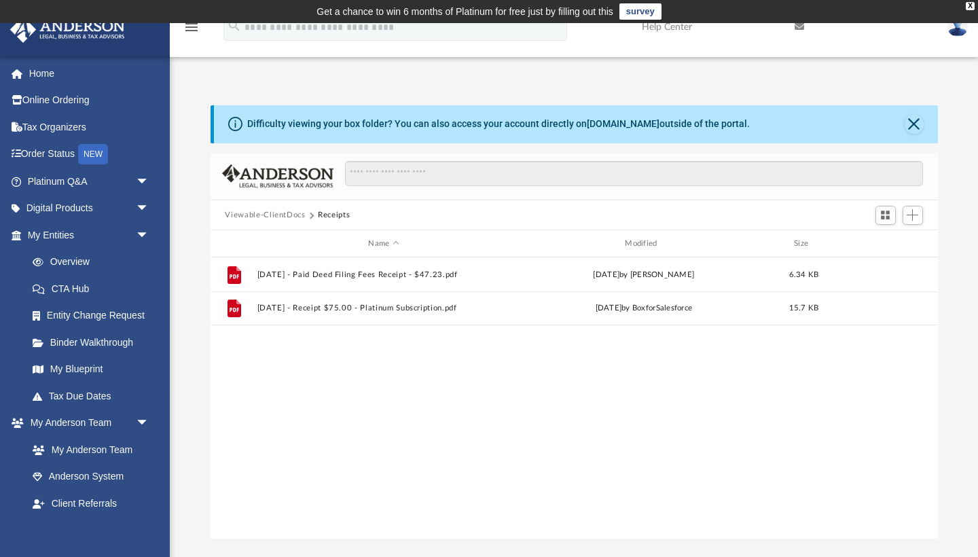
click at [276, 213] on button "Viewable-ClientDocs" at bounding box center [265, 215] width 80 height 12
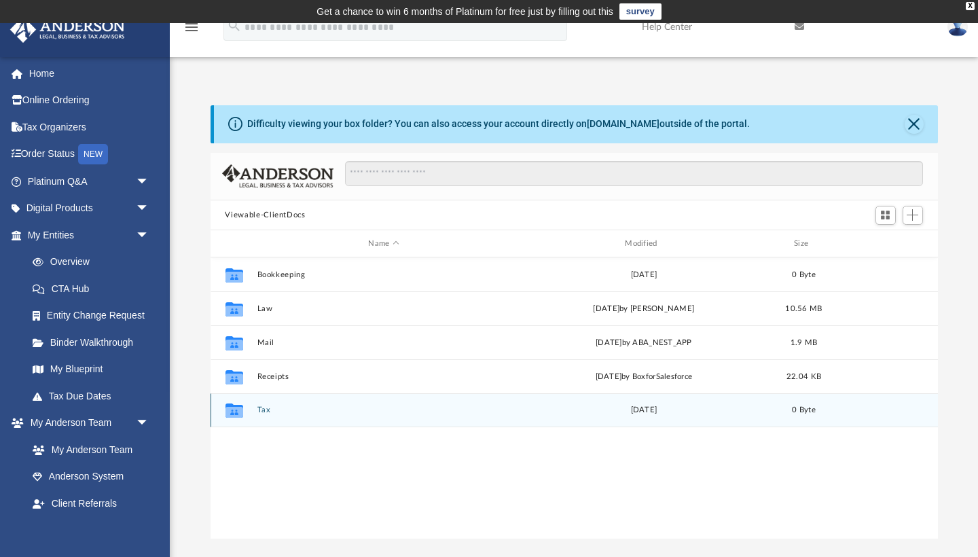
click at [262, 408] on button "Tax" at bounding box center [384, 410] width 254 height 9
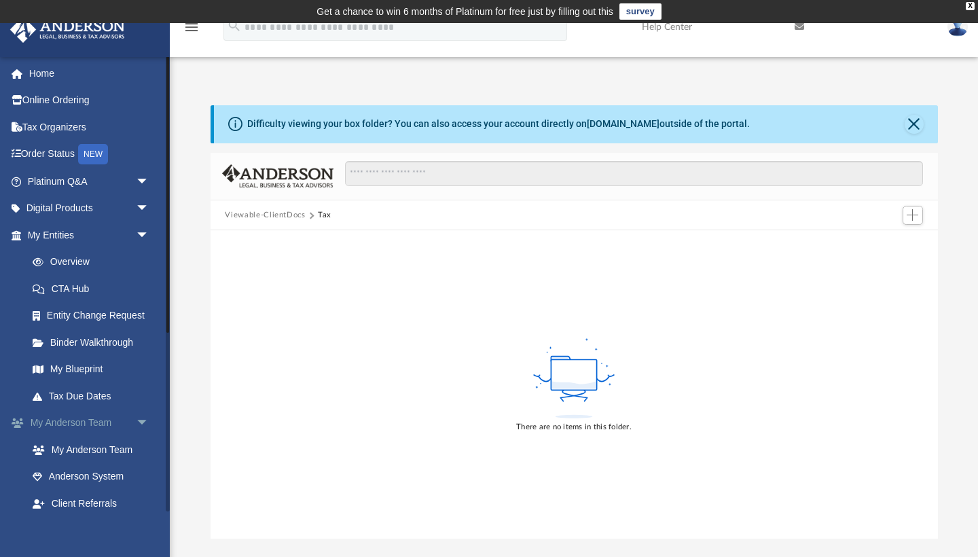
click at [141, 416] on span "arrow_drop_down" at bounding box center [149, 424] width 27 height 28
click at [141, 416] on span "arrow_drop_up" at bounding box center [149, 424] width 27 height 28
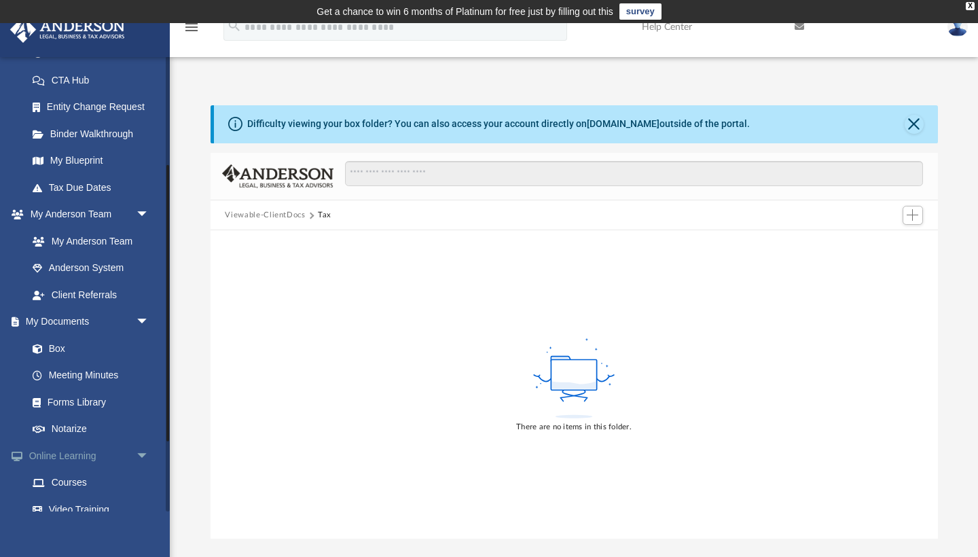
scroll to position [213, 0]
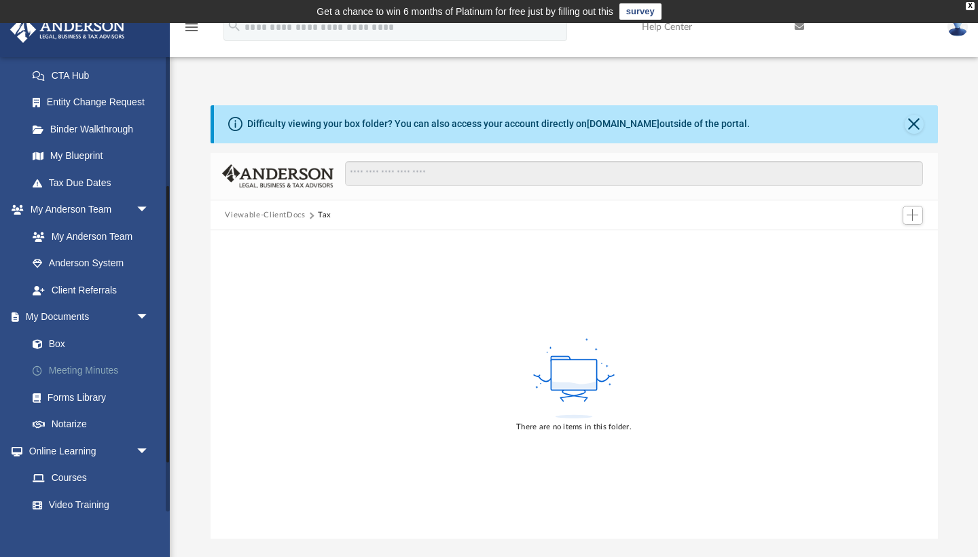
click at [84, 359] on link "Meeting Minutes" at bounding box center [94, 370] width 151 height 27
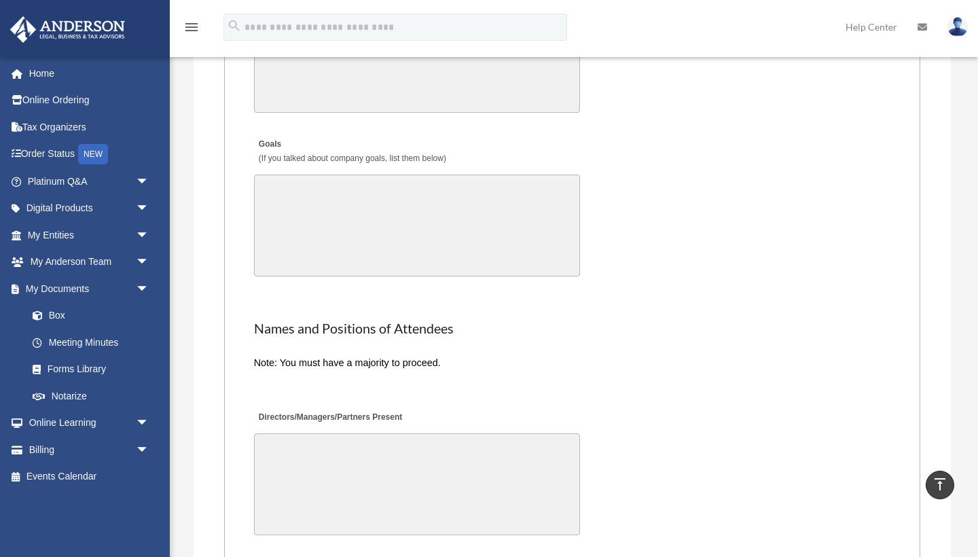
scroll to position [2617, 0]
click at [88, 357] on link "Forms Library" at bounding box center [94, 369] width 151 height 27
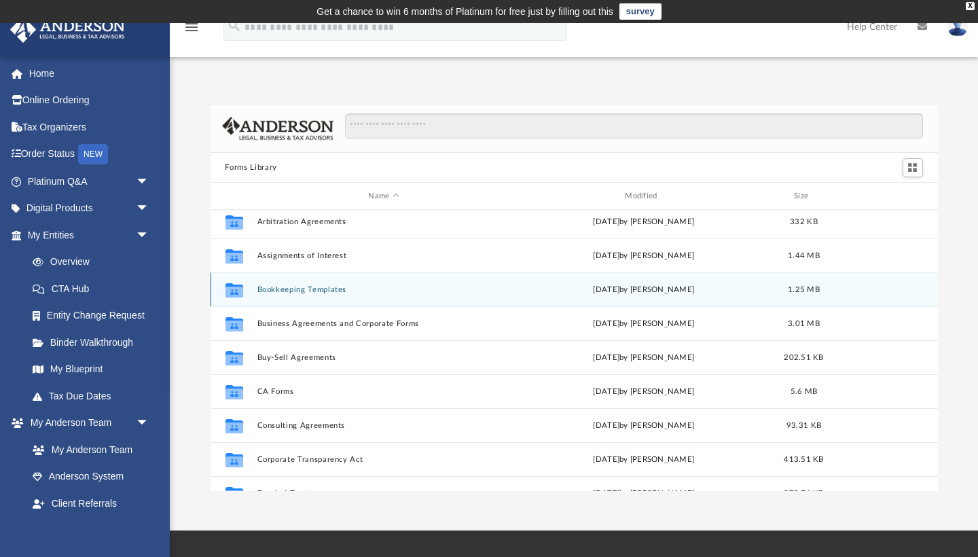
scroll to position [79, 0]
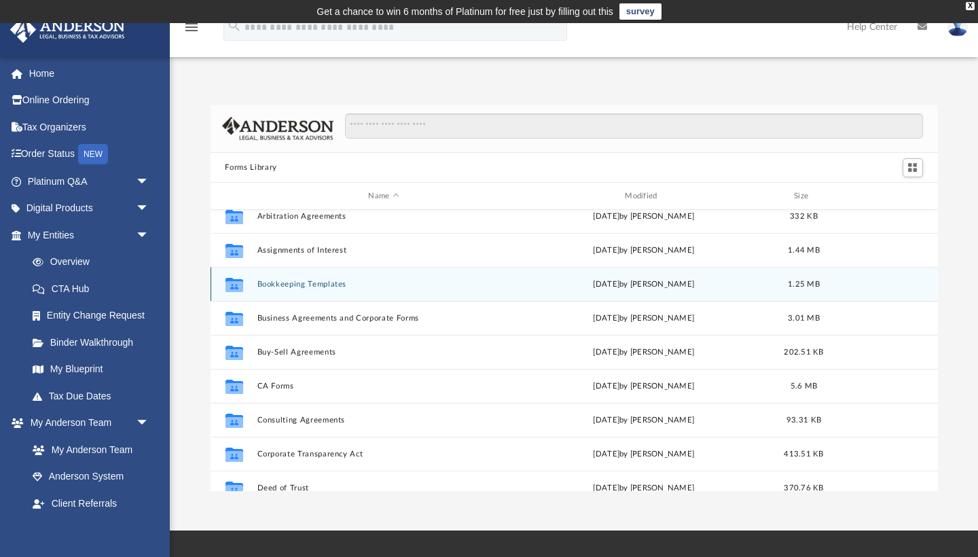
click at [317, 285] on button "Bookkeeping Templates" at bounding box center [384, 284] width 254 height 9
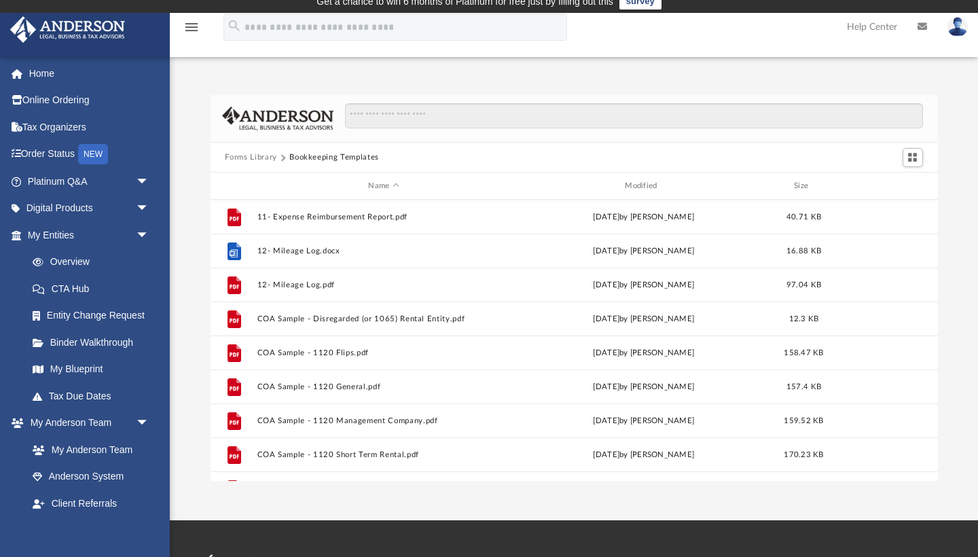
scroll to position [0, 0]
click at [257, 161] on button "Forms Library" at bounding box center [251, 157] width 52 height 12
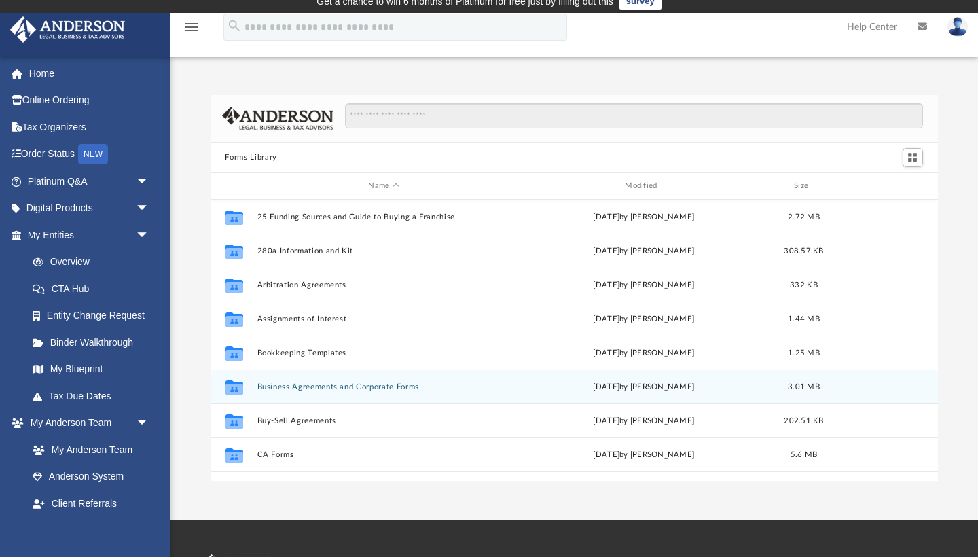
click at [289, 387] on button "Business Agreements and Corporate Forms" at bounding box center [384, 386] width 254 height 9
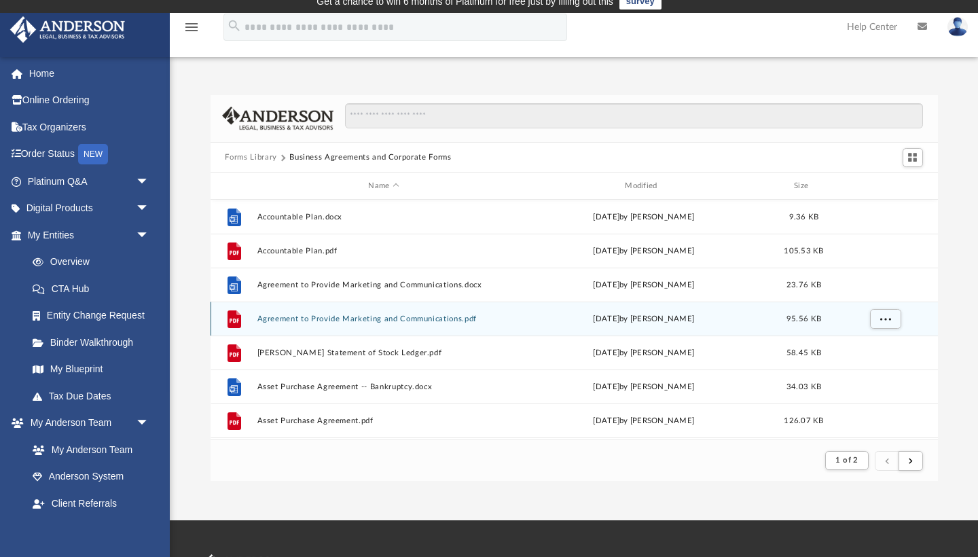
drag, startPoint x: 400, startPoint y: 321, endPoint x: 351, endPoint y: 463, distance: 151.0
click at [351, 463] on div "Forms Library Business Agreements and Corporate Forms Name Modified Size File A…" at bounding box center [575, 288] width 728 height 387
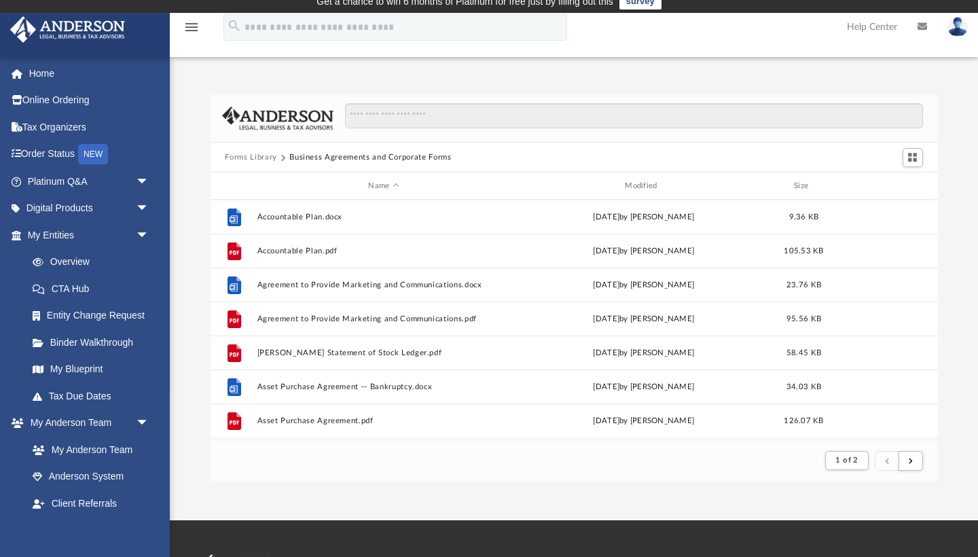
click at [349, 467] on footer "1 of 2" at bounding box center [575, 460] width 728 height 41
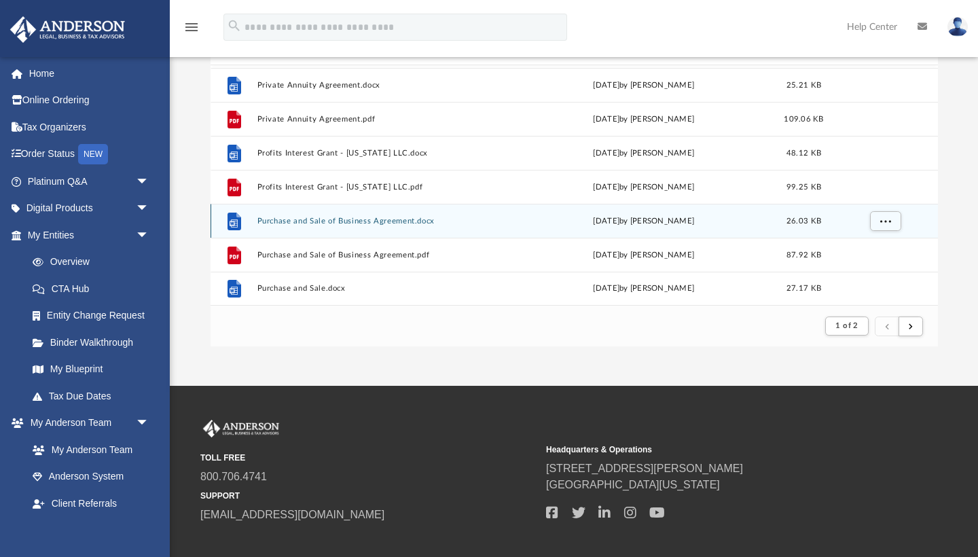
scroll to position [145, 0]
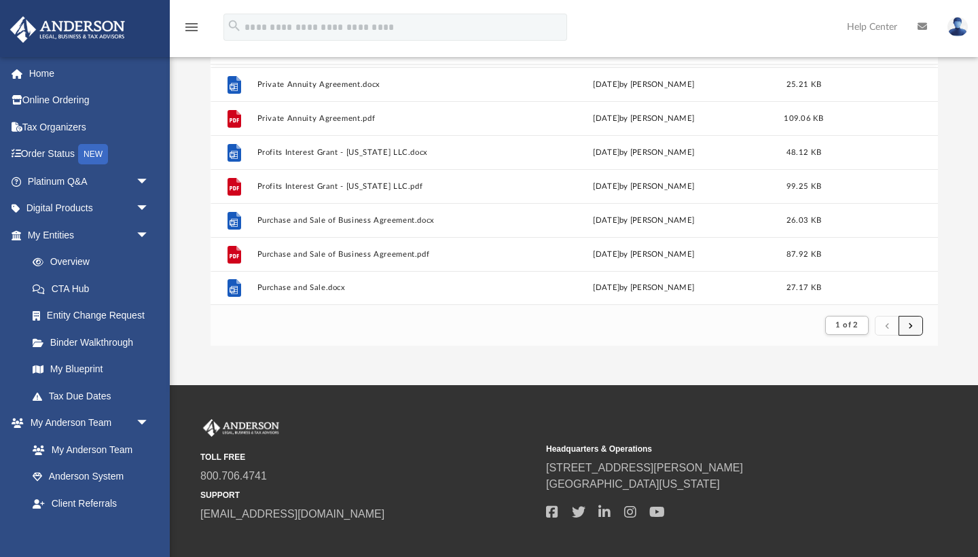
click at [908, 321] on button "submit" at bounding box center [911, 326] width 24 height 20
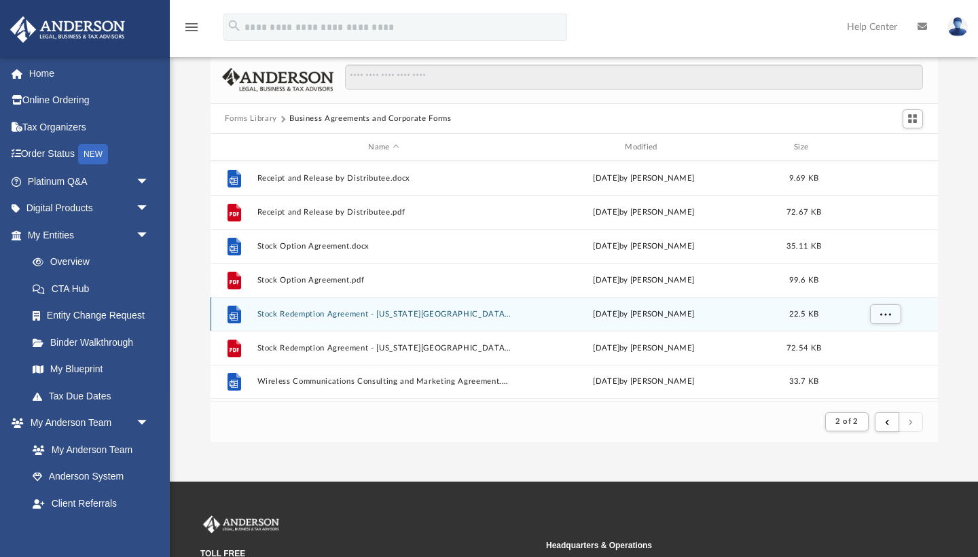
scroll to position [52, 0]
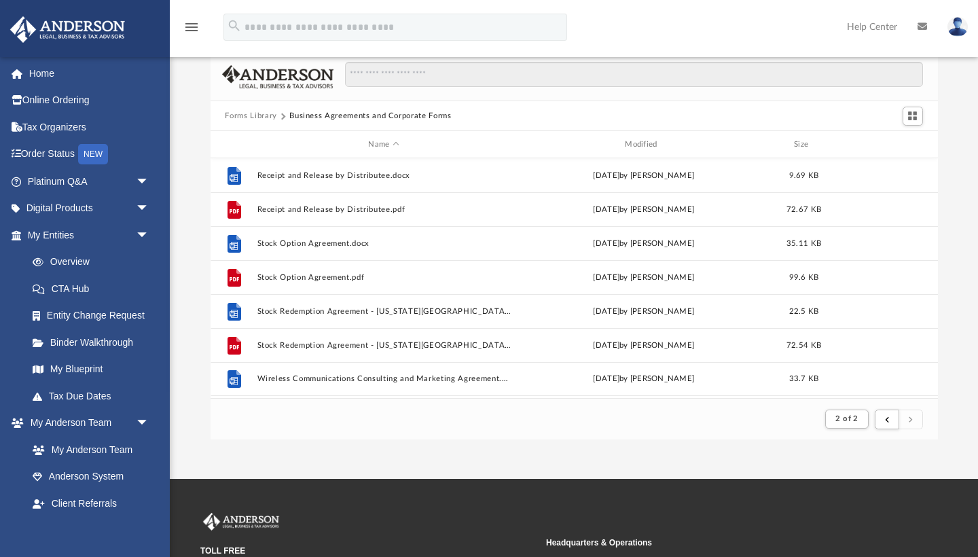
click at [264, 113] on button "Forms Library" at bounding box center [251, 116] width 52 height 12
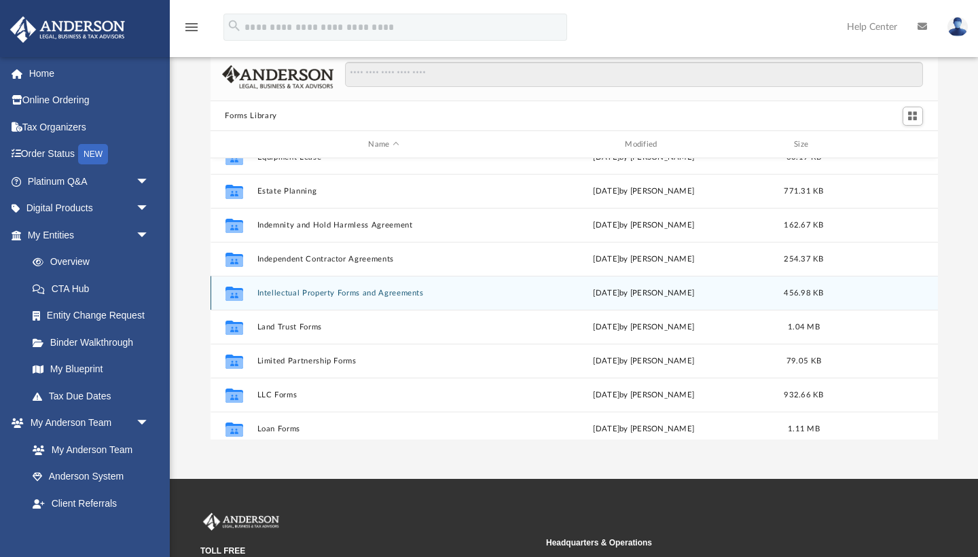
scroll to position [427, 0]
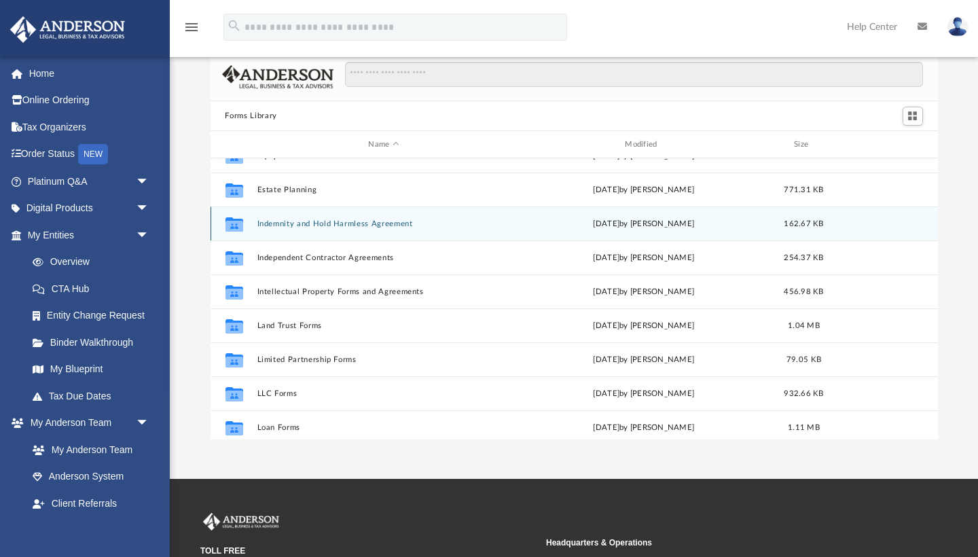
click at [361, 222] on button "Indemnity and Hold Harmless Agreement" at bounding box center [384, 223] width 254 height 9
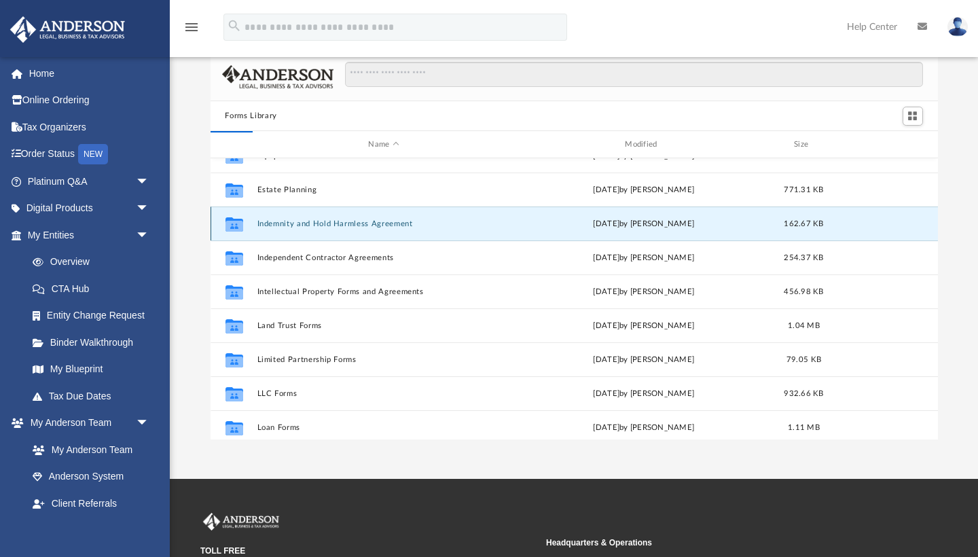
scroll to position [0, 0]
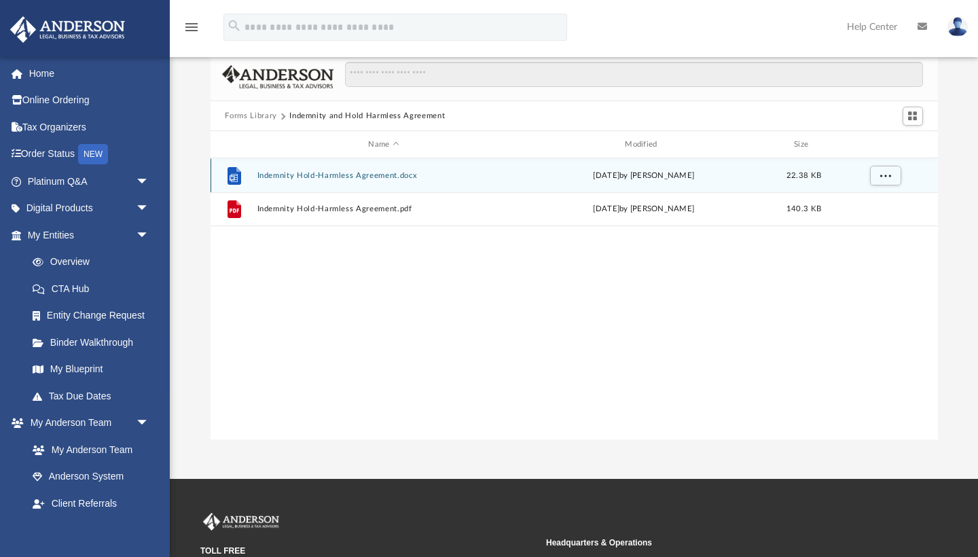
click at [368, 177] on button "Indemnity Hold-Harmless Agreement.docx" at bounding box center [384, 175] width 254 height 9
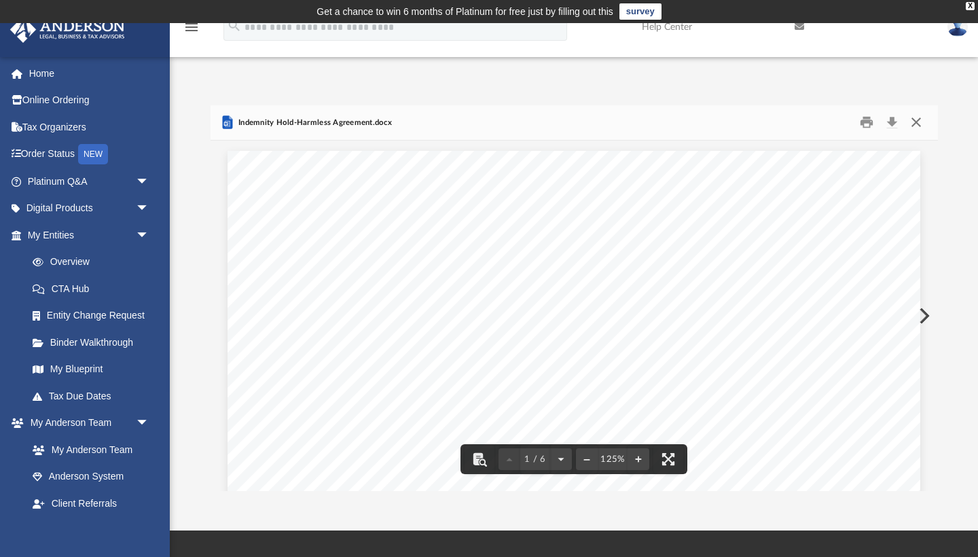
click at [917, 123] on button "Close" at bounding box center [916, 122] width 24 height 21
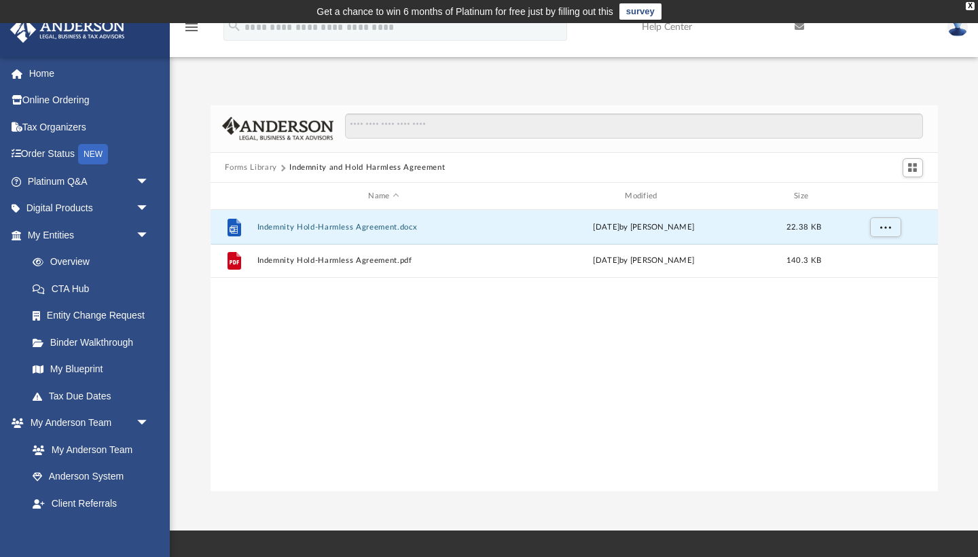
click at [247, 166] on button "Forms Library" at bounding box center [251, 168] width 52 height 12
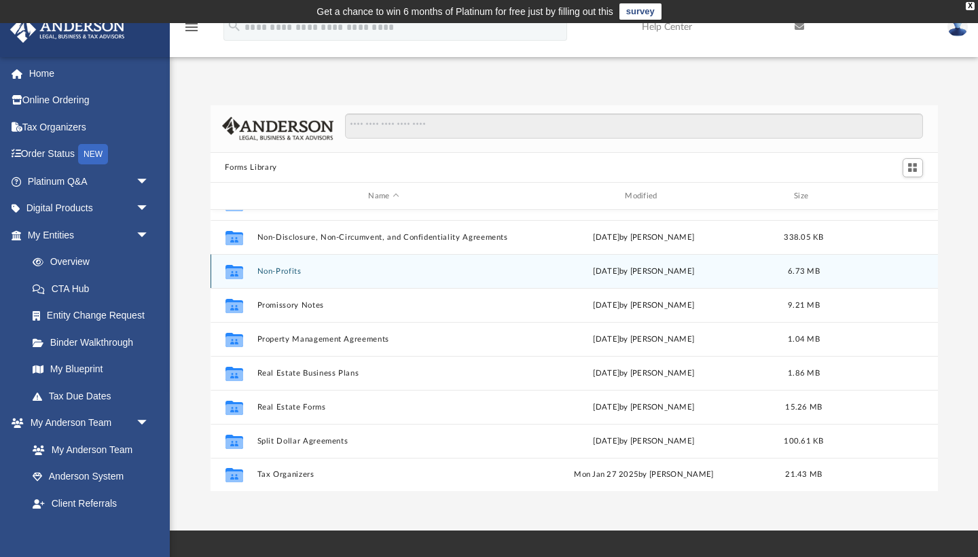
scroll to position [737, 0]
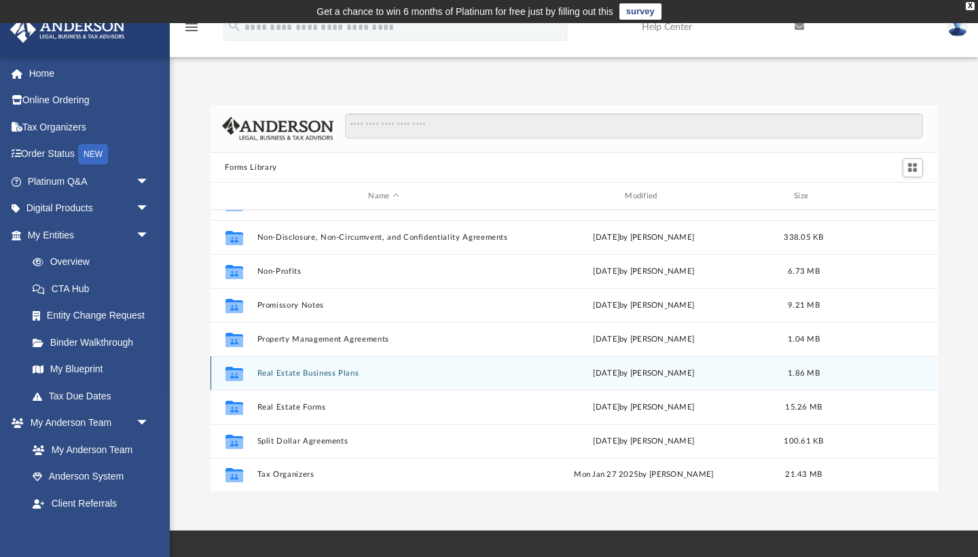
click at [311, 370] on button "Real Estate Business Plans" at bounding box center [384, 373] width 254 height 9
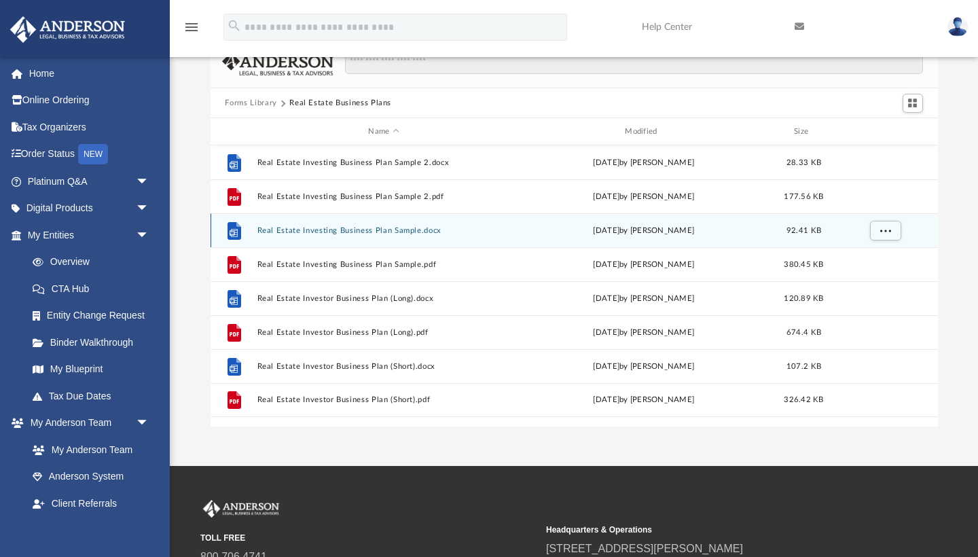
scroll to position [85, 0]
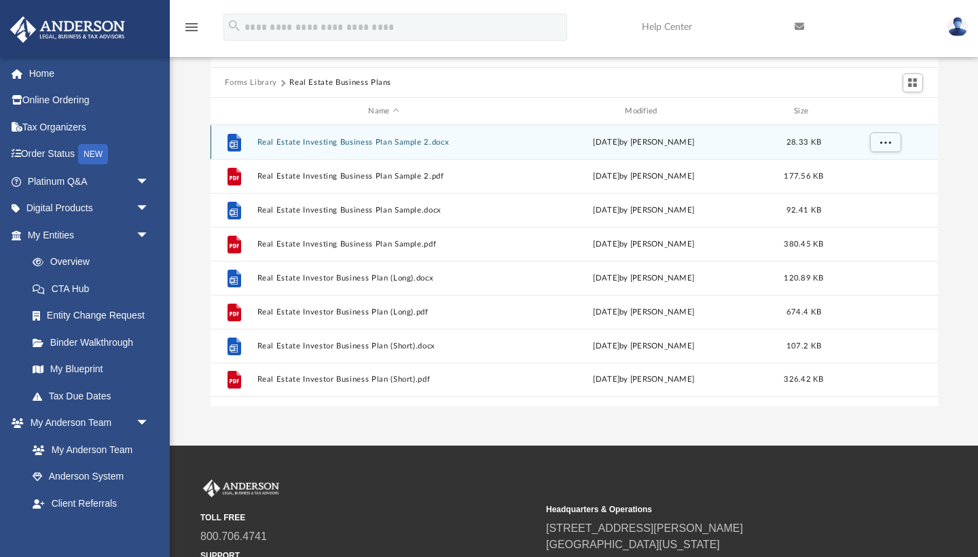
click at [340, 136] on div "File Real Estate Investing Business Plan Sample 2.docx Wed Oct 5 2022 by Mary A…" at bounding box center [575, 142] width 728 height 34
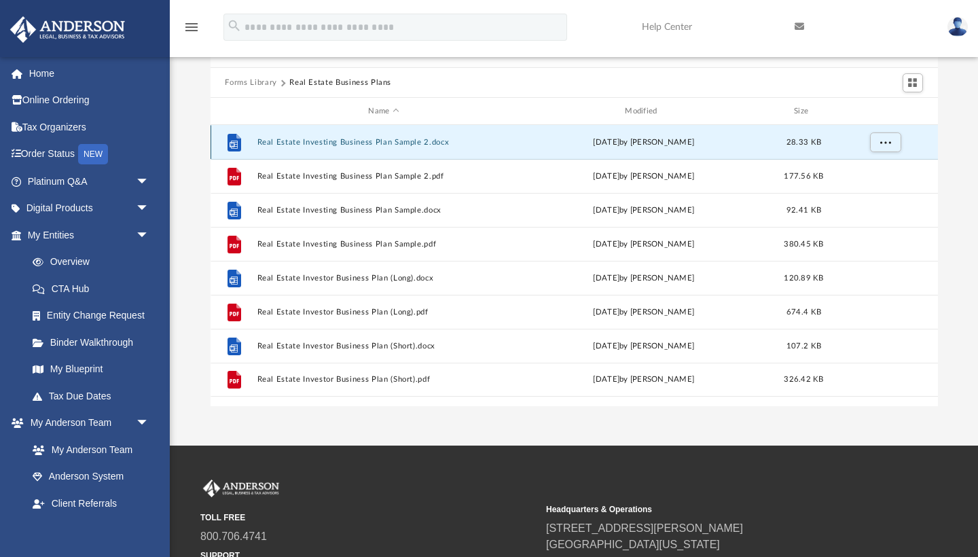
click at [338, 143] on button "Real Estate Investing Business Plan Sample 2.docx" at bounding box center [384, 142] width 254 height 9
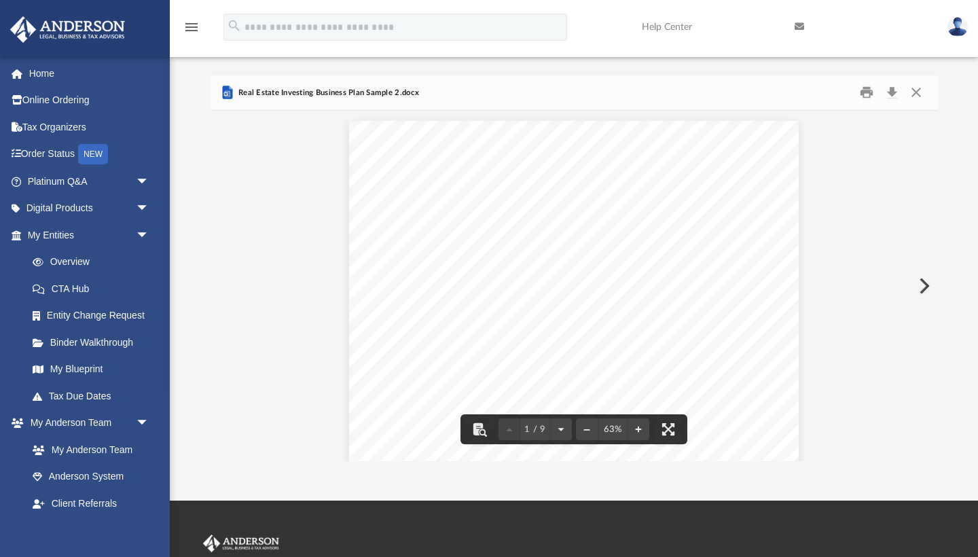
scroll to position [30, 0]
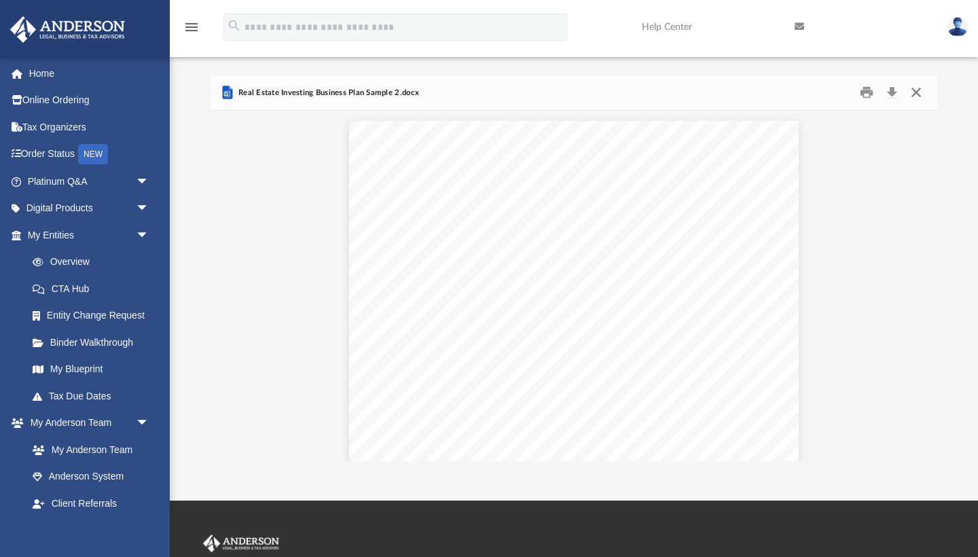
click at [921, 92] on button "Close" at bounding box center [916, 92] width 24 height 21
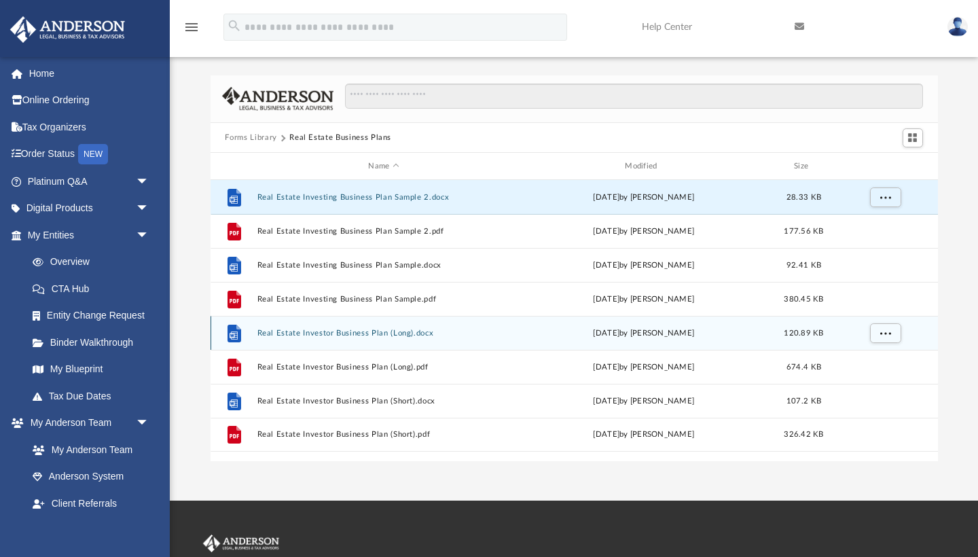
click at [329, 334] on button "Real Estate Investor Business Plan (Long).docx" at bounding box center [384, 333] width 254 height 9
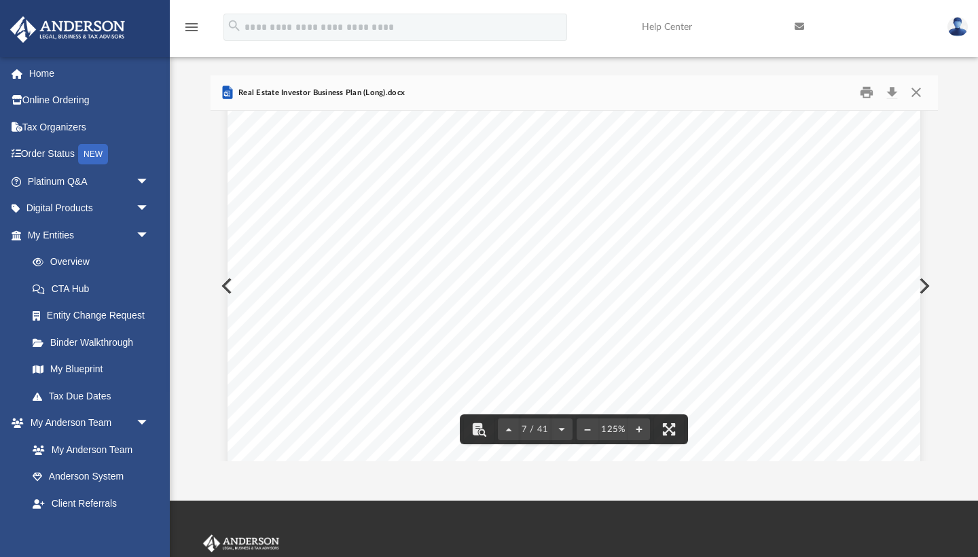
scroll to position [5600, 0]
click at [918, 88] on button "Close" at bounding box center [916, 92] width 24 height 21
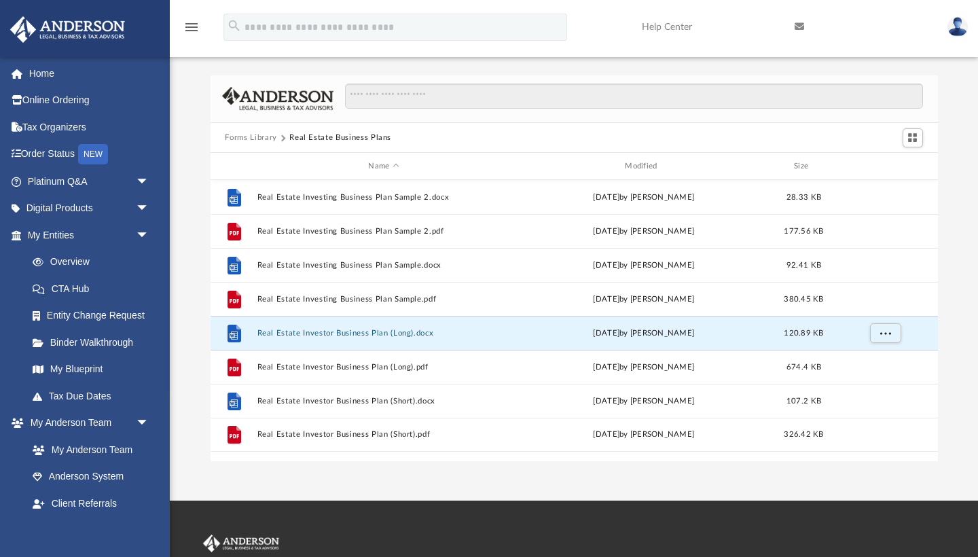
click at [254, 135] on button "Forms Library" at bounding box center [251, 138] width 52 height 12
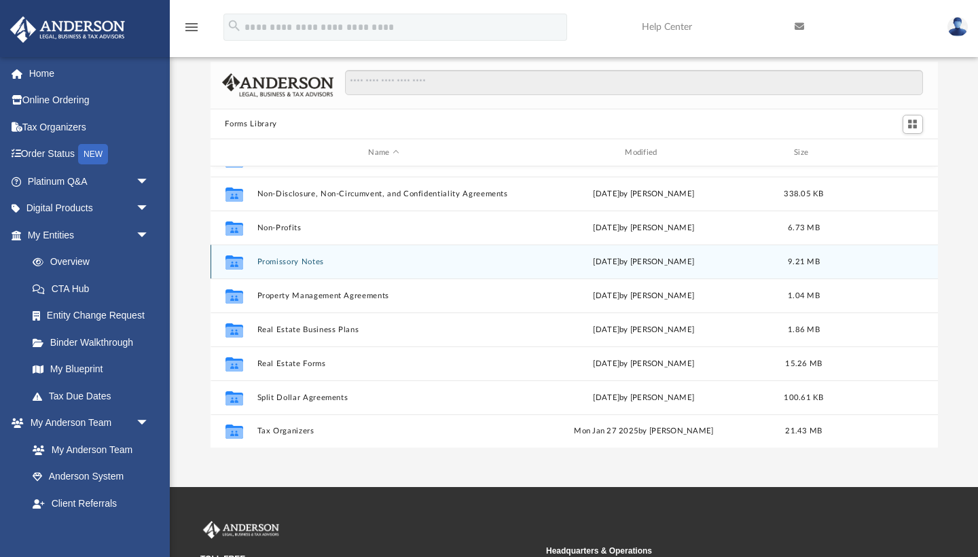
scroll to position [61, 0]
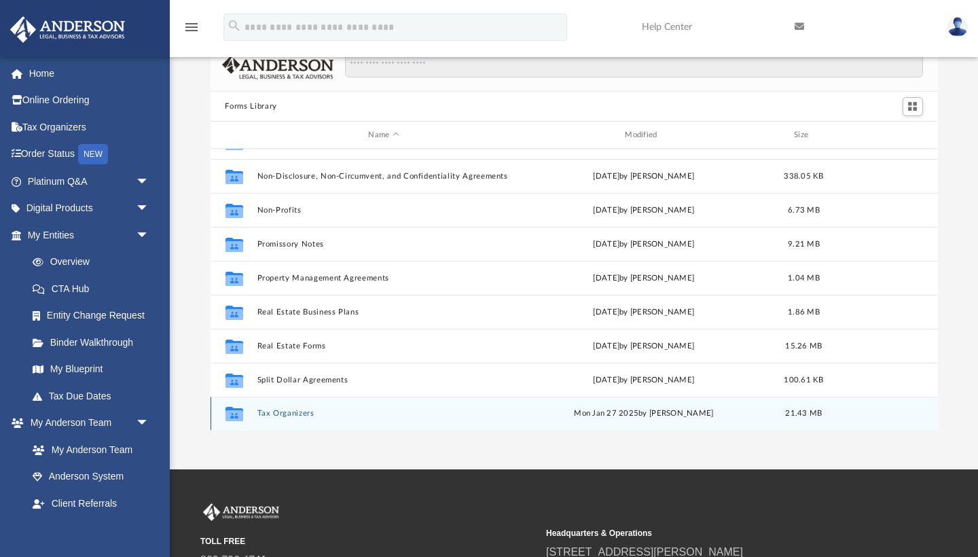
click at [276, 411] on button "Tax Organizers" at bounding box center [384, 414] width 254 height 9
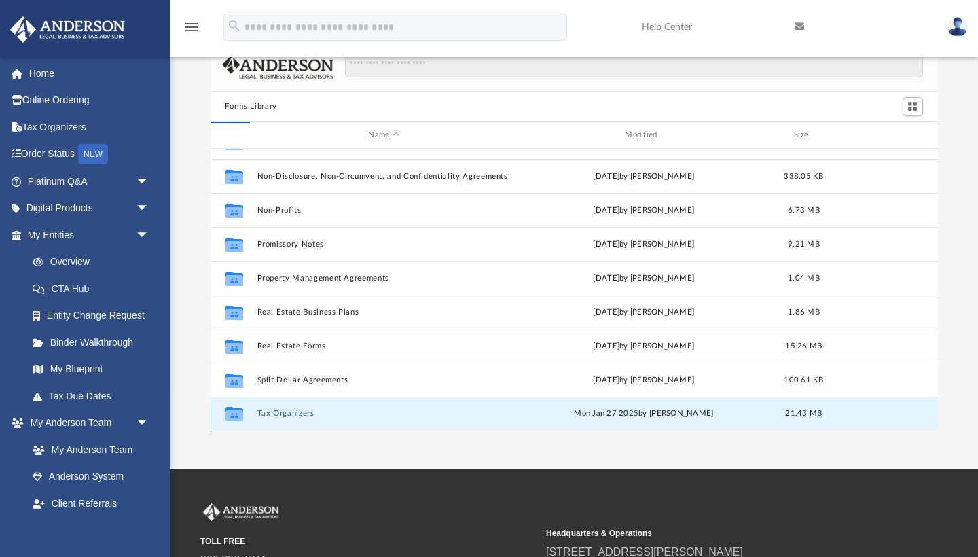
scroll to position [0, 0]
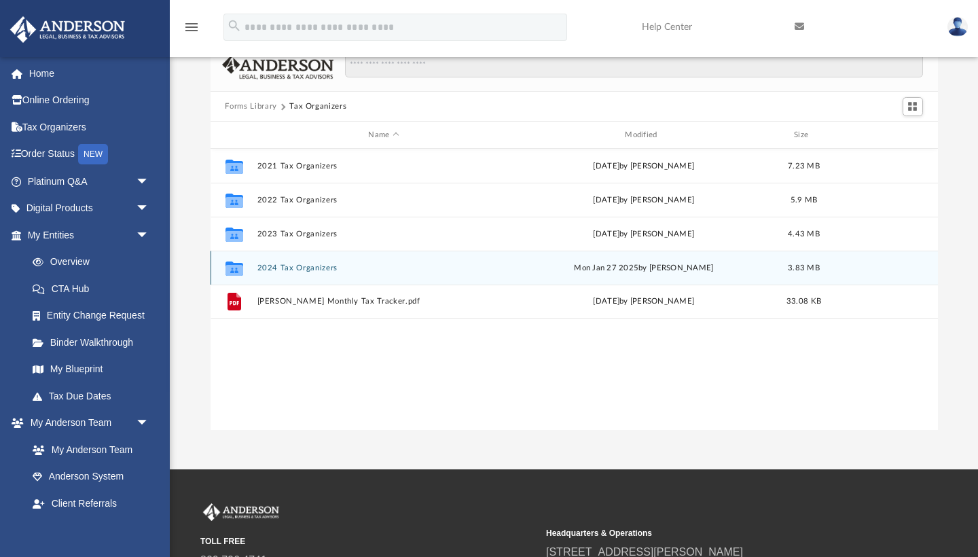
click at [308, 268] on button "2024 Tax Organizers" at bounding box center [384, 268] width 254 height 9
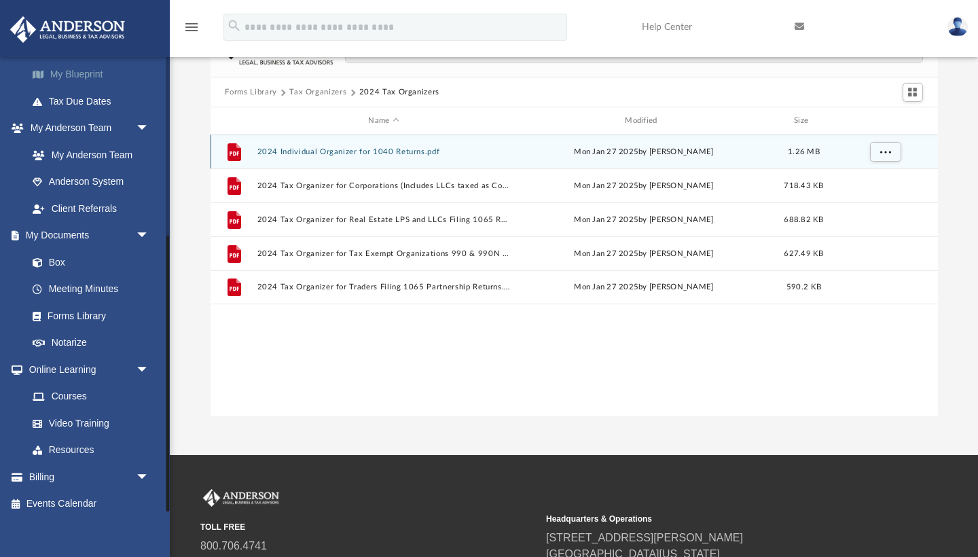
scroll to position [294, 0]
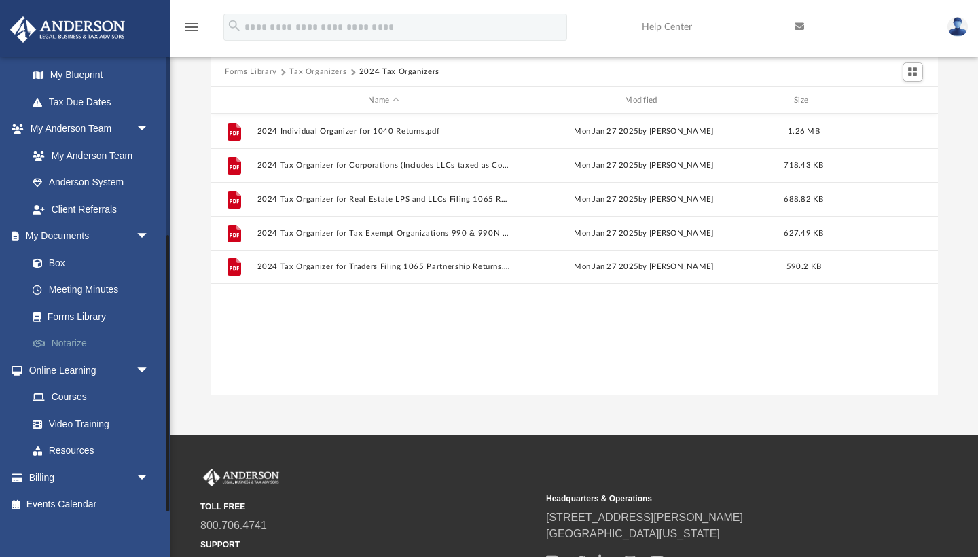
click at [77, 334] on link "Notarize" at bounding box center [94, 343] width 151 height 27
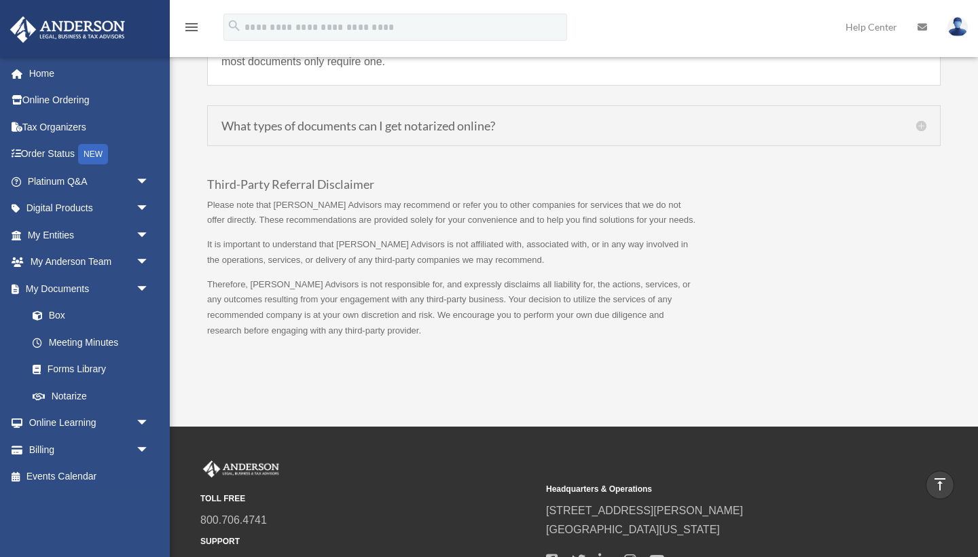
scroll to position [1278, 0]
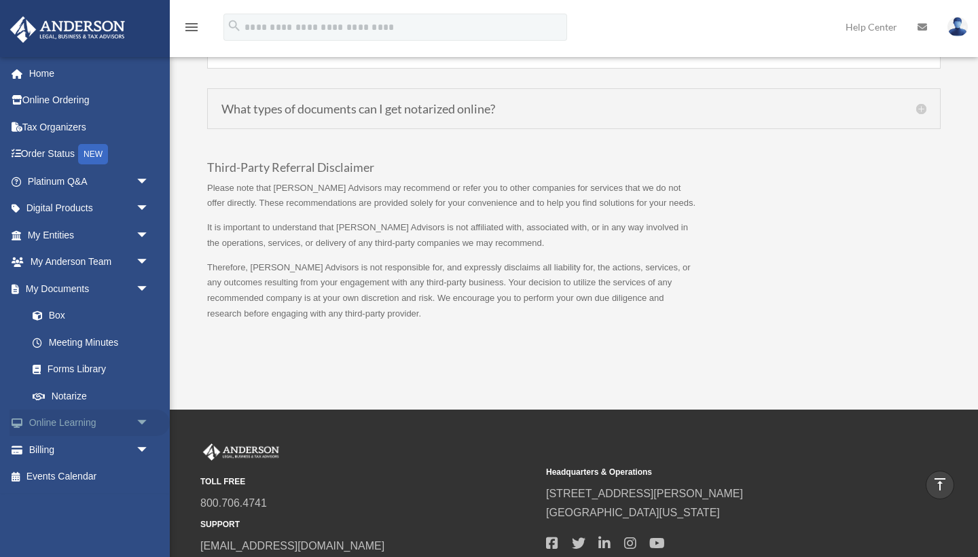
click at [74, 413] on link "Online Learning arrow_drop_down" at bounding box center [90, 423] width 160 height 27
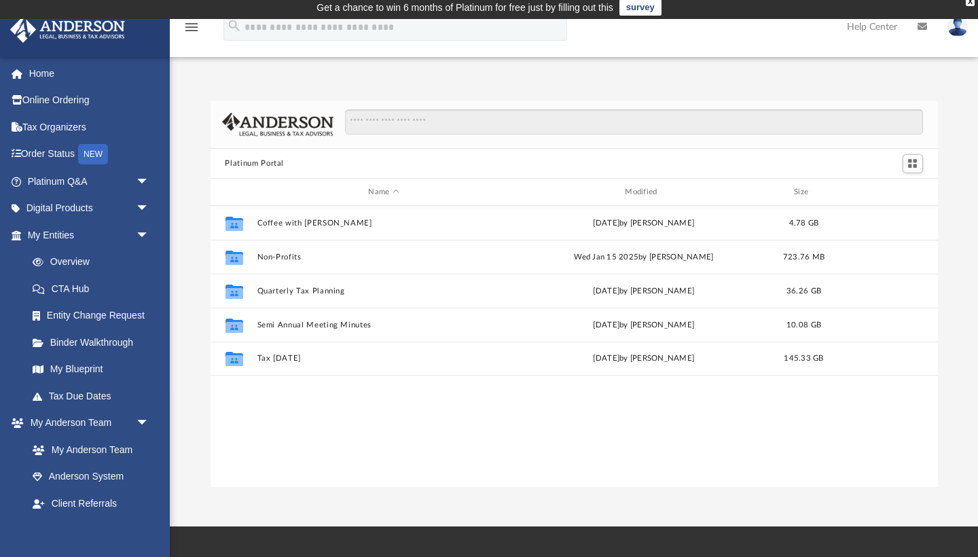
scroll to position [5, 0]
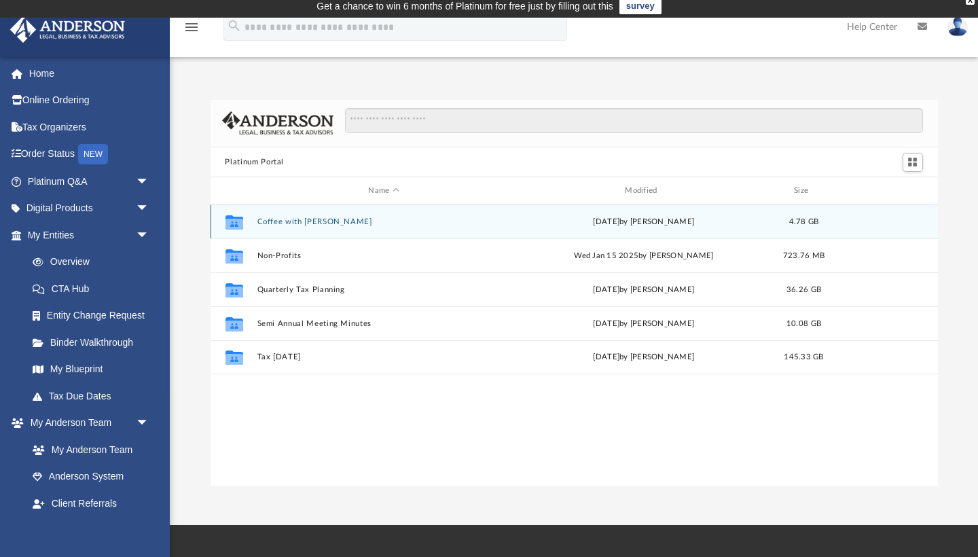
click at [287, 218] on button "Coffee with [PERSON_NAME]" at bounding box center [384, 221] width 254 height 9
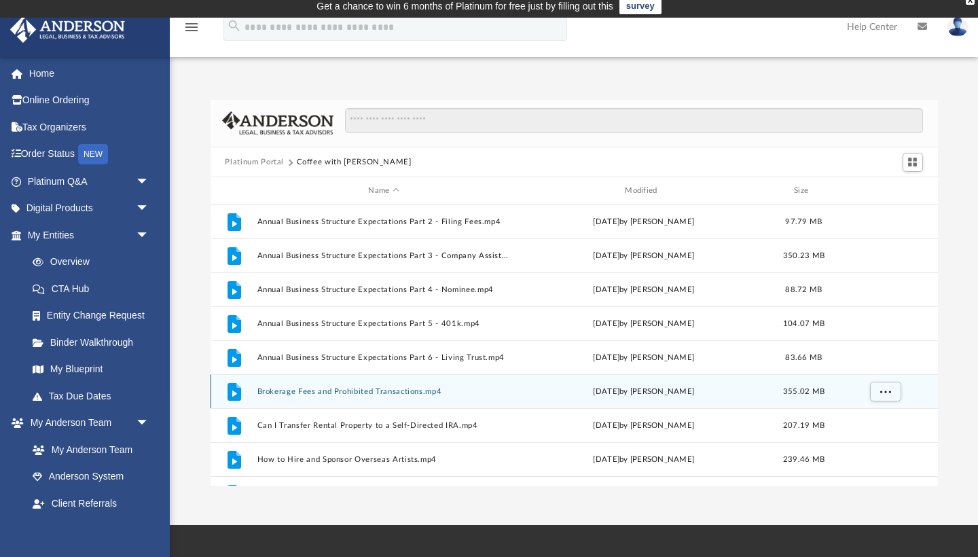
scroll to position [0, 0]
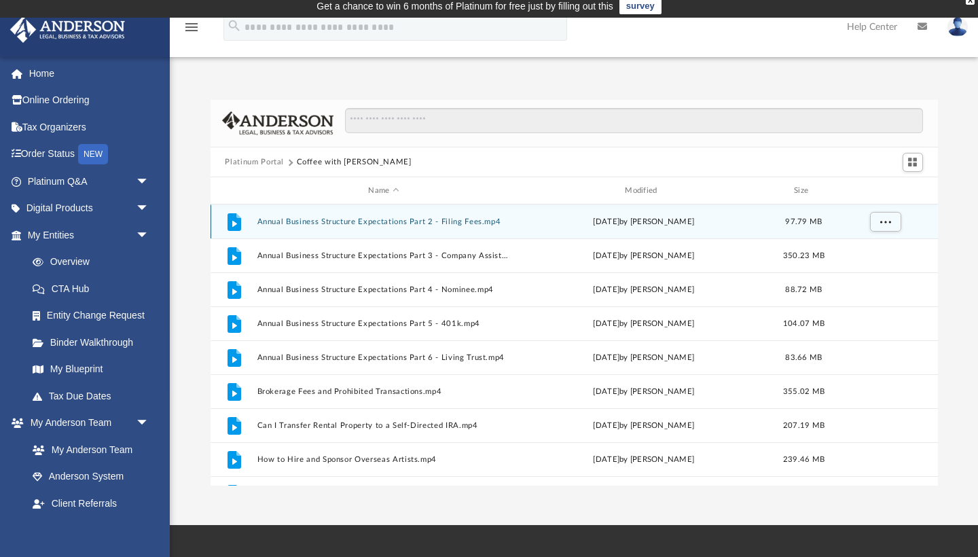
click at [344, 217] on button "Annual Business Structure Expectations Part 2 - Filing Fees.mp4" at bounding box center [384, 221] width 254 height 9
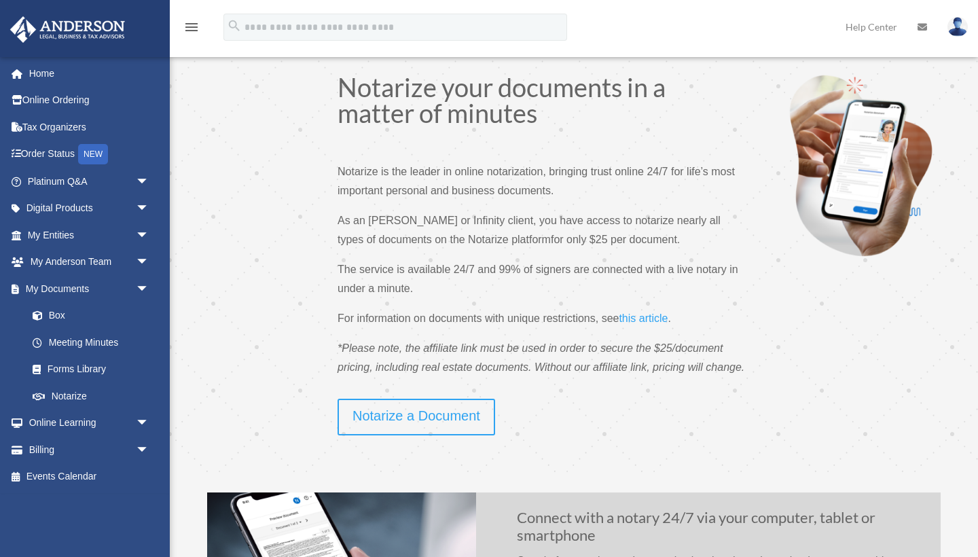
scroll to position [15, 0]
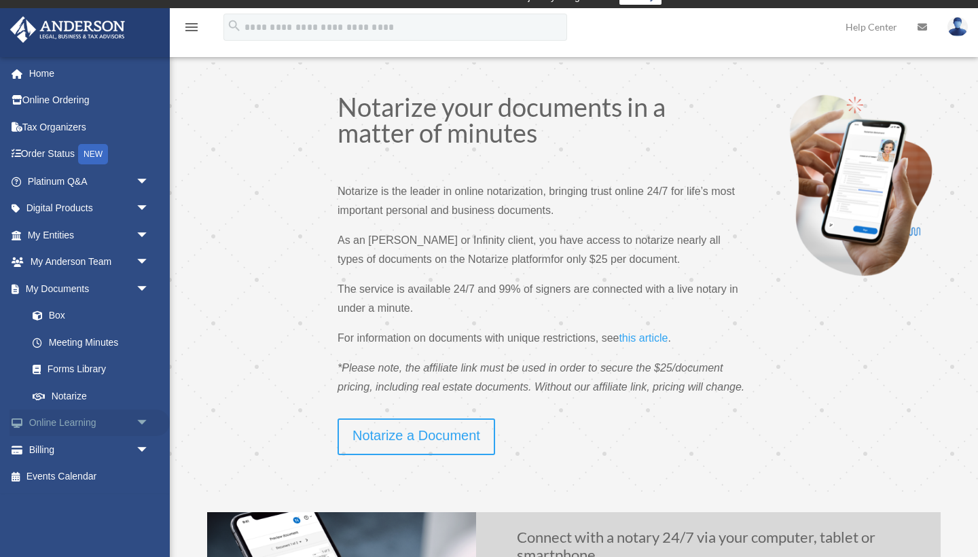
click at [66, 417] on link "Online Learning arrow_drop_down" at bounding box center [90, 423] width 160 height 27
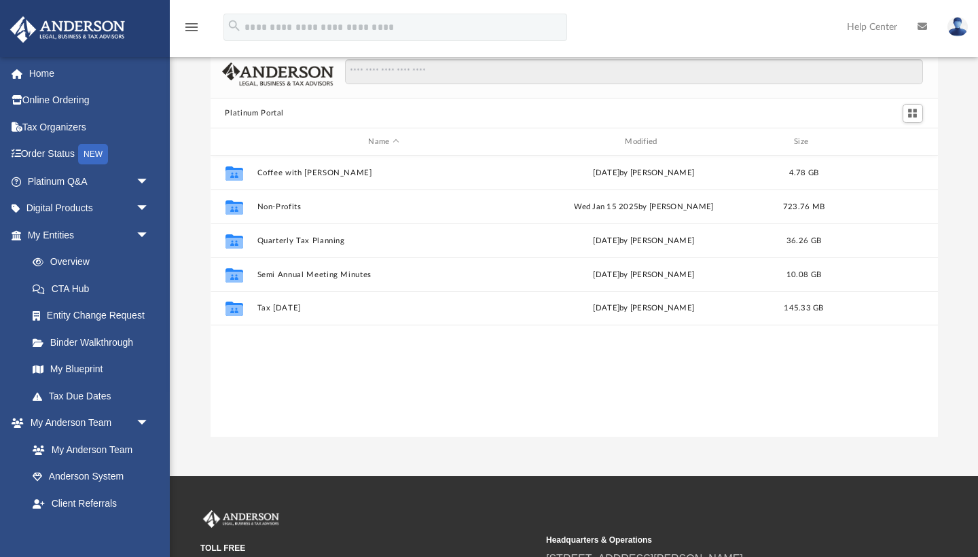
scroll to position [309, 728]
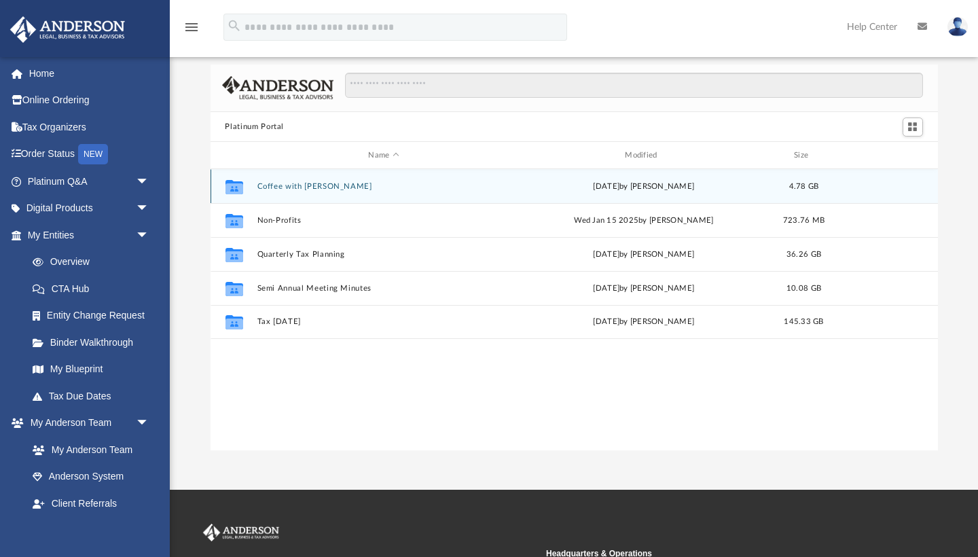
click at [283, 188] on button "Coffee with [PERSON_NAME]" at bounding box center [384, 186] width 254 height 9
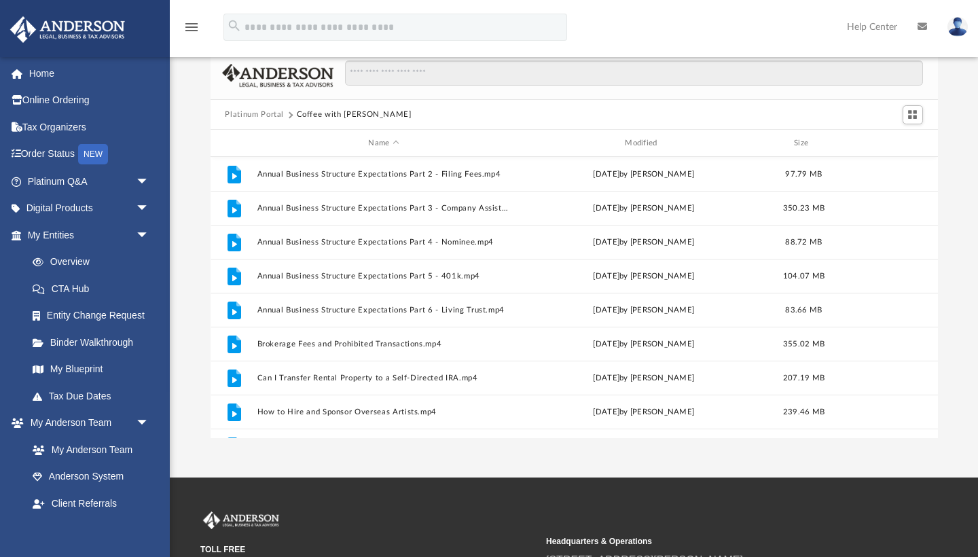
scroll to position [0, 0]
click at [257, 115] on button "Platinum Portal" at bounding box center [254, 115] width 59 height 12
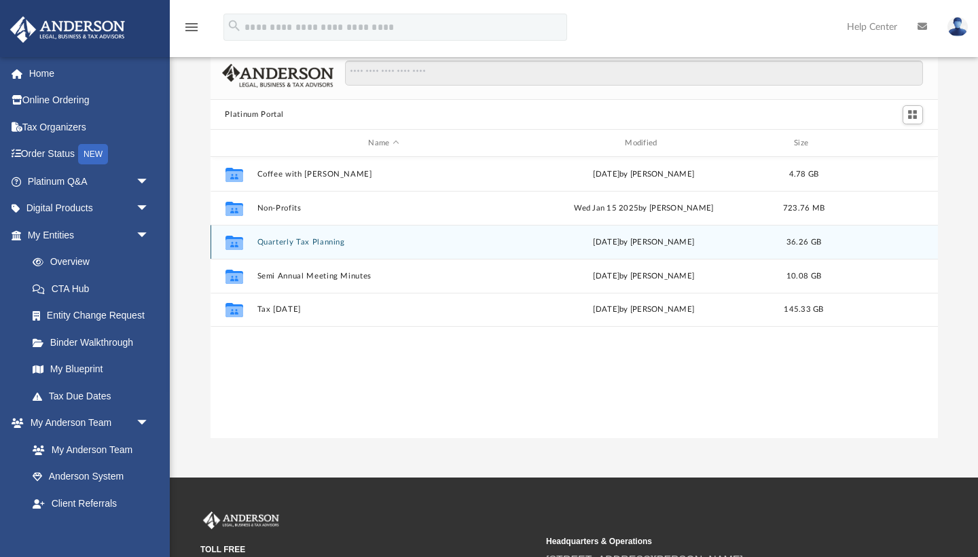
click at [285, 243] on button "Quarterly Tax Planning" at bounding box center [384, 242] width 254 height 9
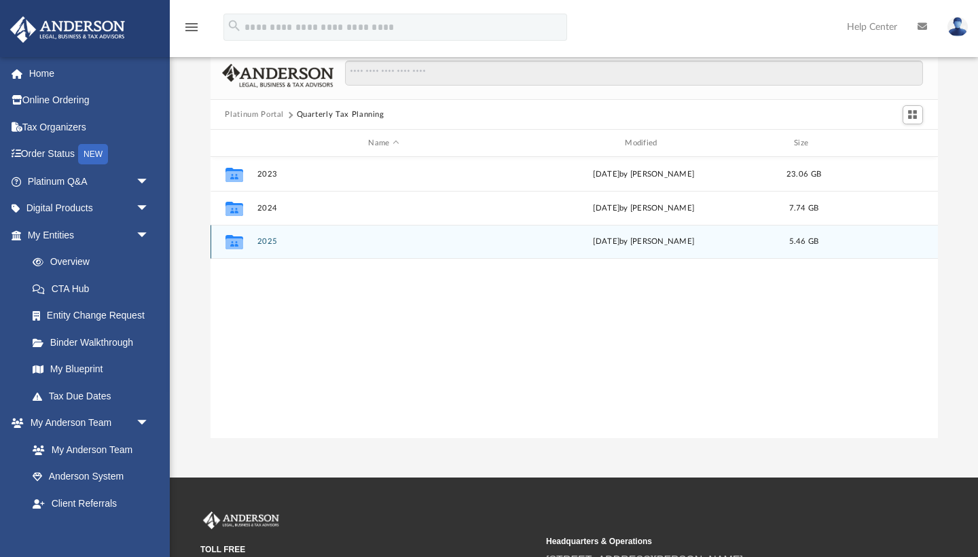
click at [268, 243] on button "2025" at bounding box center [384, 242] width 254 height 9
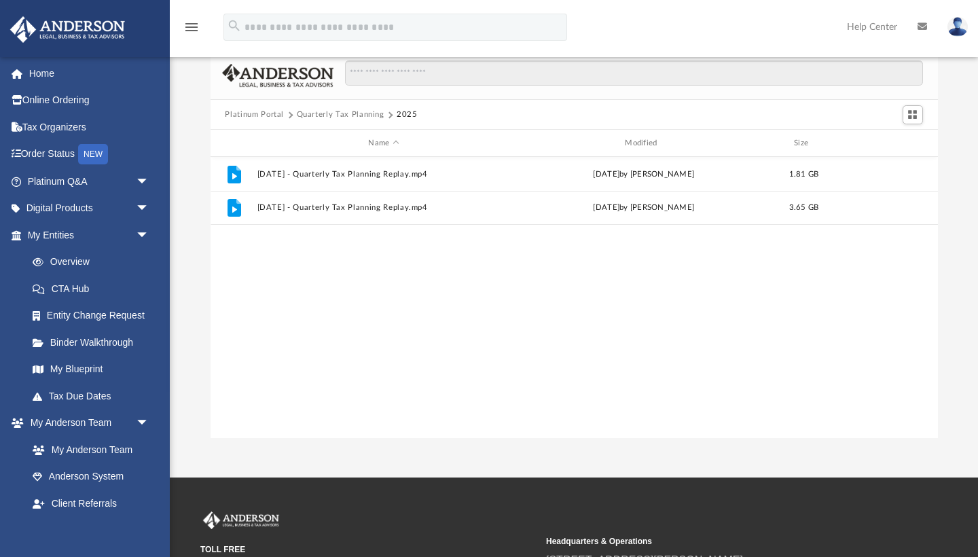
click at [255, 112] on button "Platinum Portal" at bounding box center [254, 115] width 59 height 12
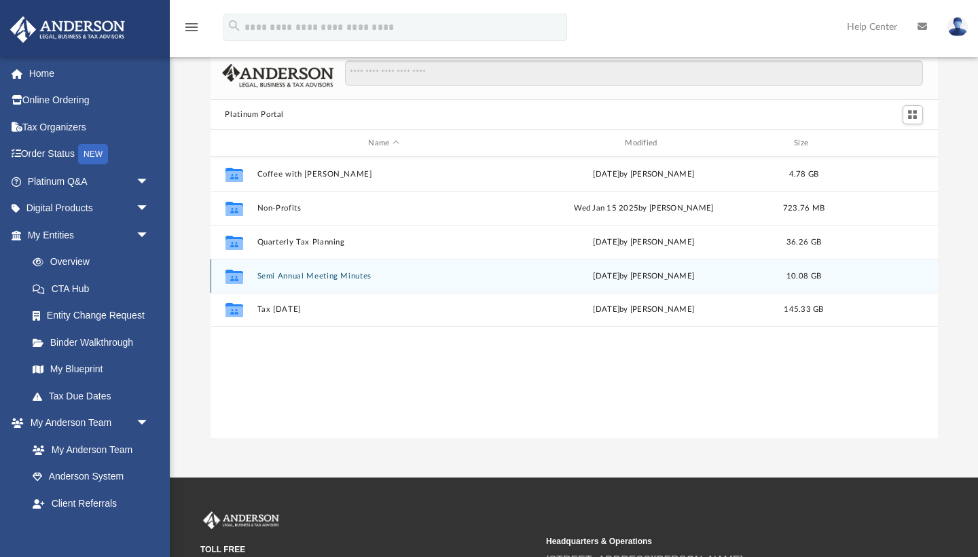
click at [291, 272] on button "Semi Annual Meeting Minutes" at bounding box center [384, 276] width 254 height 9
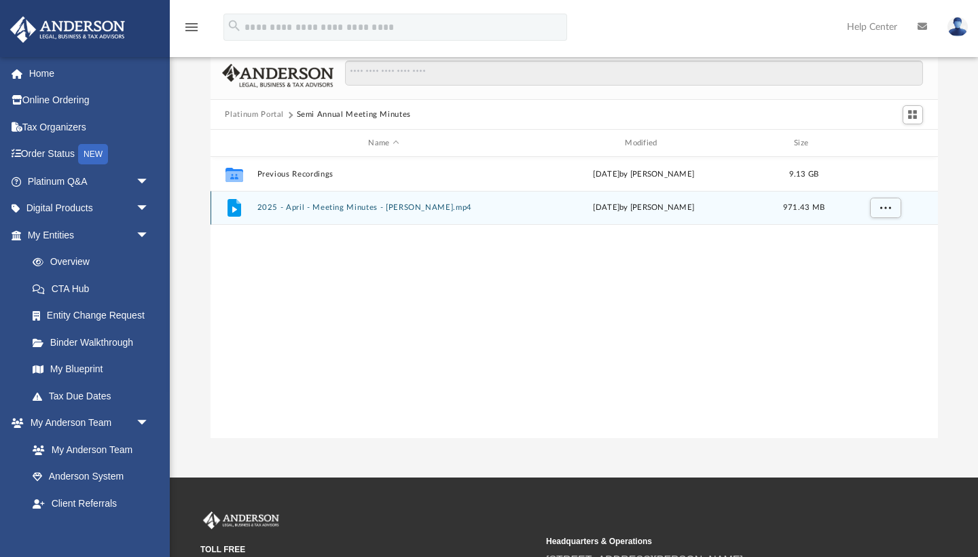
click at [332, 211] on button "2025 - April - Meeting Minutes - [PERSON_NAME].mp4" at bounding box center [384, 208] width 254 height 9
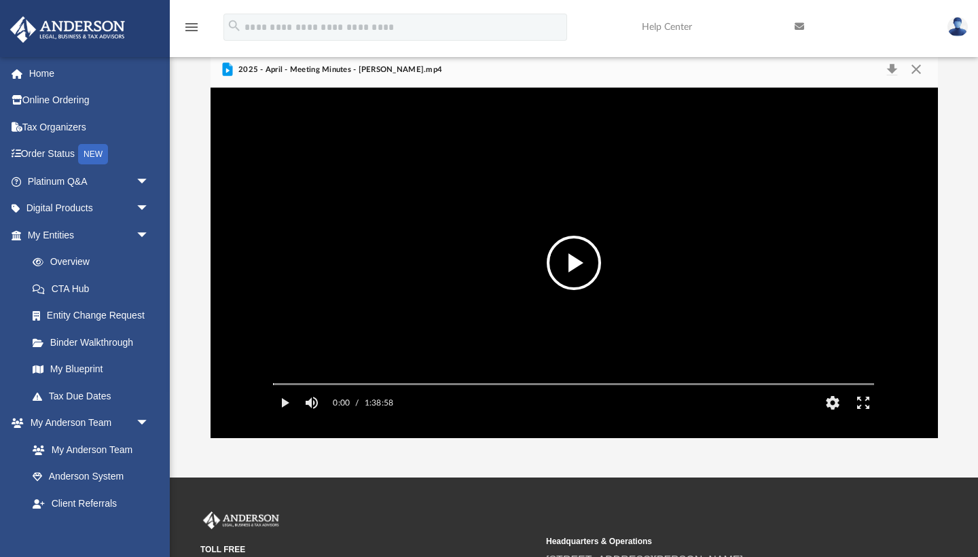
click at [567, 265] on button "File preview" at bounding box center [574, 263] width 54 height 54
click at [317, 416] on button "Mute" at bounding box center [312, 402] width 24 height 27
click at [317, 416] on button "Unmute" at bounding box center [312, 402] width 24 height 27
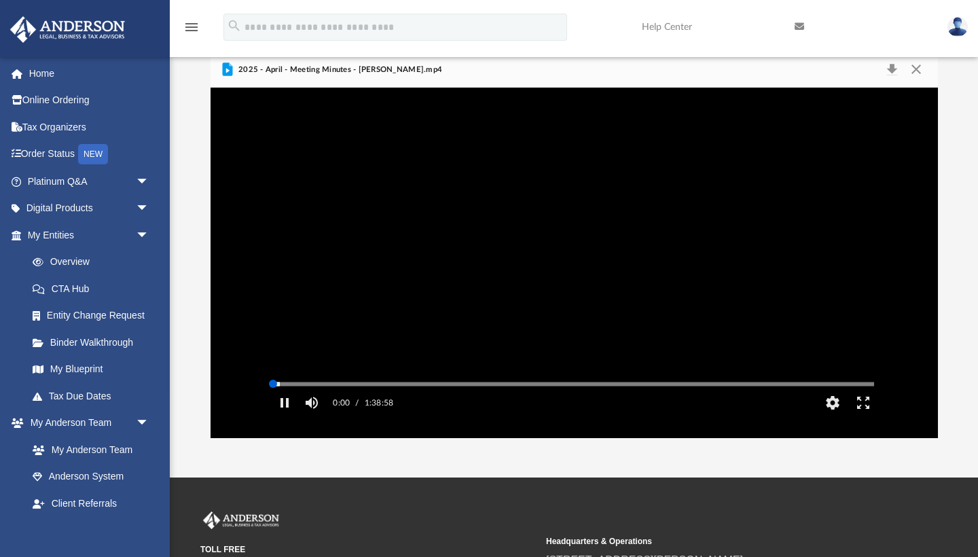
drag, startPoint x: 278, startPoint y: 404, endPoint x: 253, endPoint y: 403, distance: 25.1
click at [253, 403] on div "Autoplay Disabled Speed Normal Quality Auto Subtitles/CC Off Audio Autoplay Dis…" at bounding box center [575, 263] width 728 height 351
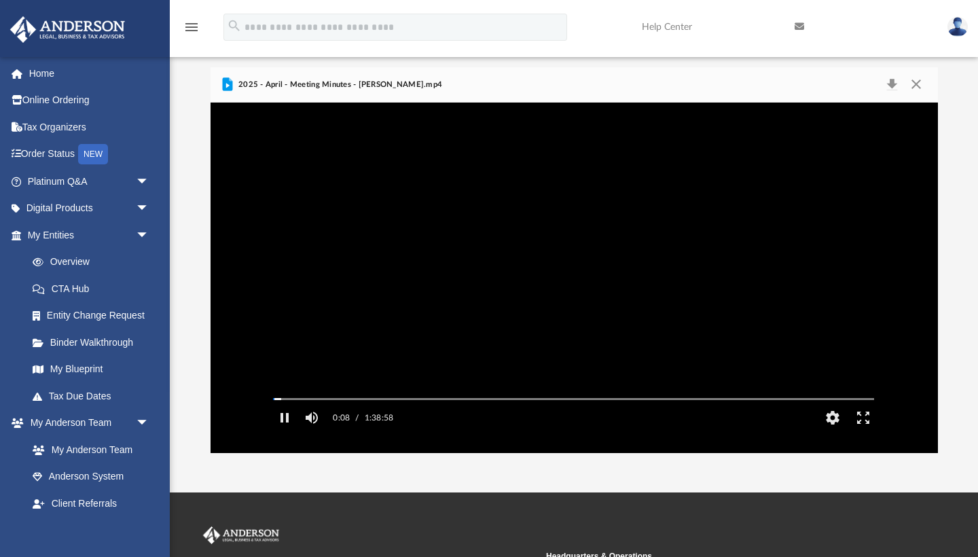
scroll to position [37, 0]
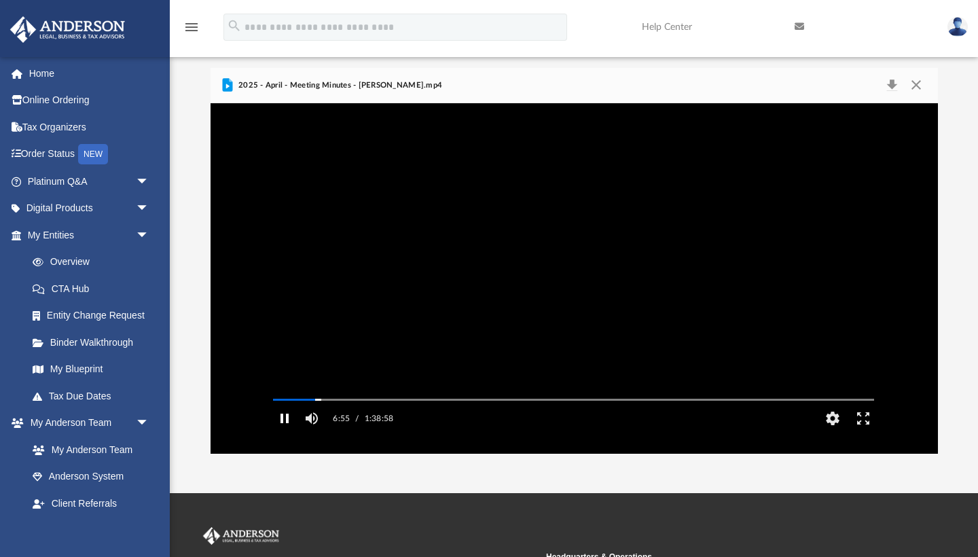
click at [283, 432] on button "Pause" at bounding box center [284, 418] width 31 height 27
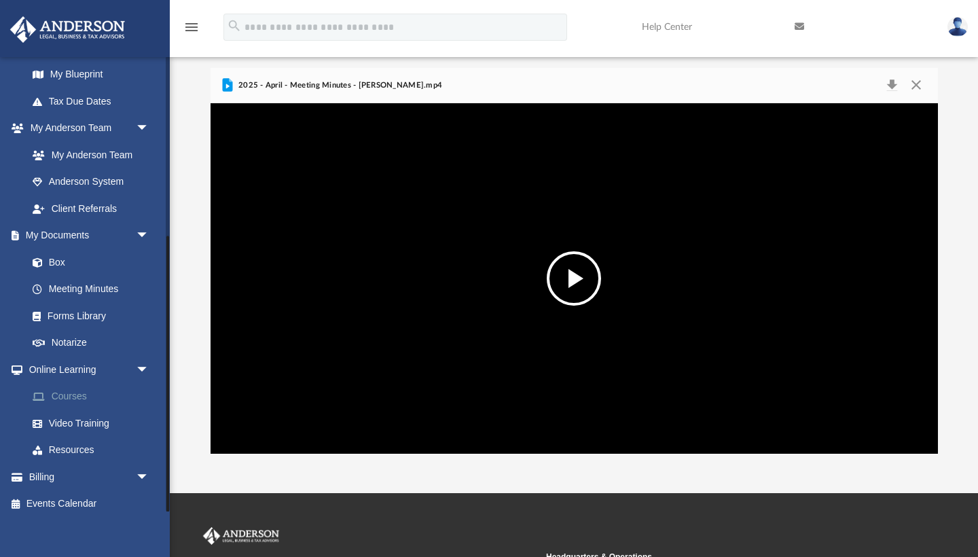
scroll to position [294, 0]
click at [66, 359] on link "Online Learning arrow_drop_down" at bounding box center [90, 370] width 160 height 27
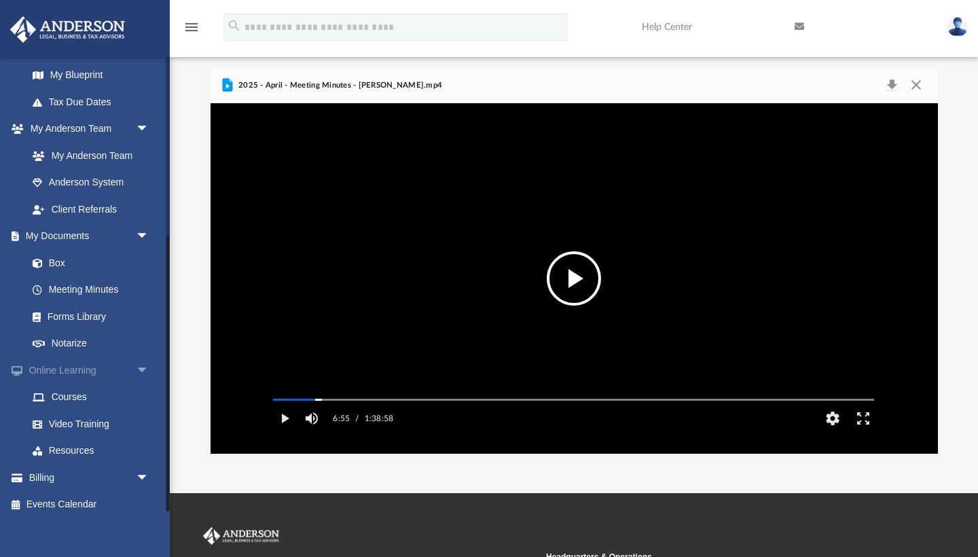
click at [73, 364] on link "Online Learning arrow_drop_down" at bounding box center [90, 370] width 160 height 27
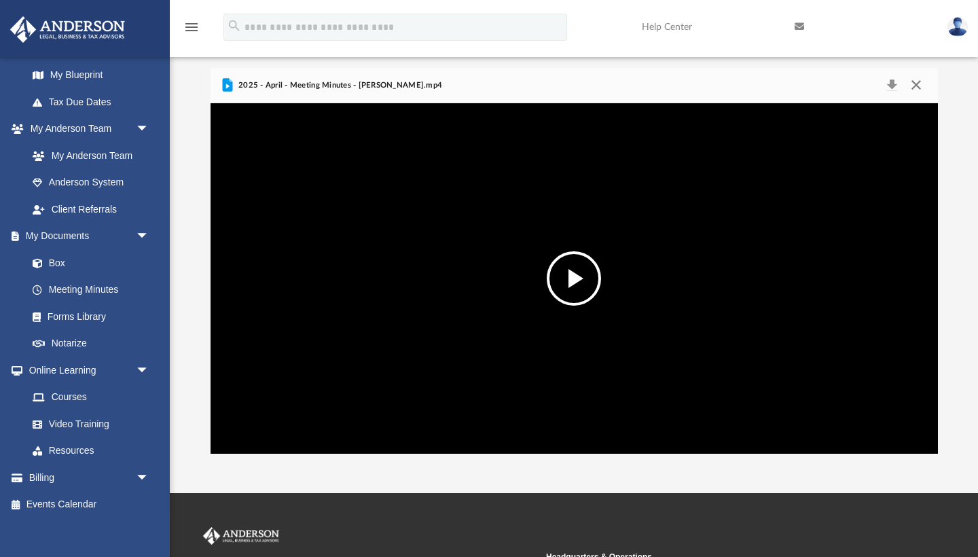
click at [914, 86] on button "Close" at bounding box center [916, 85] width 24 height 19
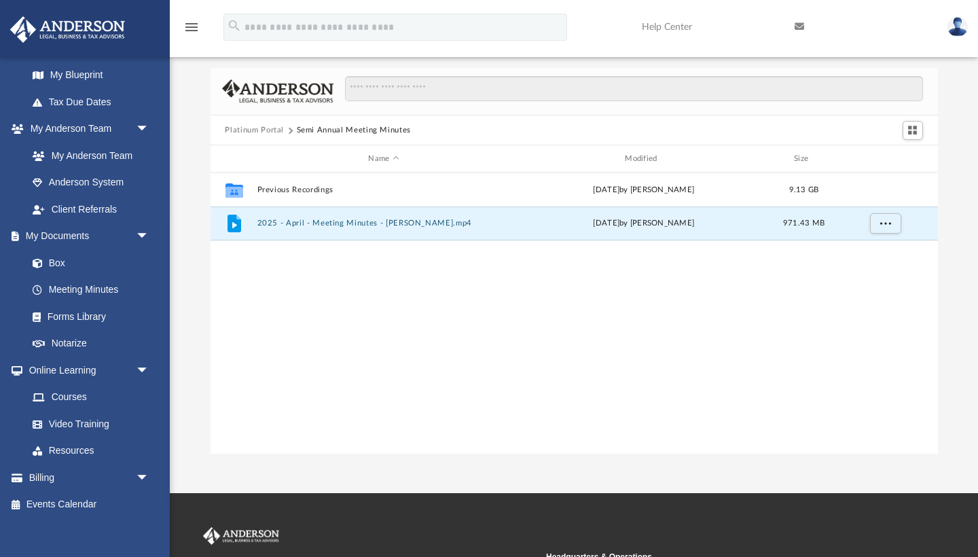
click at [250, 128] on button "Platinum Portal" at bounding box center [254, 130] width 59 height 12
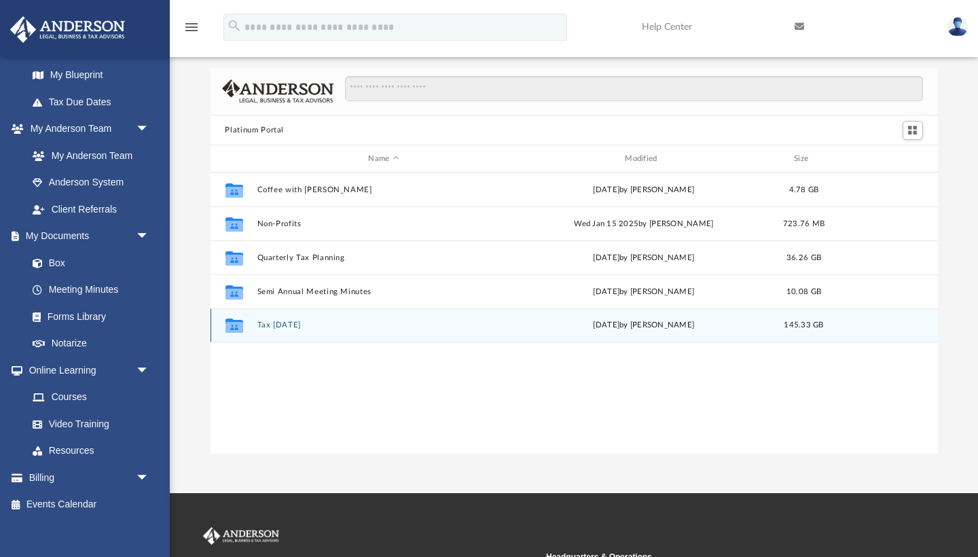
click at [278, 323] on button "Tax [DATE]" at bounding box center [384, 325] width 254 height 9
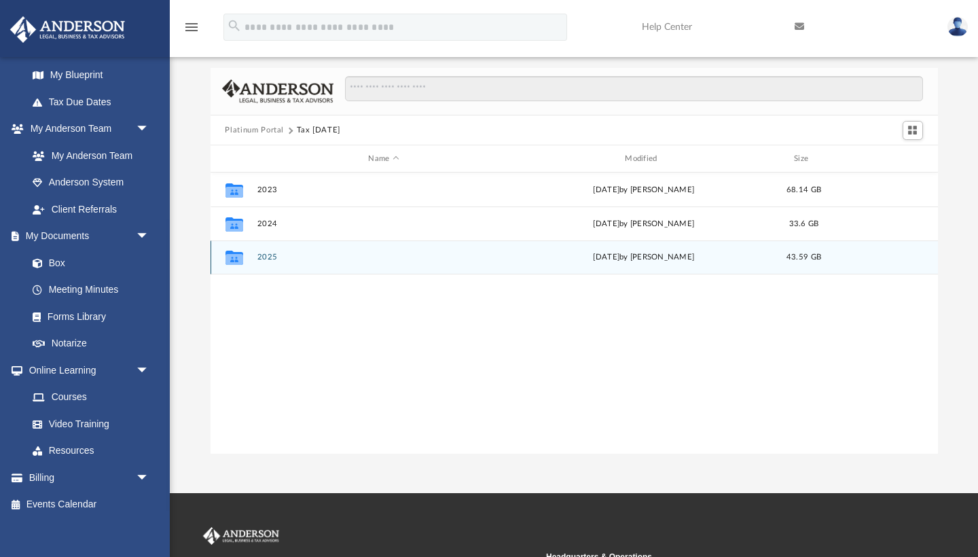
click at [265, 255] on button "2025" at bounding box center [384, 257] width 254 height 9
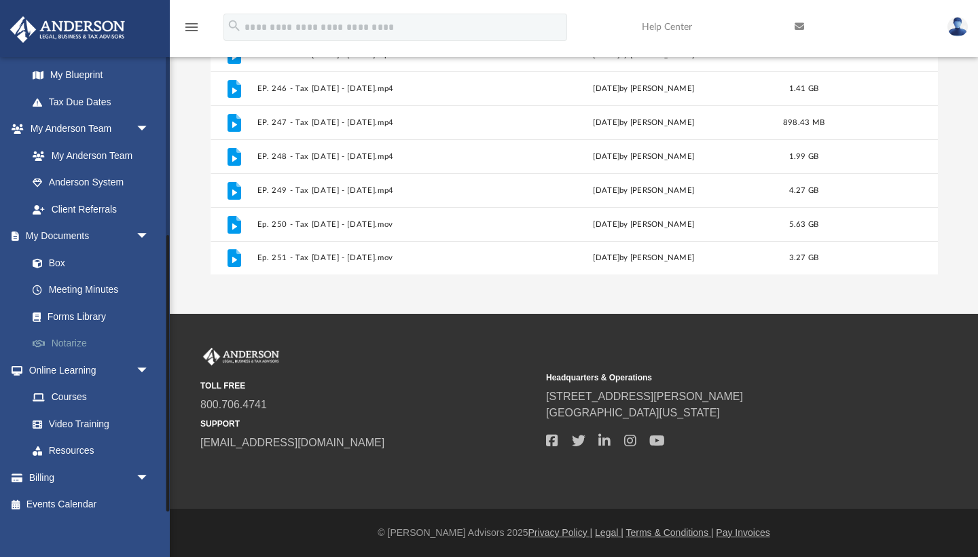
scroll to position [217, 0]
click at [69, 390] on link "Courses" at bounding box center [94, 397] width 151 height 27
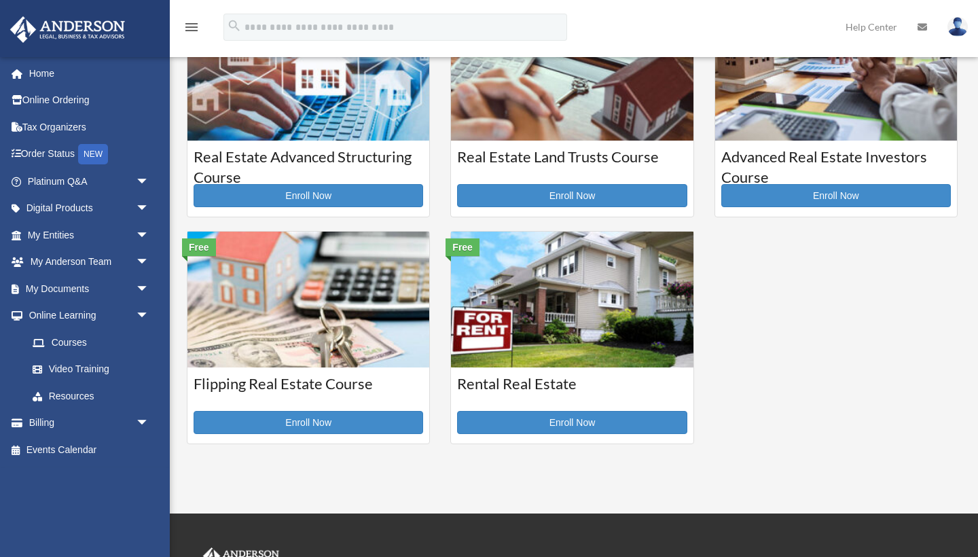
scroll to position [327, 0]
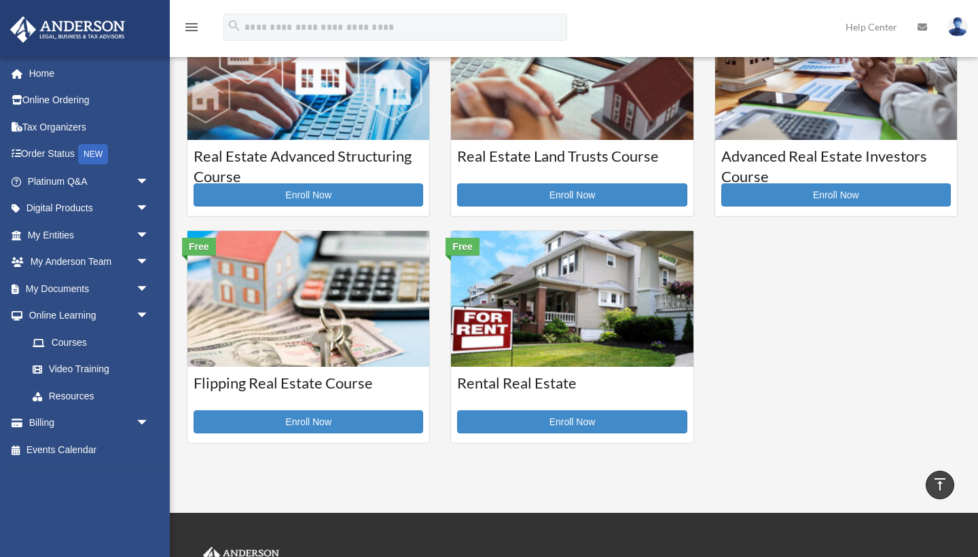
click at [598, 288] on img at bounding box center [572, 299] width 242 height 137
click at [567, 421] on link "Enroll Now" at bounding box center [572, 421] width 230 height 23
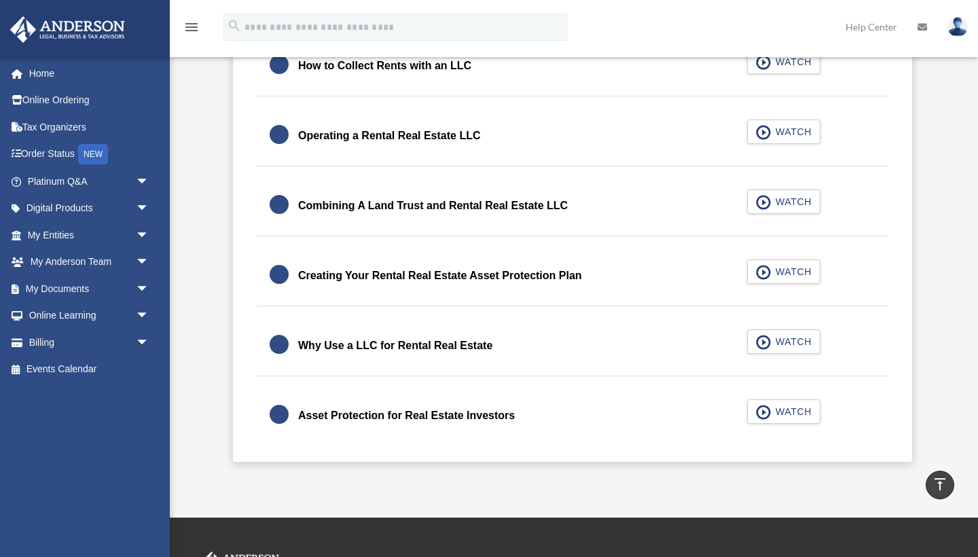
scroll to position [497, 0]
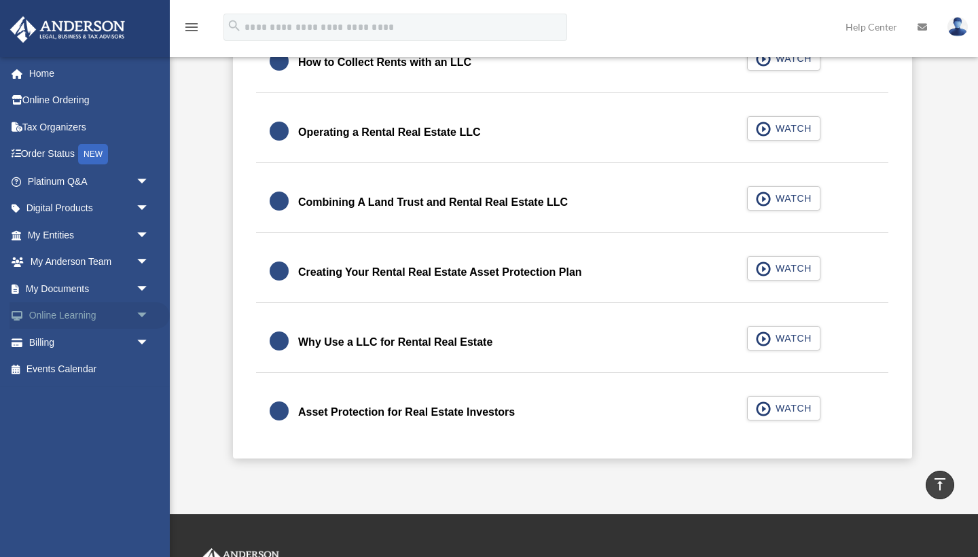
click at [66, 311] on link "Online Learning arrow_drop_down" at bounding box center [90, 315] width 160 height 27
click at [139, 307] on span "arrow_drop_down" at bounding box center [149, 316] width 27 height 28
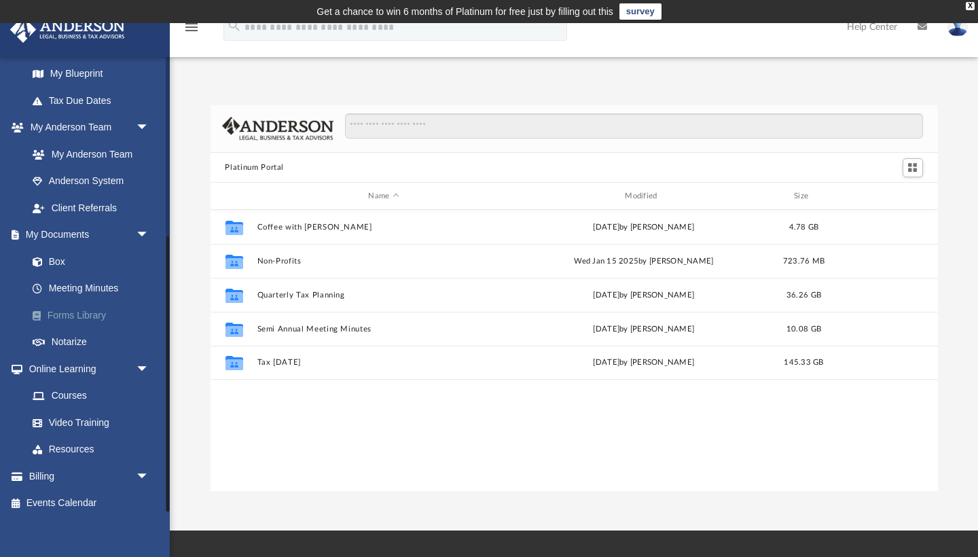
scroll to position [294, 0]
click at [84, 414] on link "Video Training" at bounding box center [94, 423] width 151 height 27
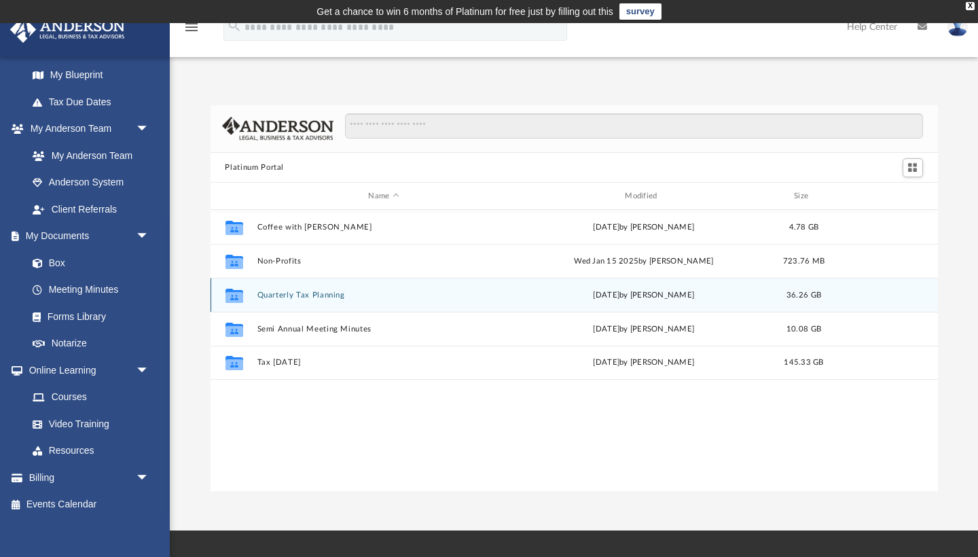
scroll to position [0, 0]
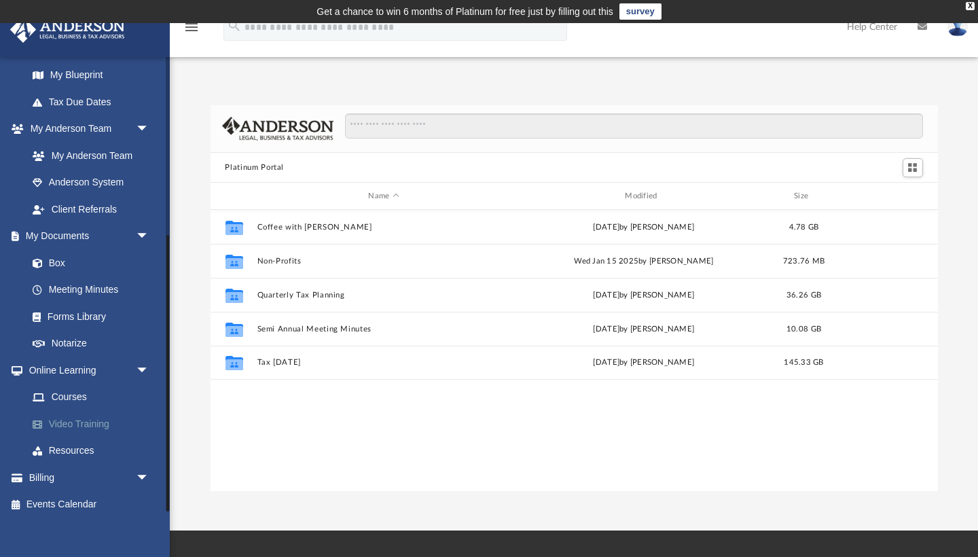
click at [78, 412] on link "Video Training" at bounding box center [94, 423] width 151 height 27
click at [68, 437] on link "Resources" at bounding box center [94, 450] width 151 height 27
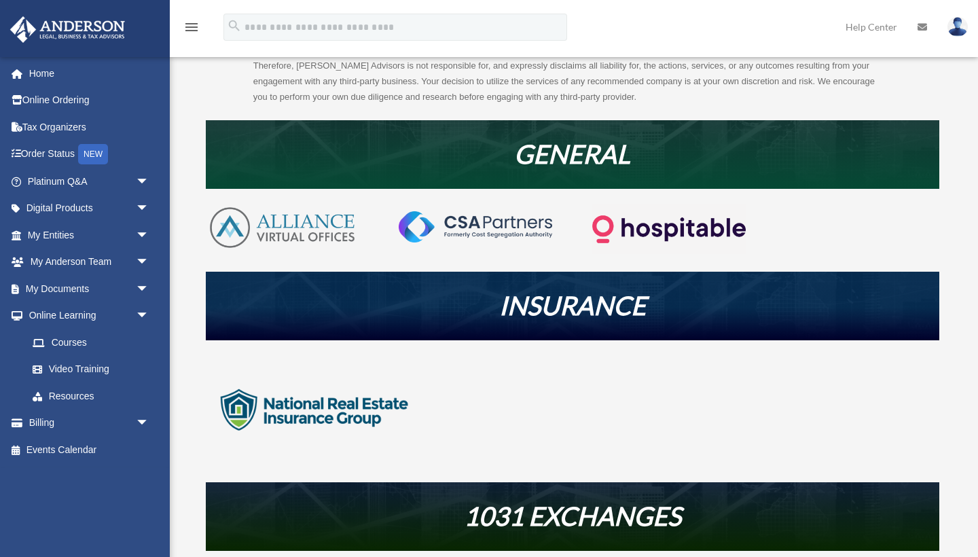
scroll to position [371, 0]
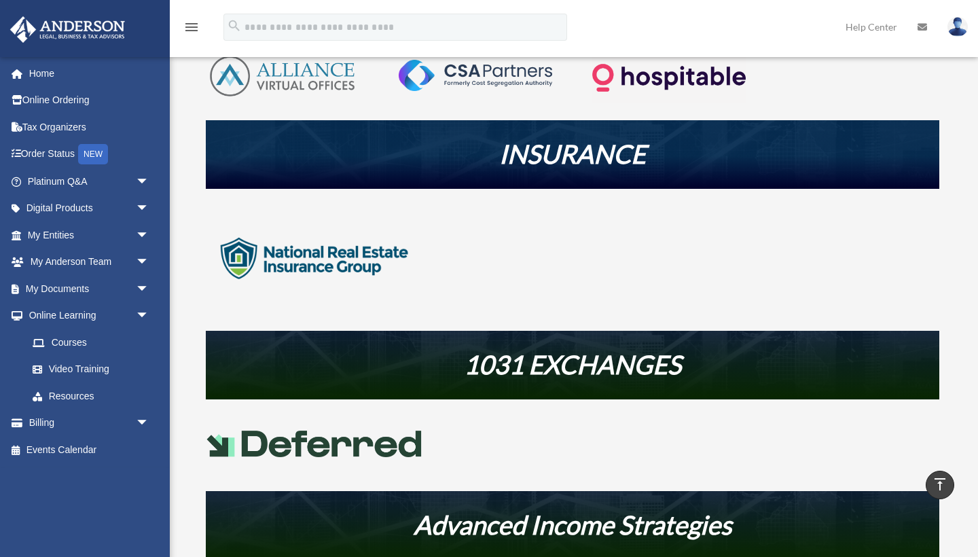
click at [315, 258] on img at bounding box center [314, 258] width 217 height 109
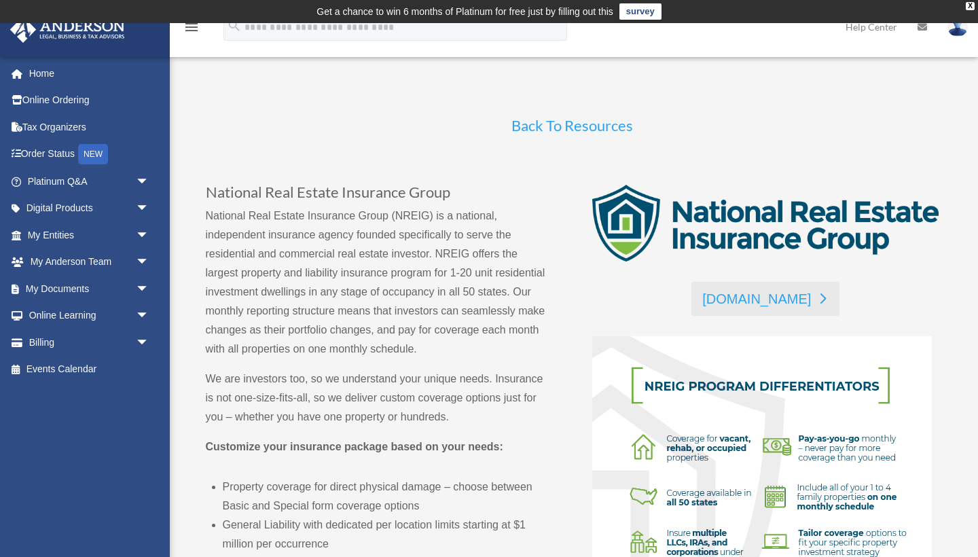
click at [762, 296] on link "[DOMAIN_NAME]" at bounding box center [766, 299] width 148 height 34
